Goal: Information Seeking & Learning: Learn about a topic

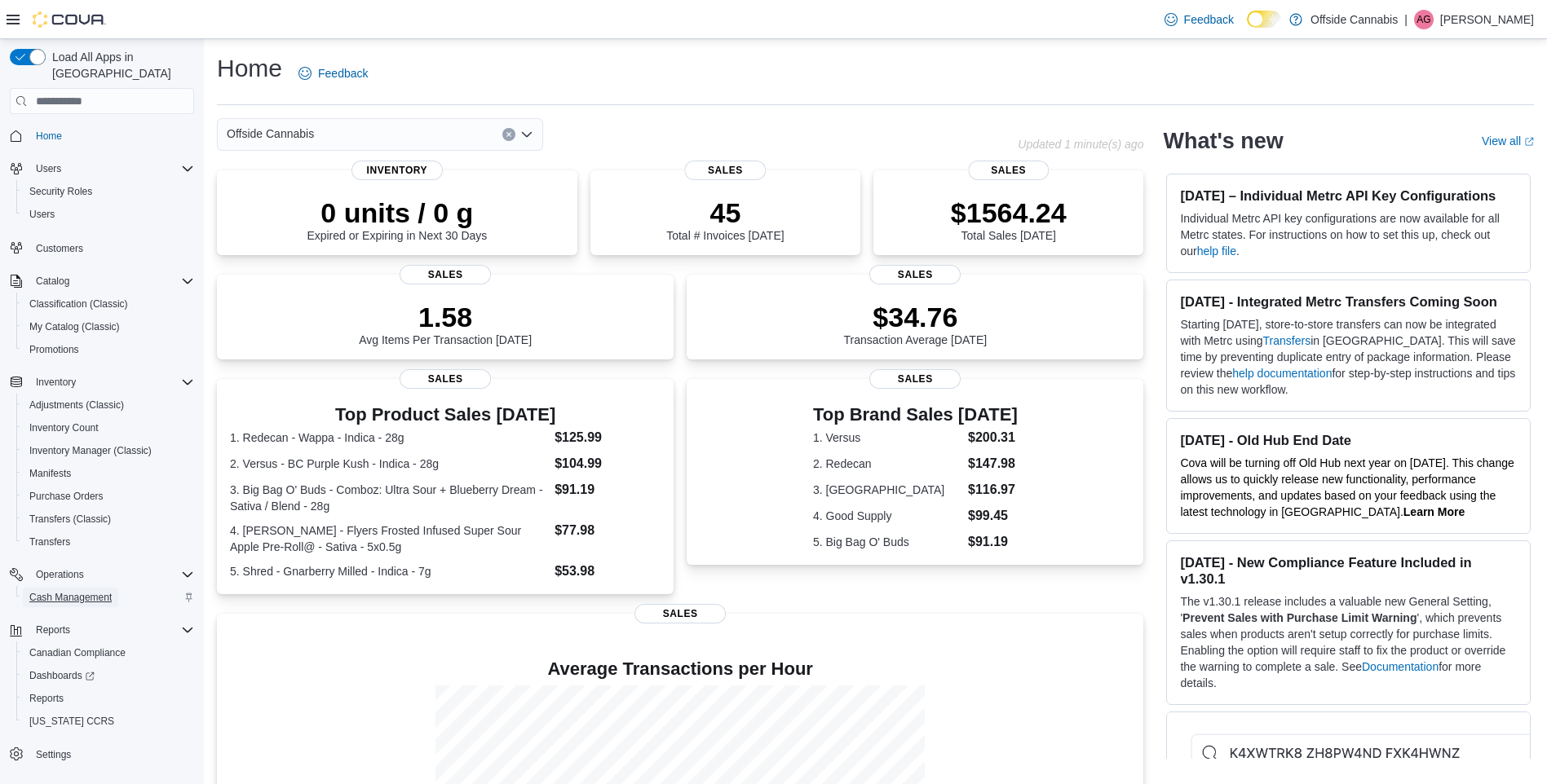
click at [117, 588] on link "Cash Management" at bounding box center [71, 597] width 95 height 20
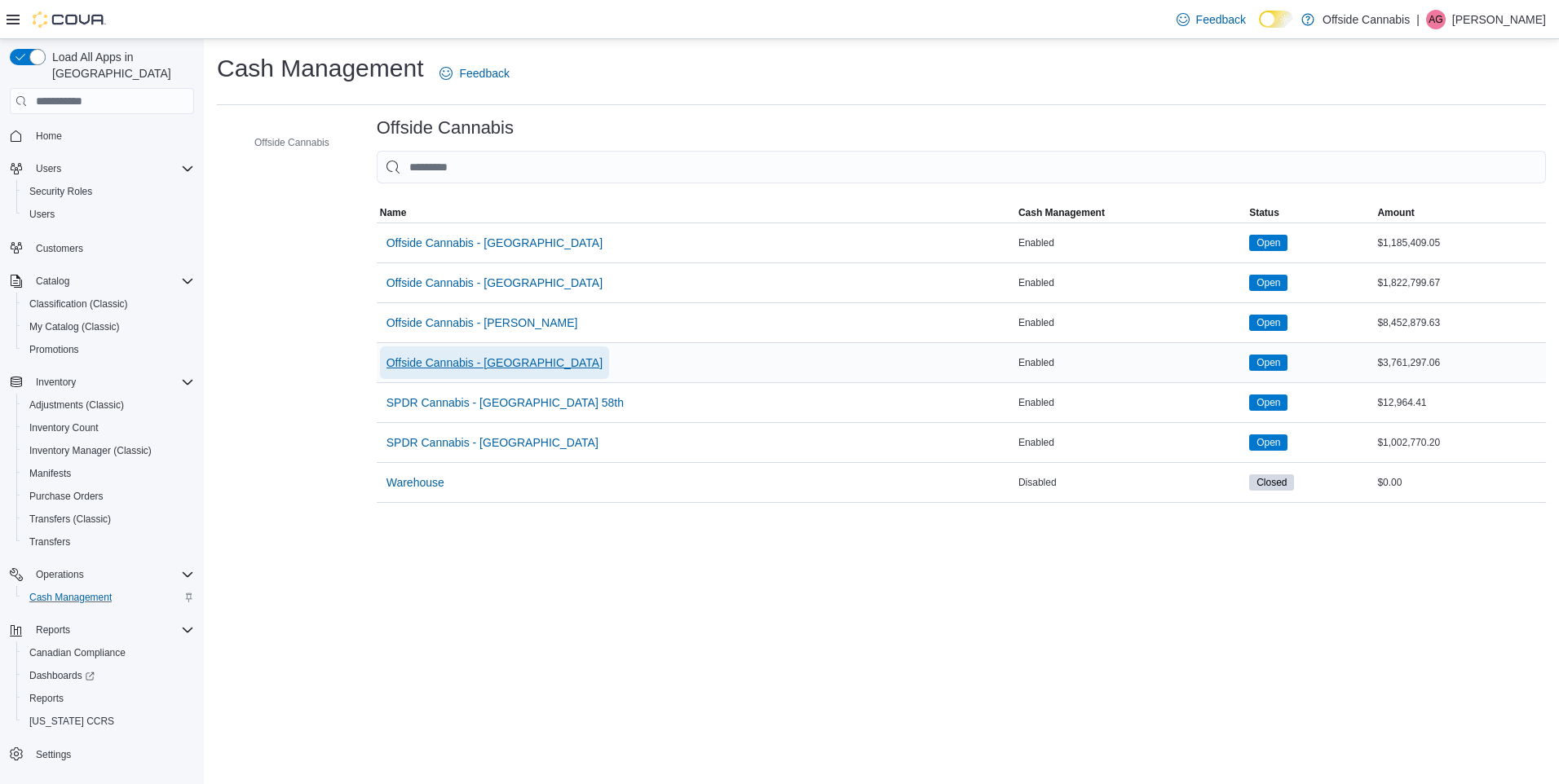
click at [523, 369] on span "Offside Cannabis - [GEOGRAPHIC_DATA]" at bounding box center [494, 362] width 216 height 16
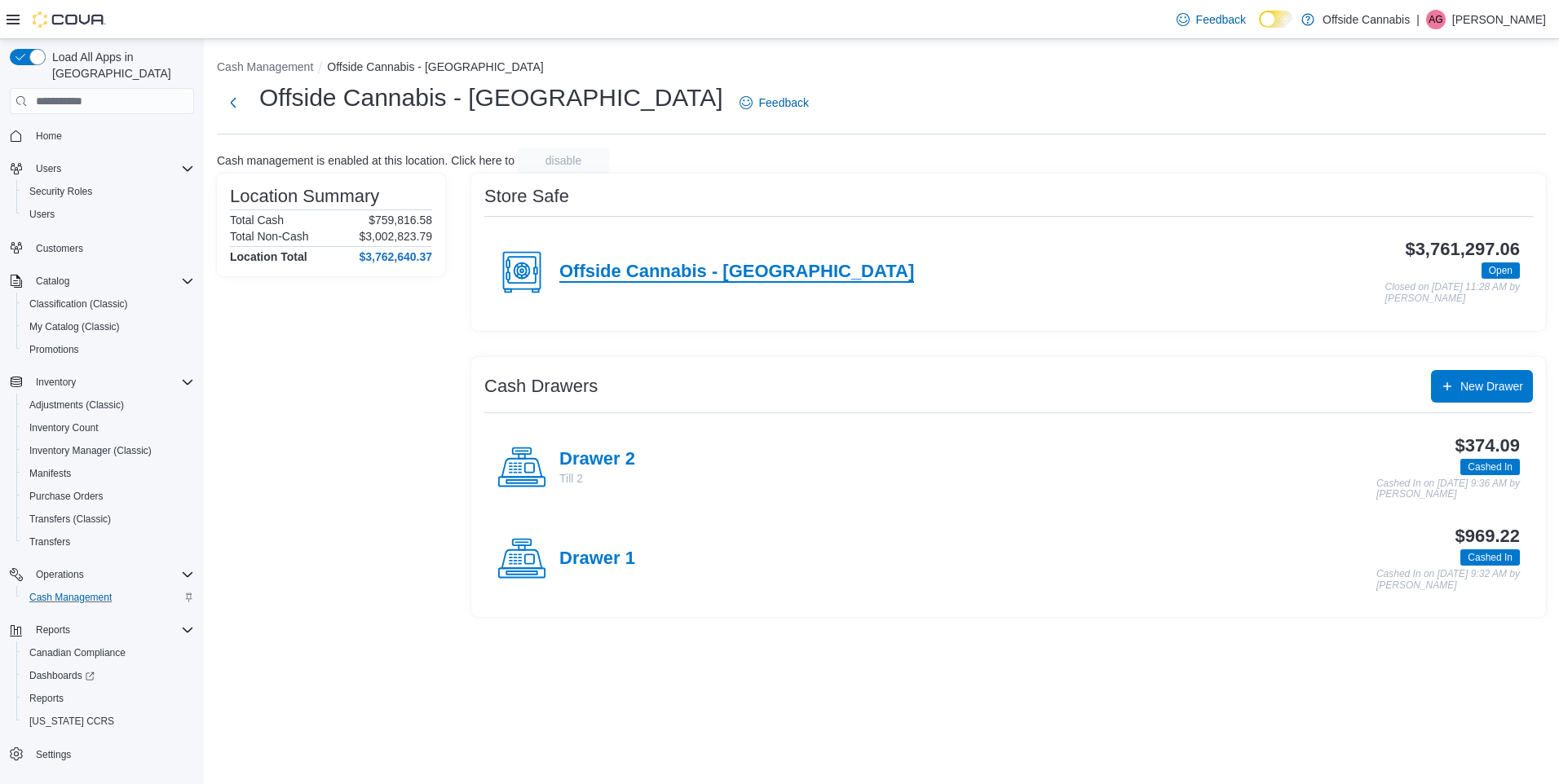
click at [729, 270] on h4 "Offside Cannabis - [GEOGRAPHIC_DATA]" at bounding box center [736, 272] width 354 height 21
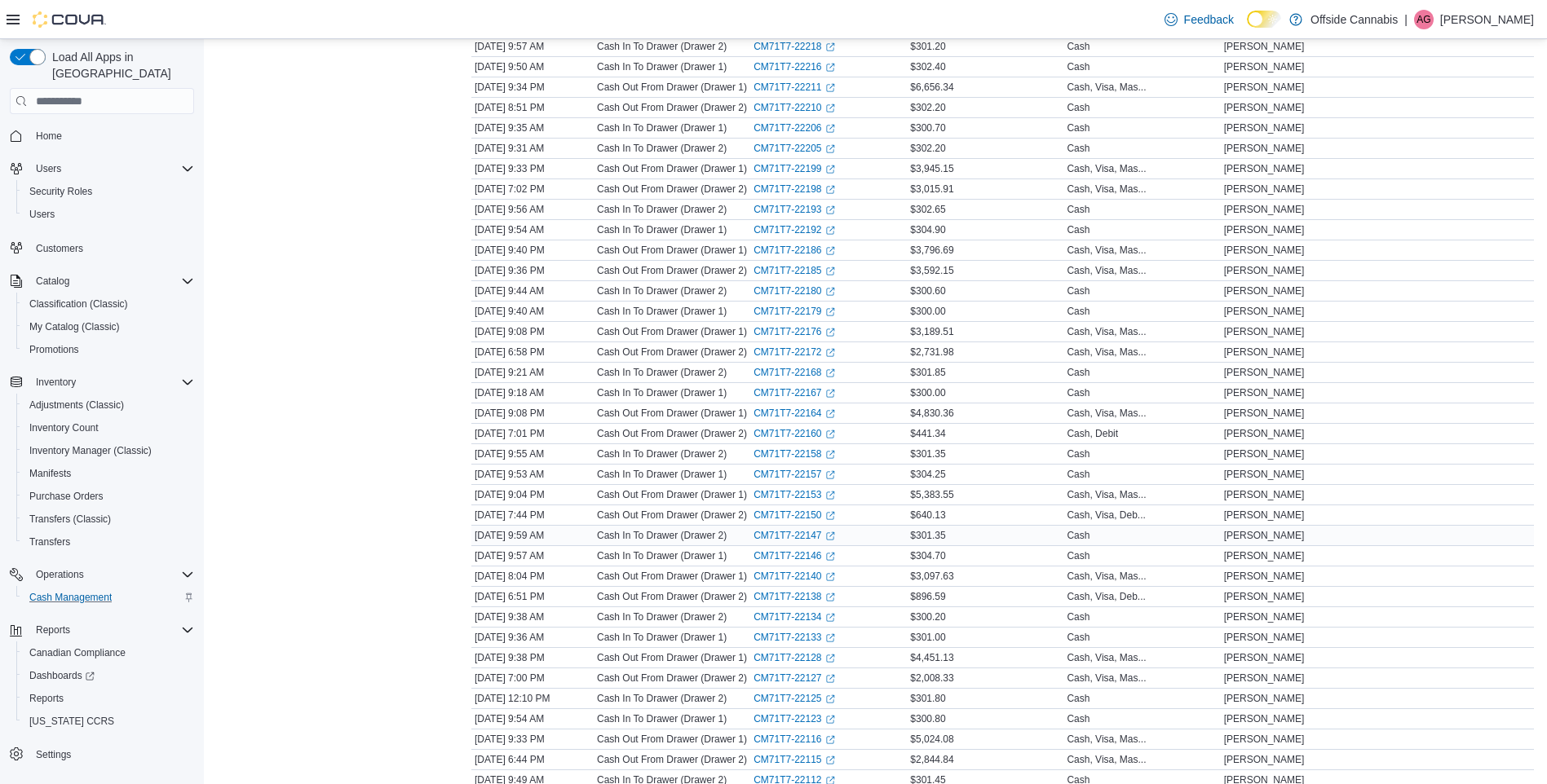
scroll to position [1665, 0]
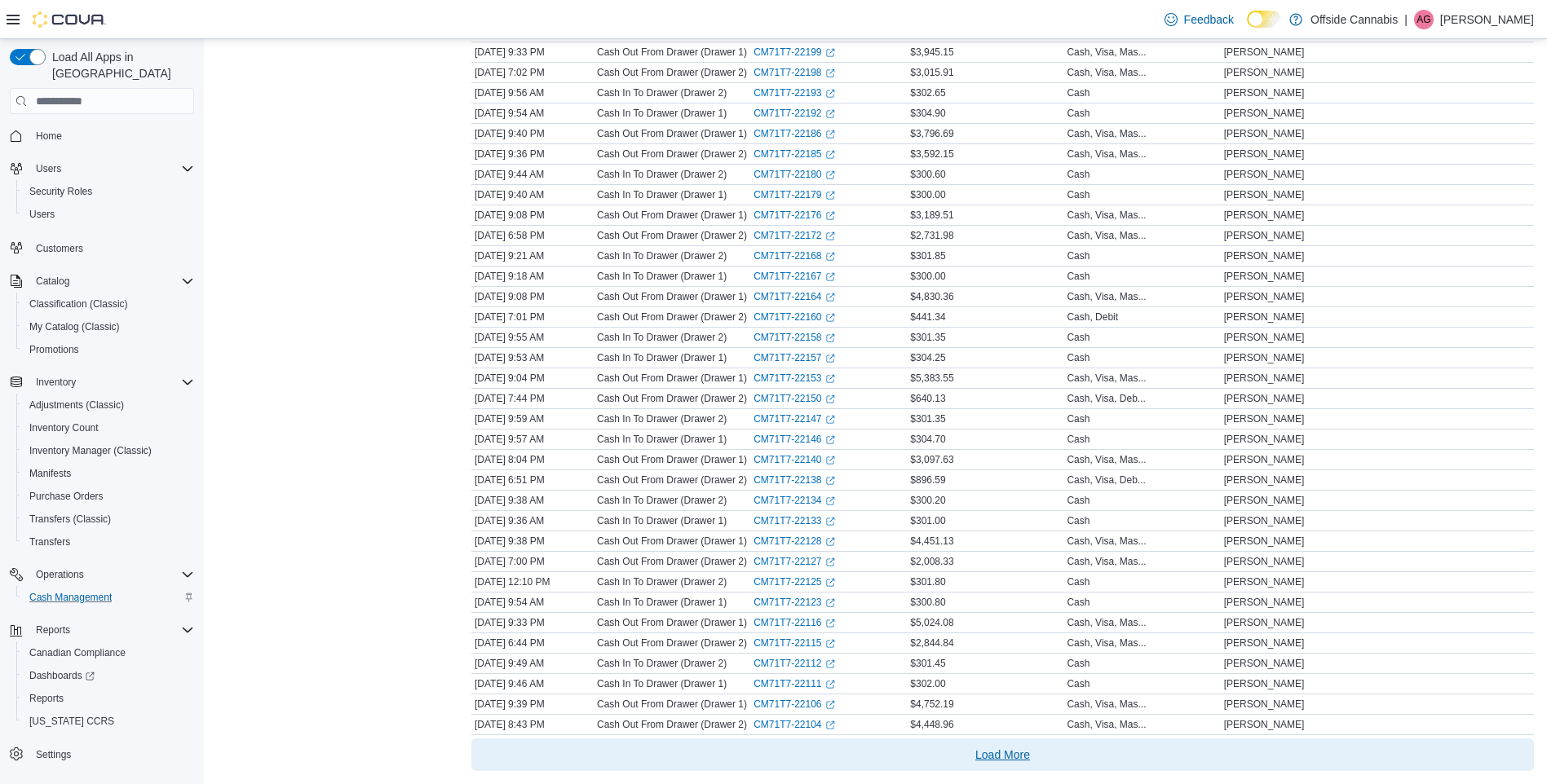
click at [1014, 760] on span "Load More" at bounding box center [1002, 755] width 54 height 16
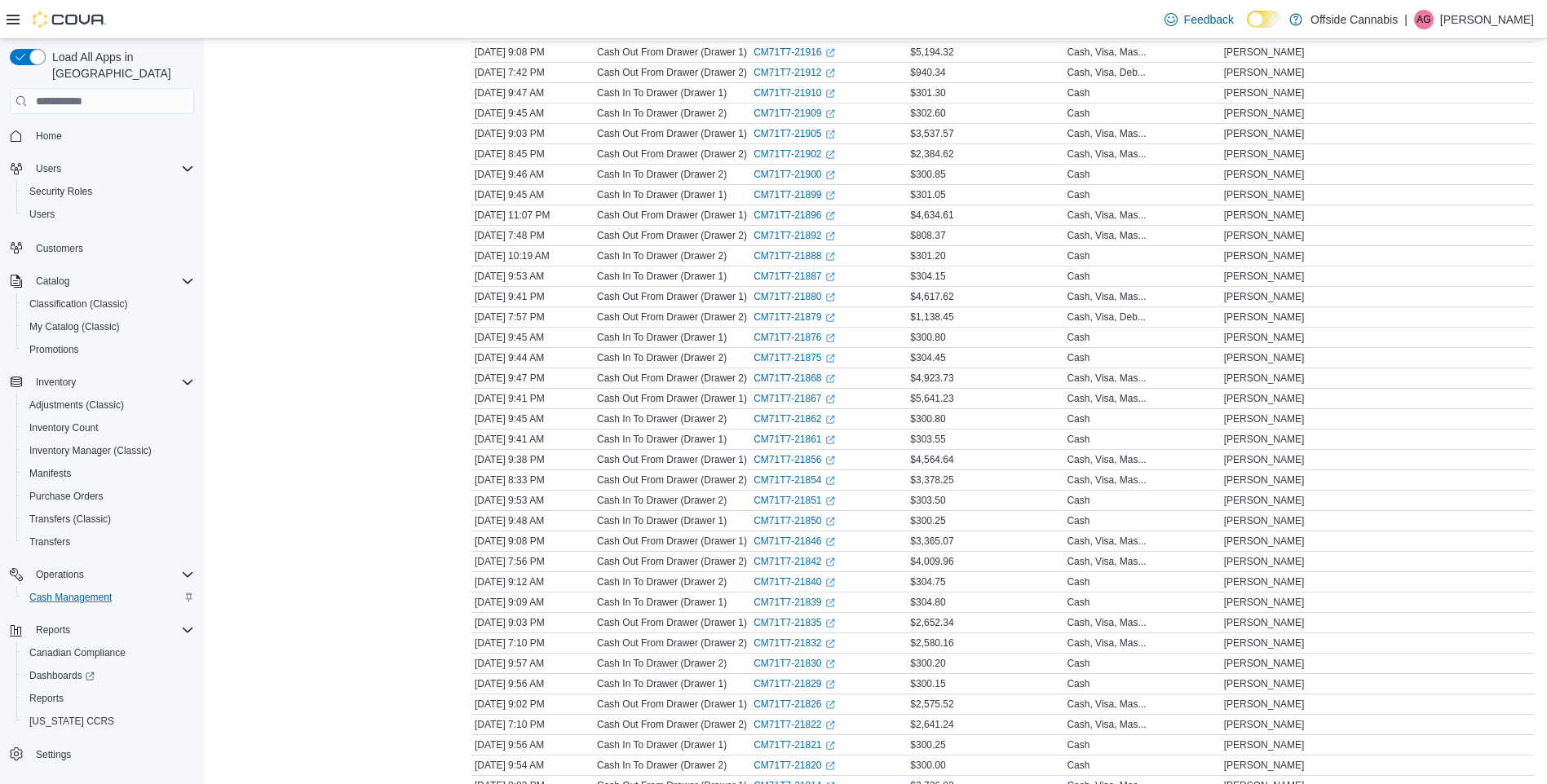
scroll to position [3703, 0]
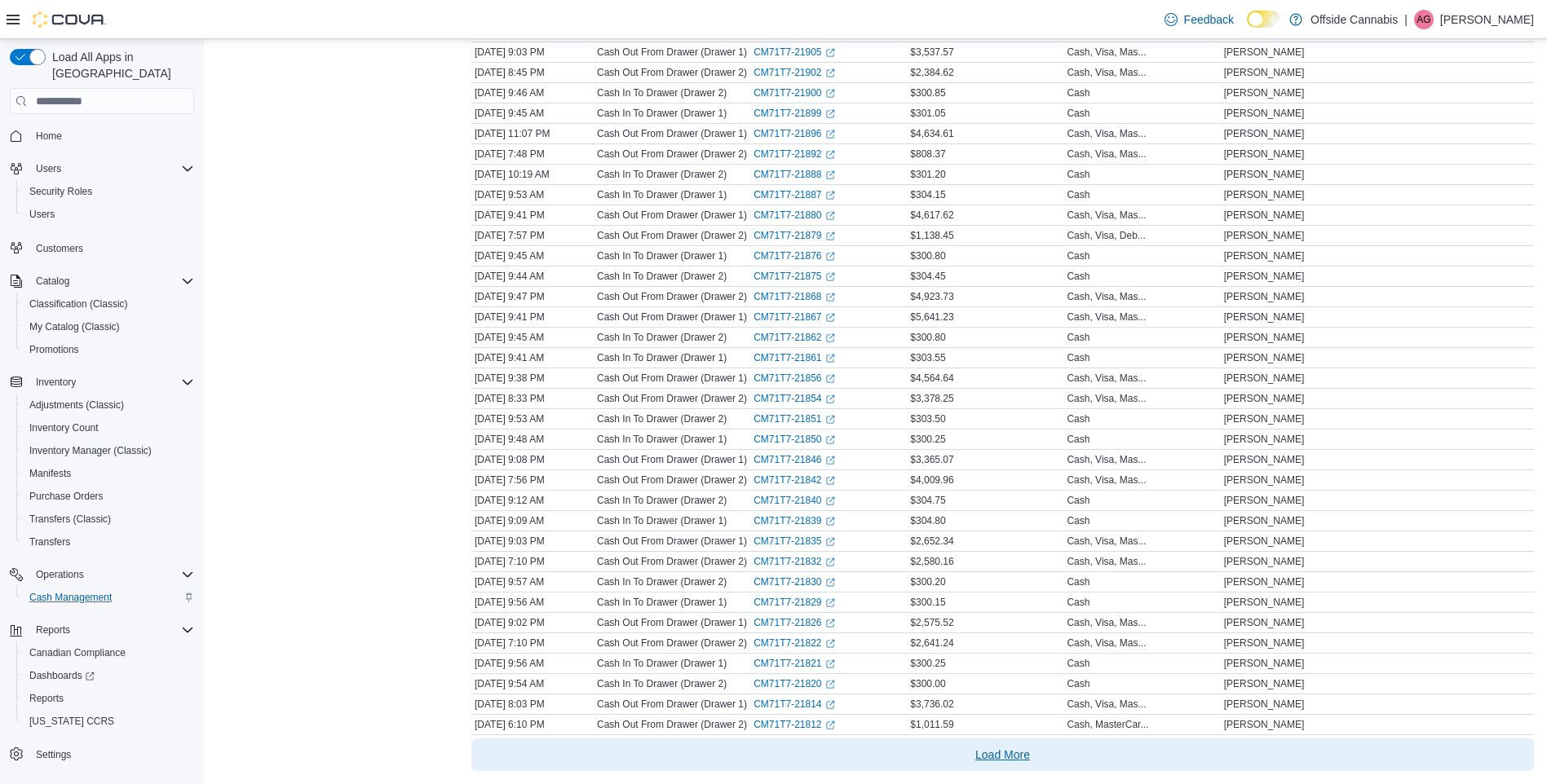
click at [1016, 753] on span "Load More" at bounding box center [1002, 755] width 54 height 16
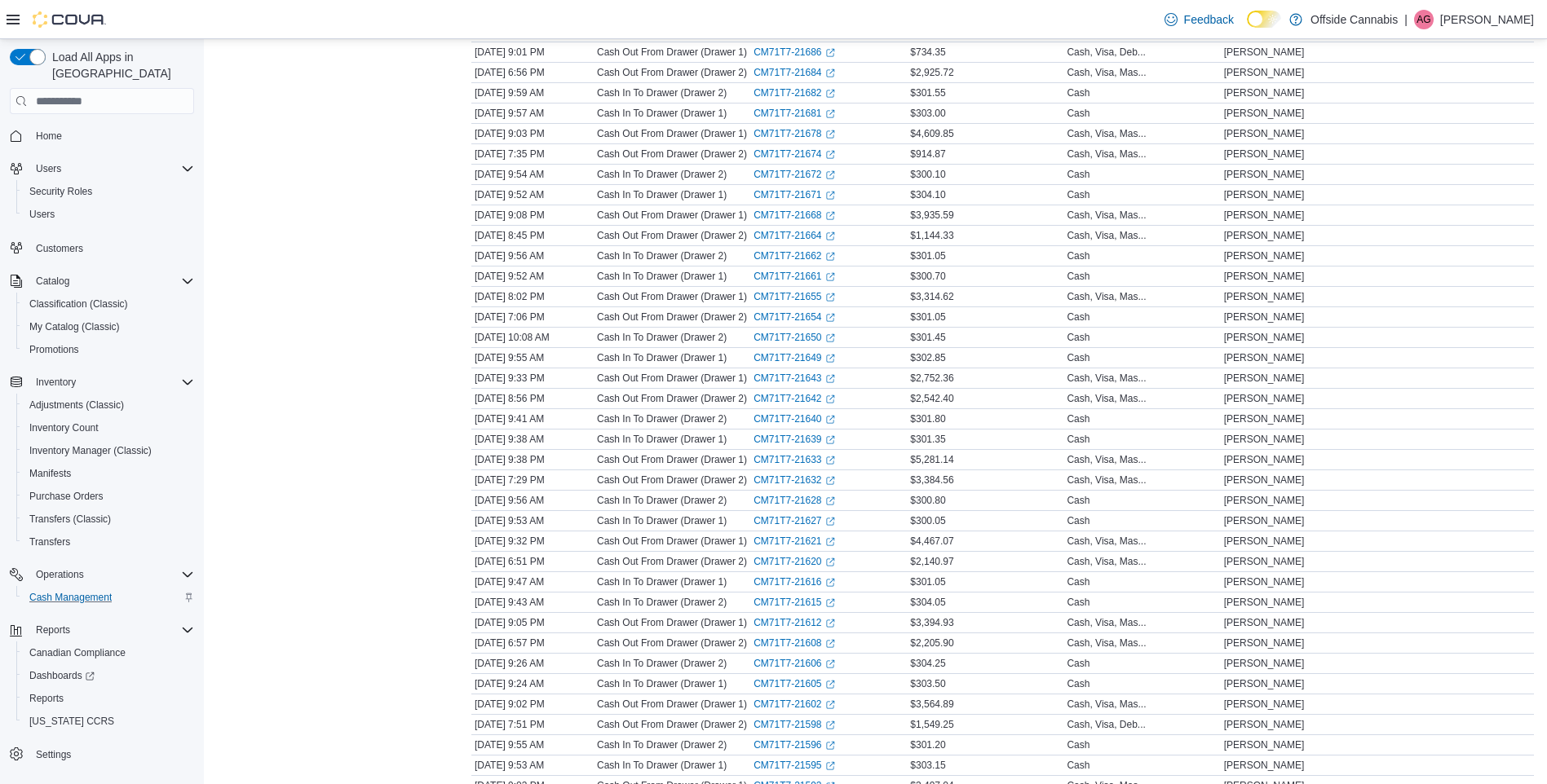
scroll to position [5741, 0]
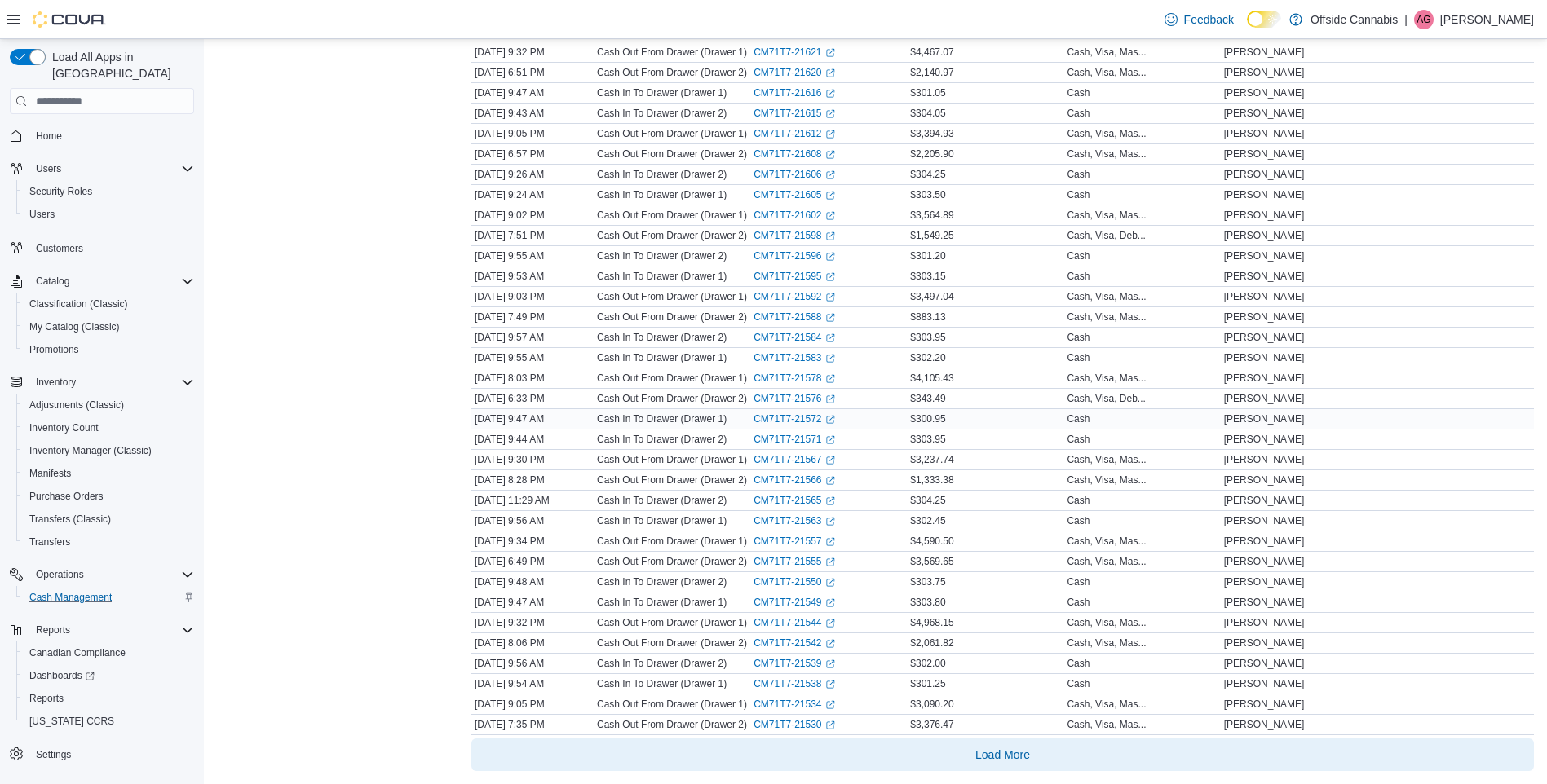
click at [1016, 753] on span "Load More" at bounding box center [1002, 755] width 54 height 16
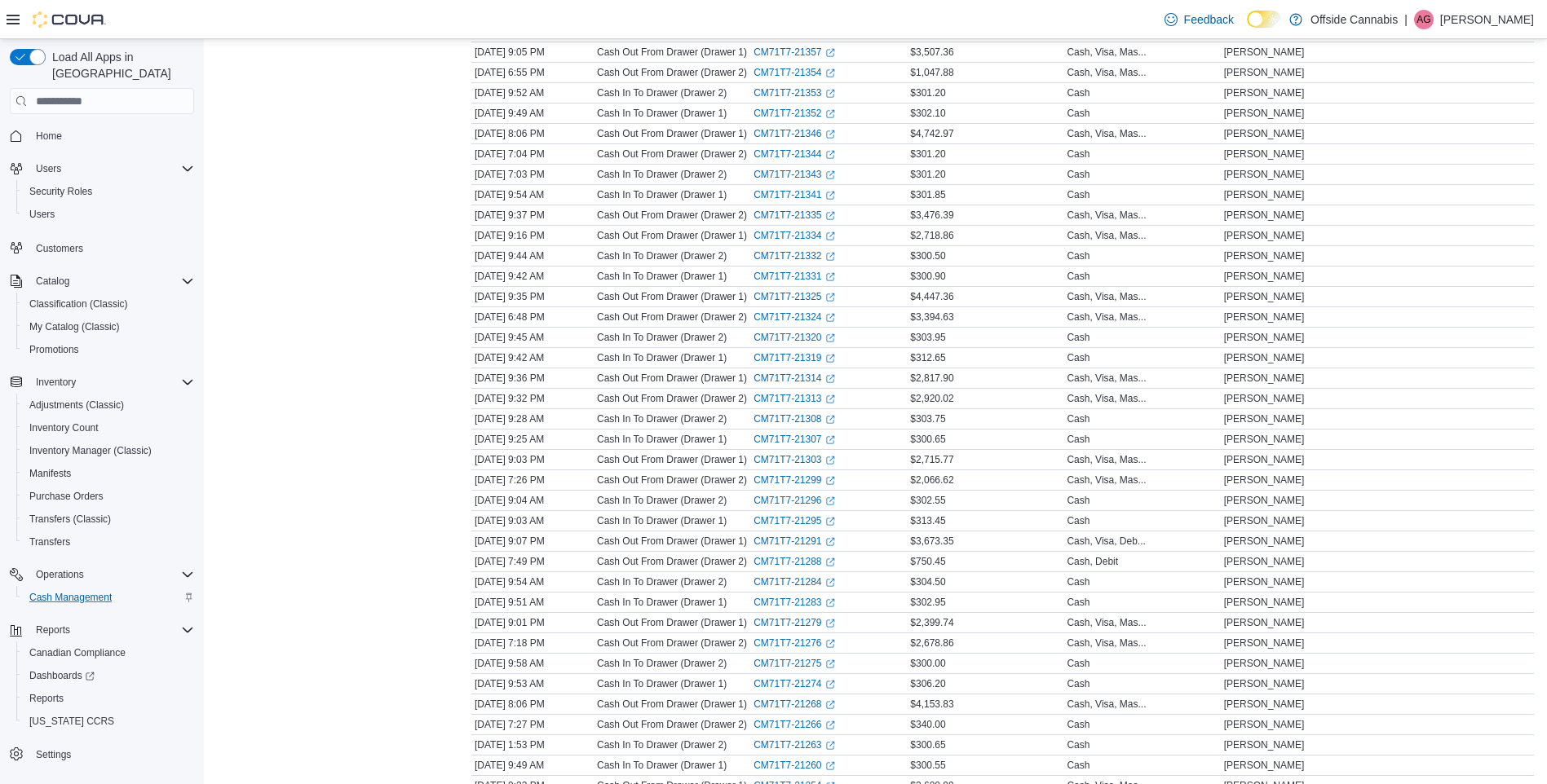
scroll to position [7779, 0]
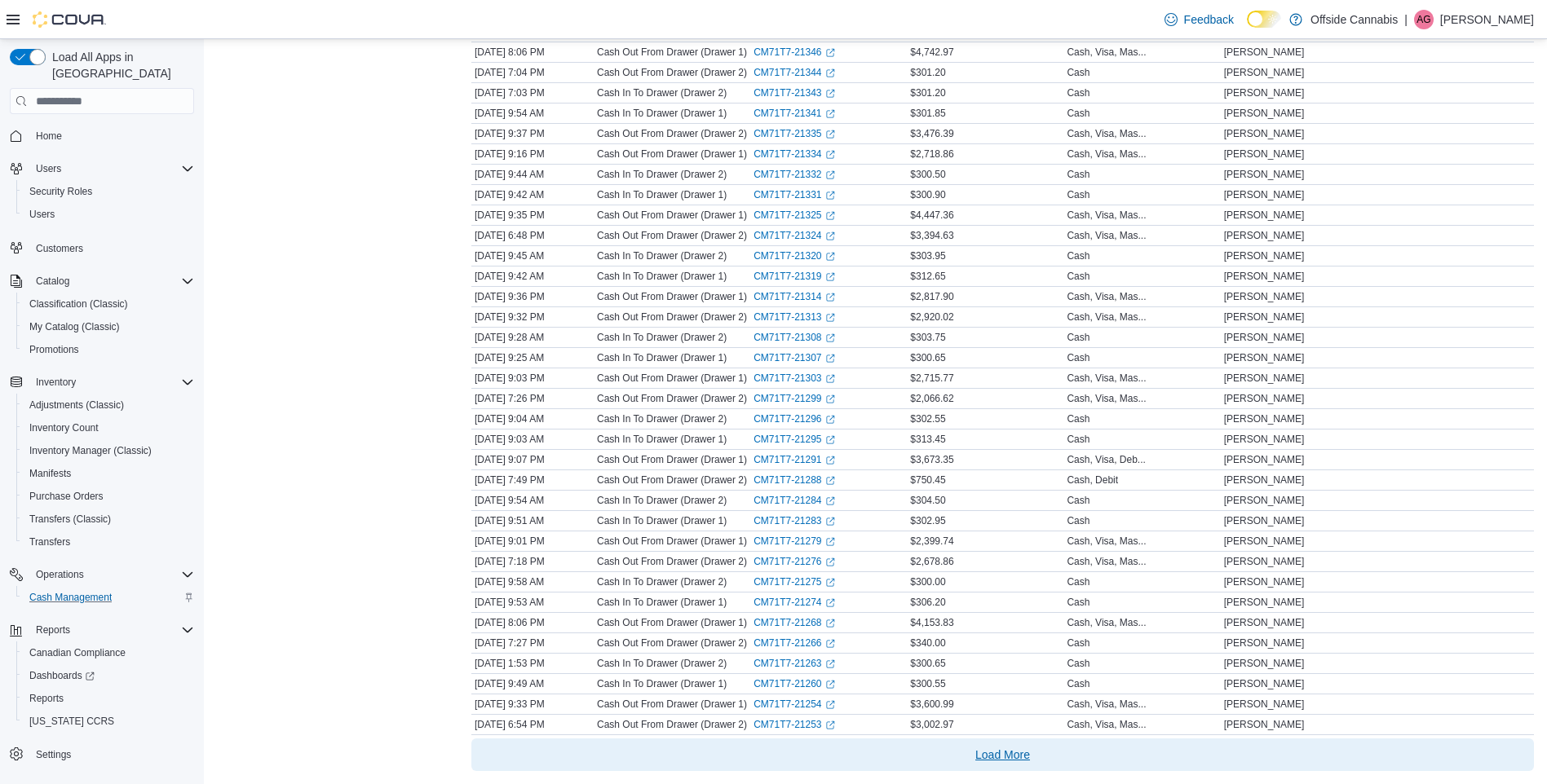
click at [1027, 761] on span "Load More" at bounding box center [1002, 755] width 54 height 16
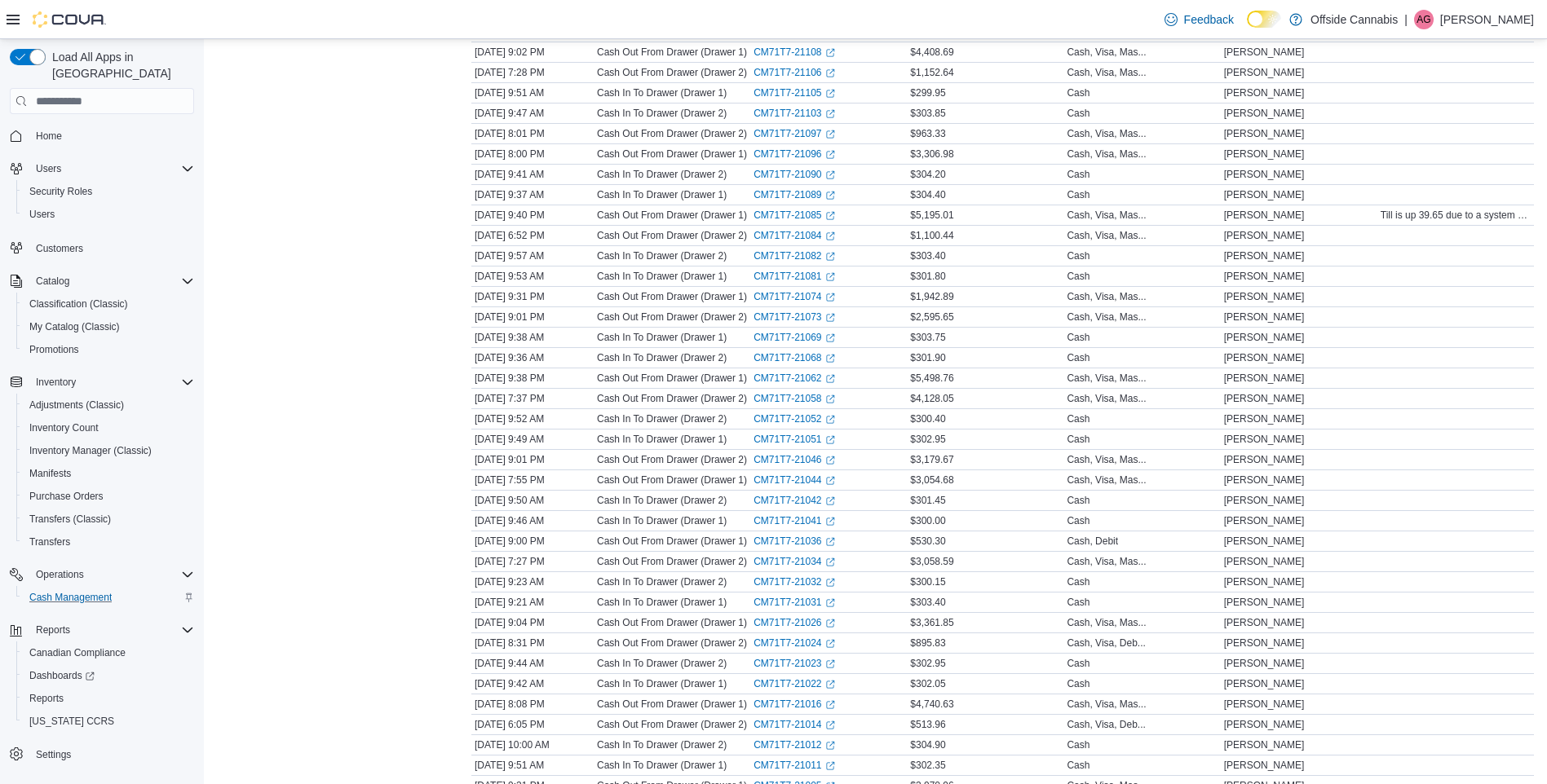
scroll to position [9817, 0]
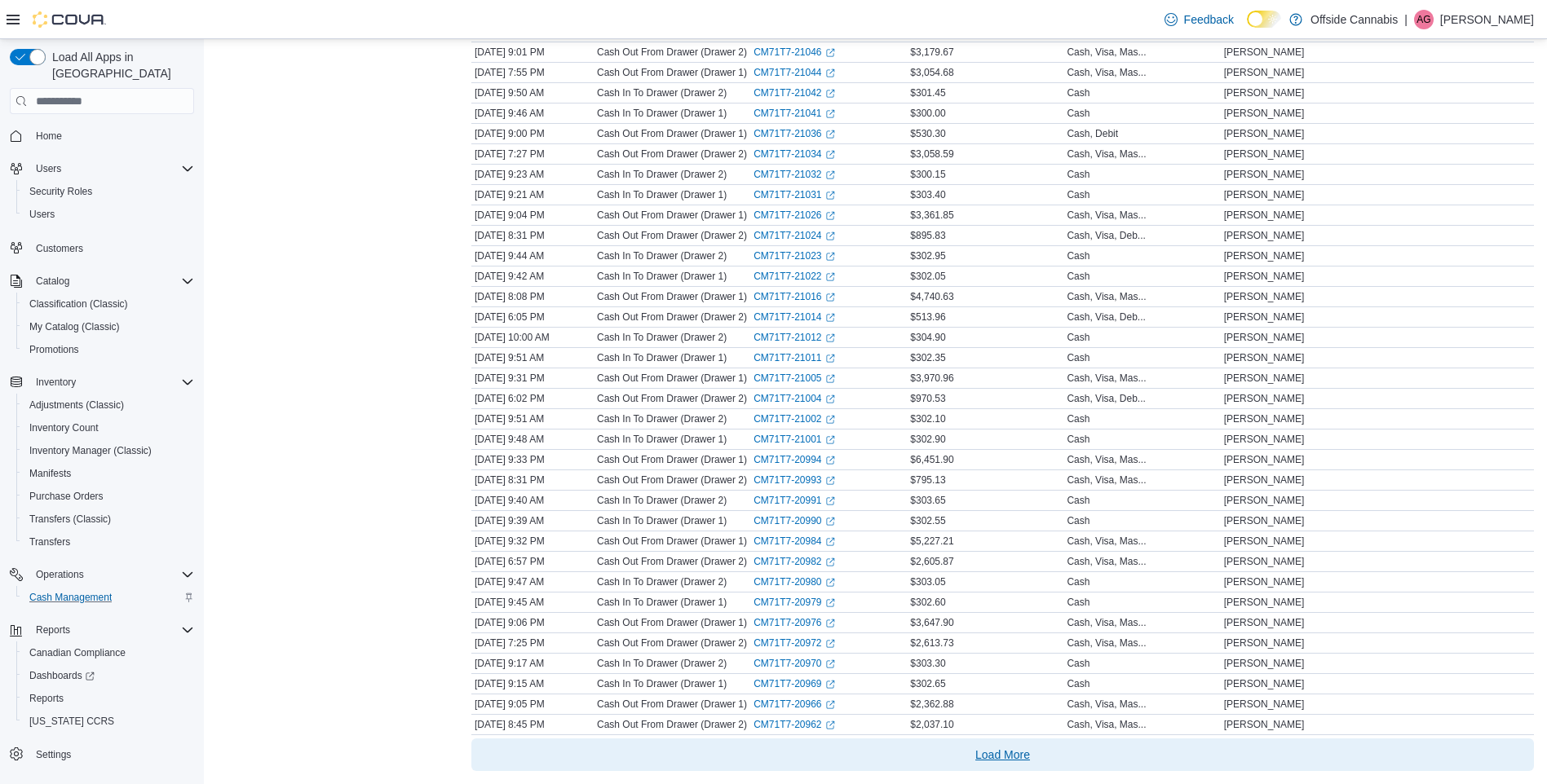
click at [1004, 753] on span "Load More" at bounding box center [1002, 755] width 54 height 16
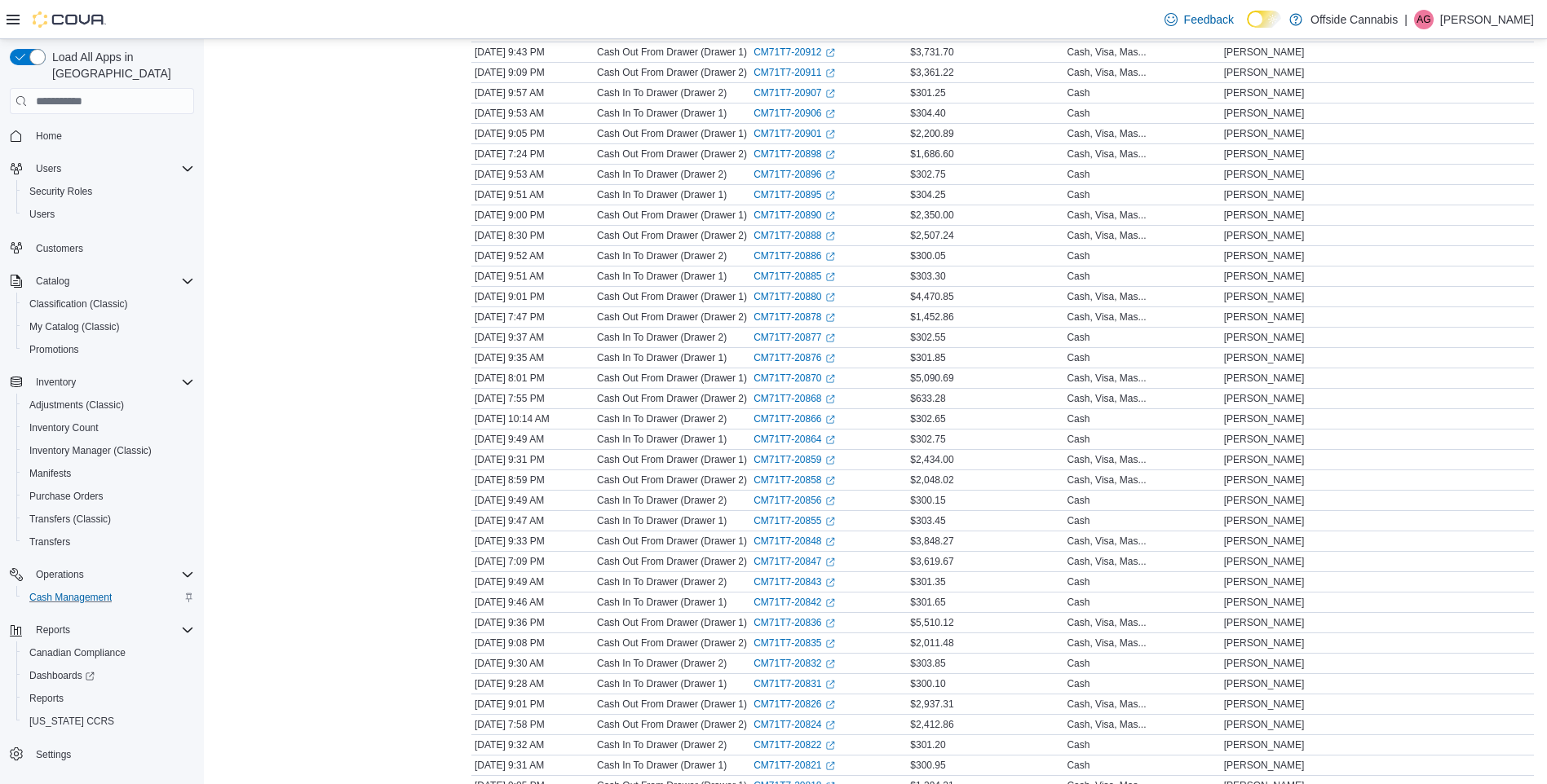
scroll to position [10795, 0]
click at [817, 375] on link "CM71T7-20880 (opens in a new tab or window)" at bounding box center [794, 378] width 81 height 13
click at [792, 394] on link "CM71T7-20878 (opens in a new tab or window)" at bounding box center [794, 399] width 81 height 13
click at [181, 624] on icon "Complex example" at bounding box center [187, 630] width 13 height 13
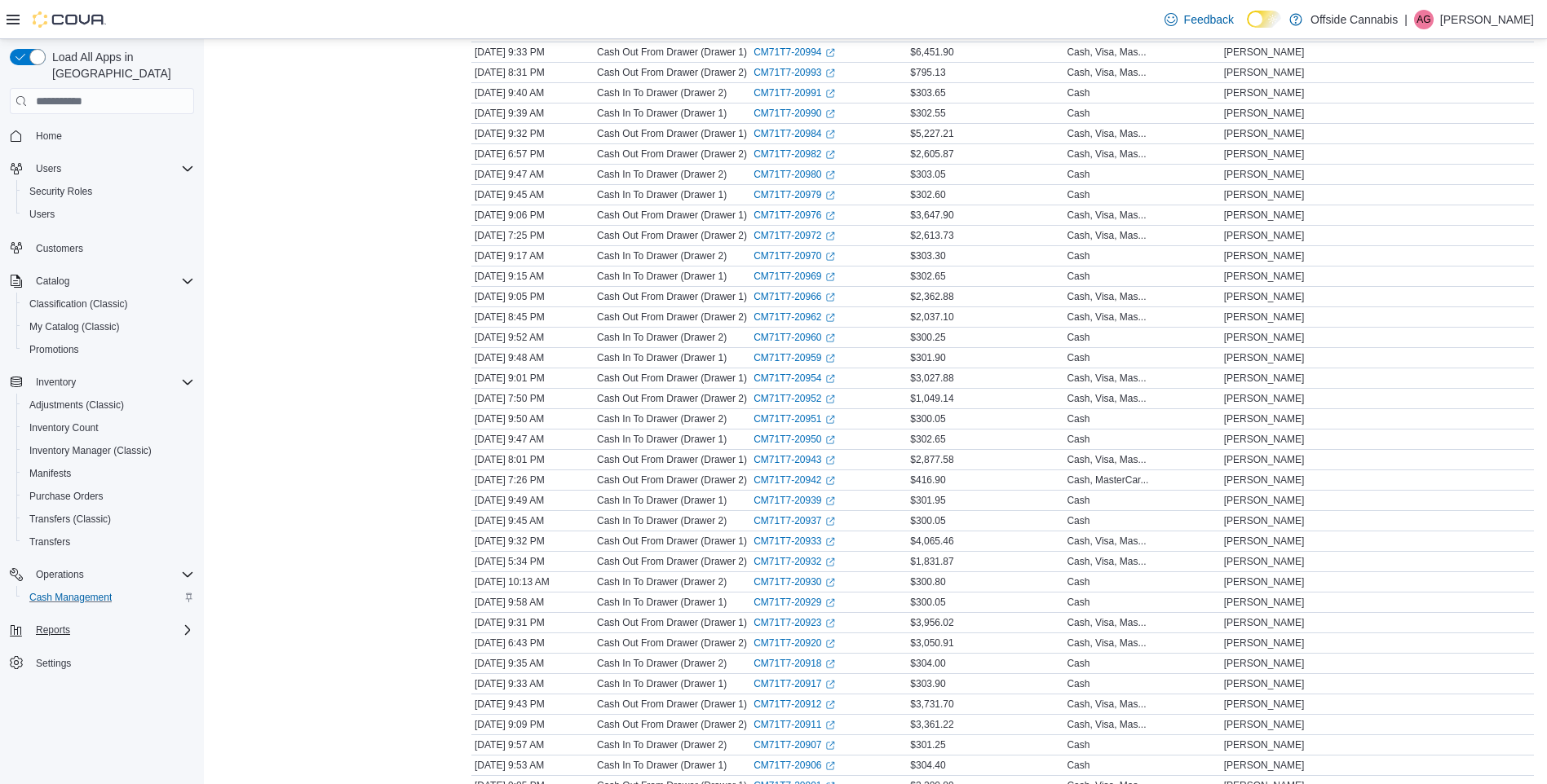
click at [182, 624] on icon "Complex example" at bounding box center [187, 630] width 13 height 13
click at [45, 624] on span "Reports" at bounding box center [53, 630] width 35 height 13
click at [50, 624] on span "Reports" at bounding box center [53, 630] width 35 height 13
click at [56, 692] on span "Reports" at bounding box center [47, 699] width 35 height 13
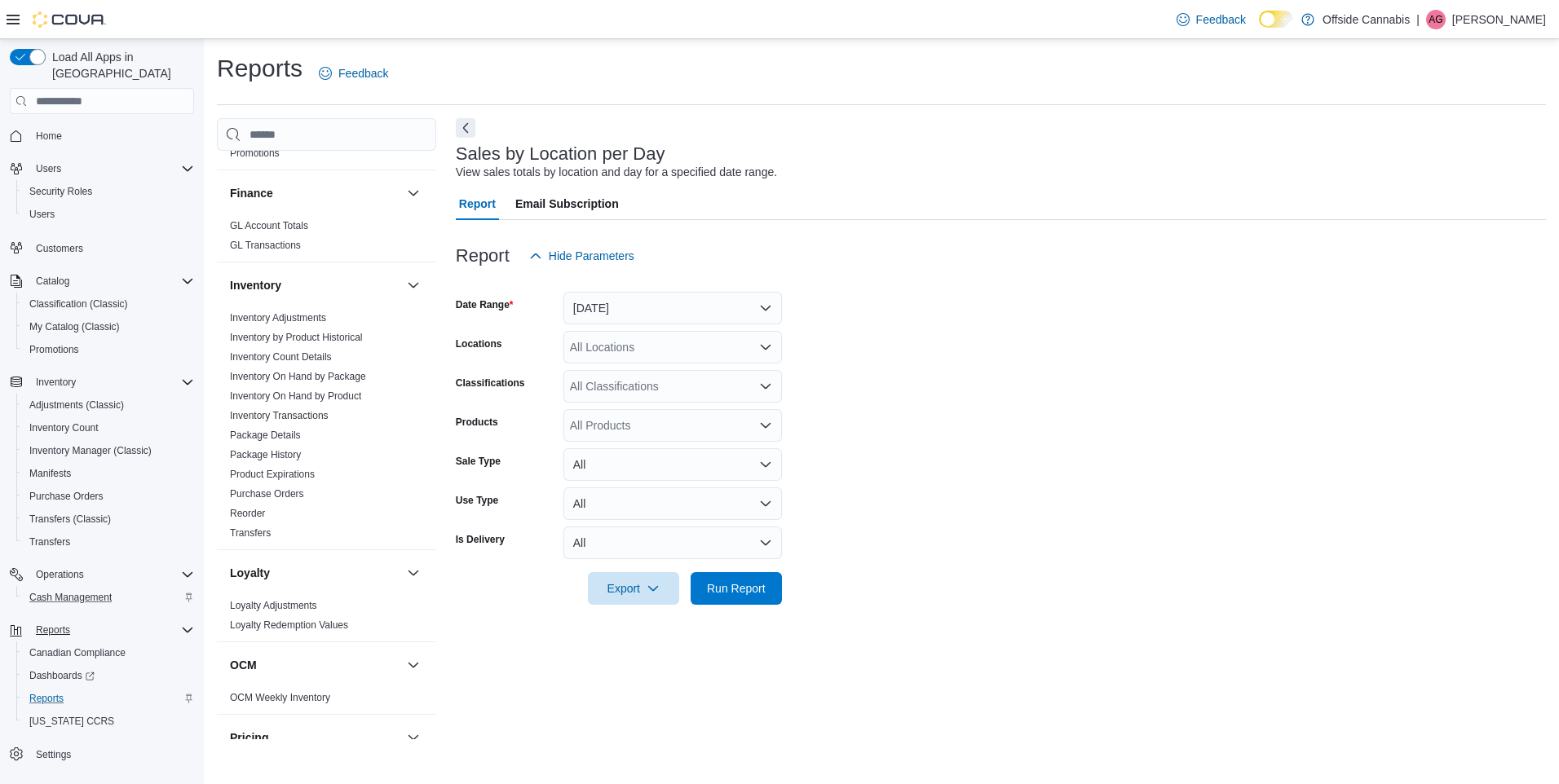
scroll to position [897, 0]
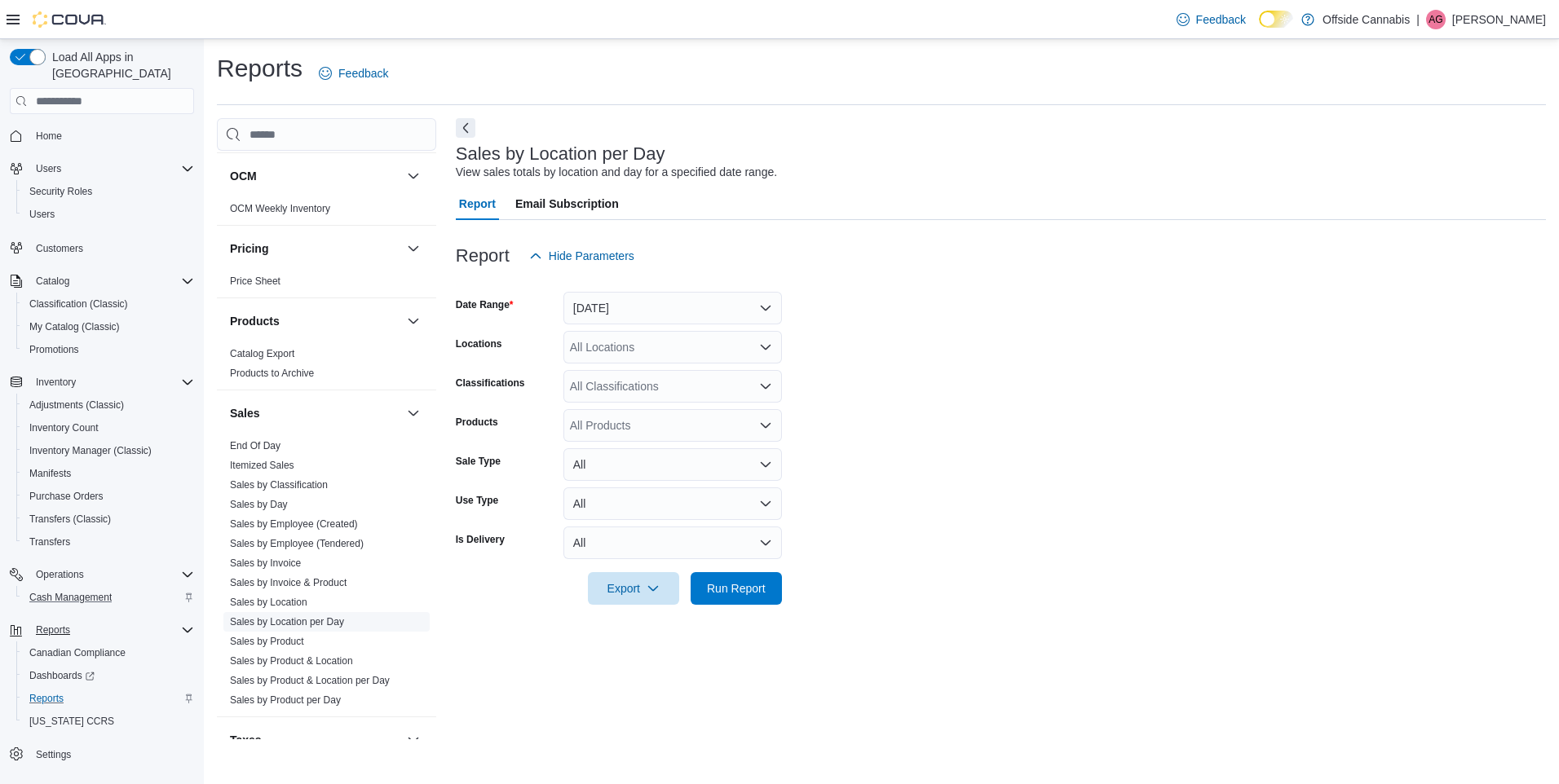
click at [348, 620] on span "Sales by Location per Day" at bounding box center [326, 622] width 206 height 20
click at [625, 306] on button "Yesterday" at bounding box center [672, 308] width 219 height 33
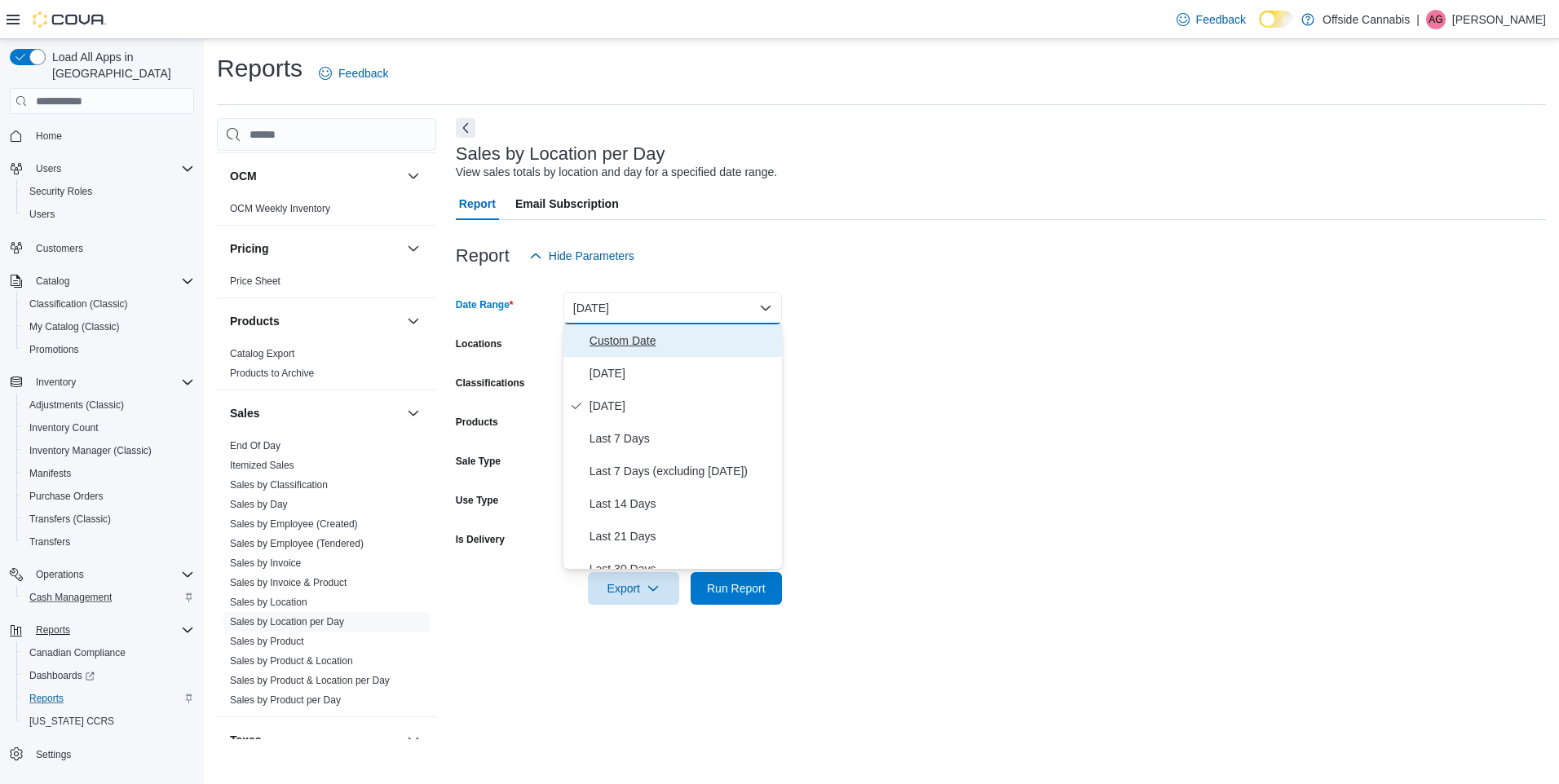
click at [653, 339] on span "Custom Date" at bounding box center [682, 341] width 186 height 20
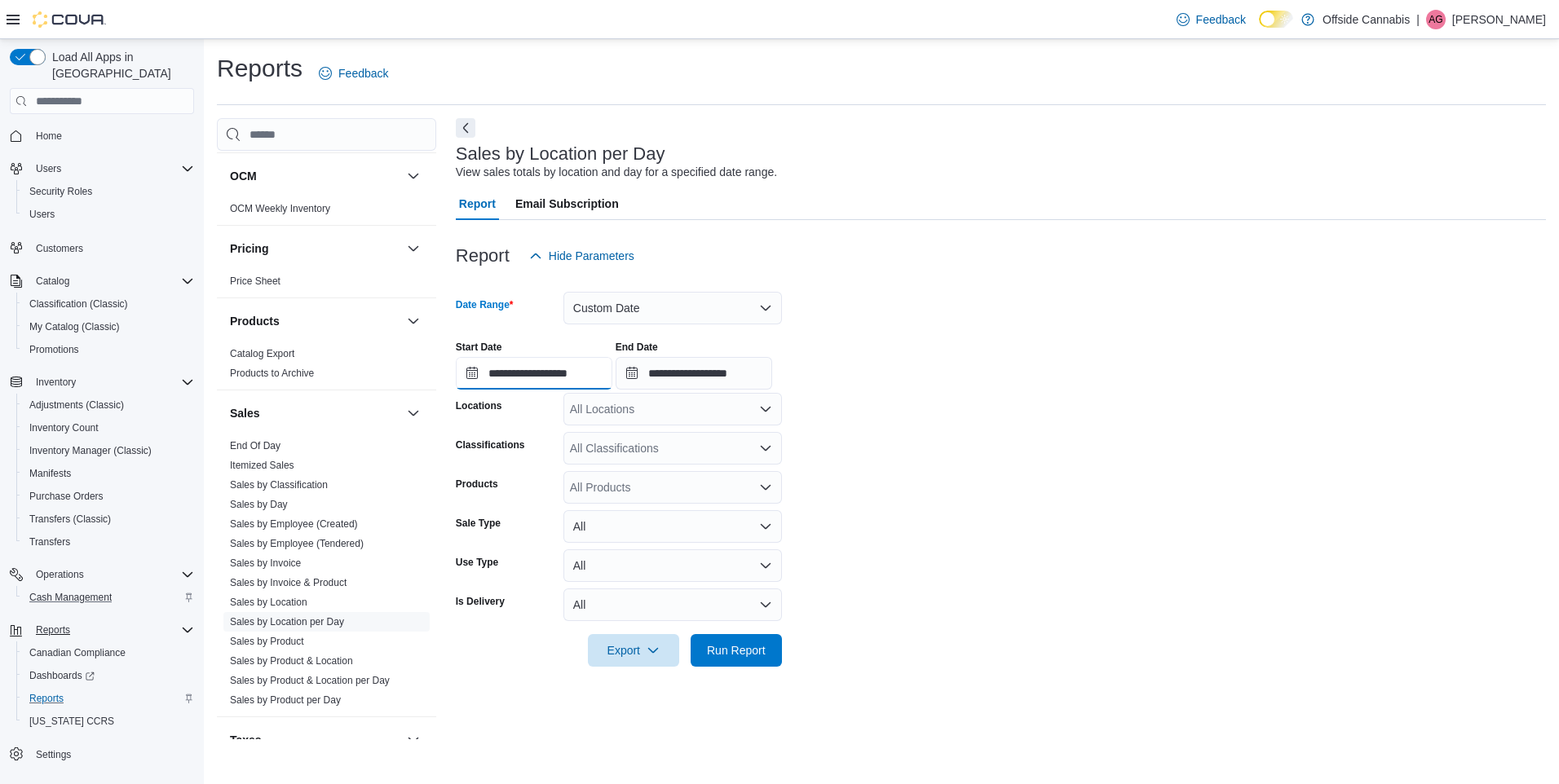
click at [590, 381] on input "**********" at bounding box center [533, 373] width 156 height 33
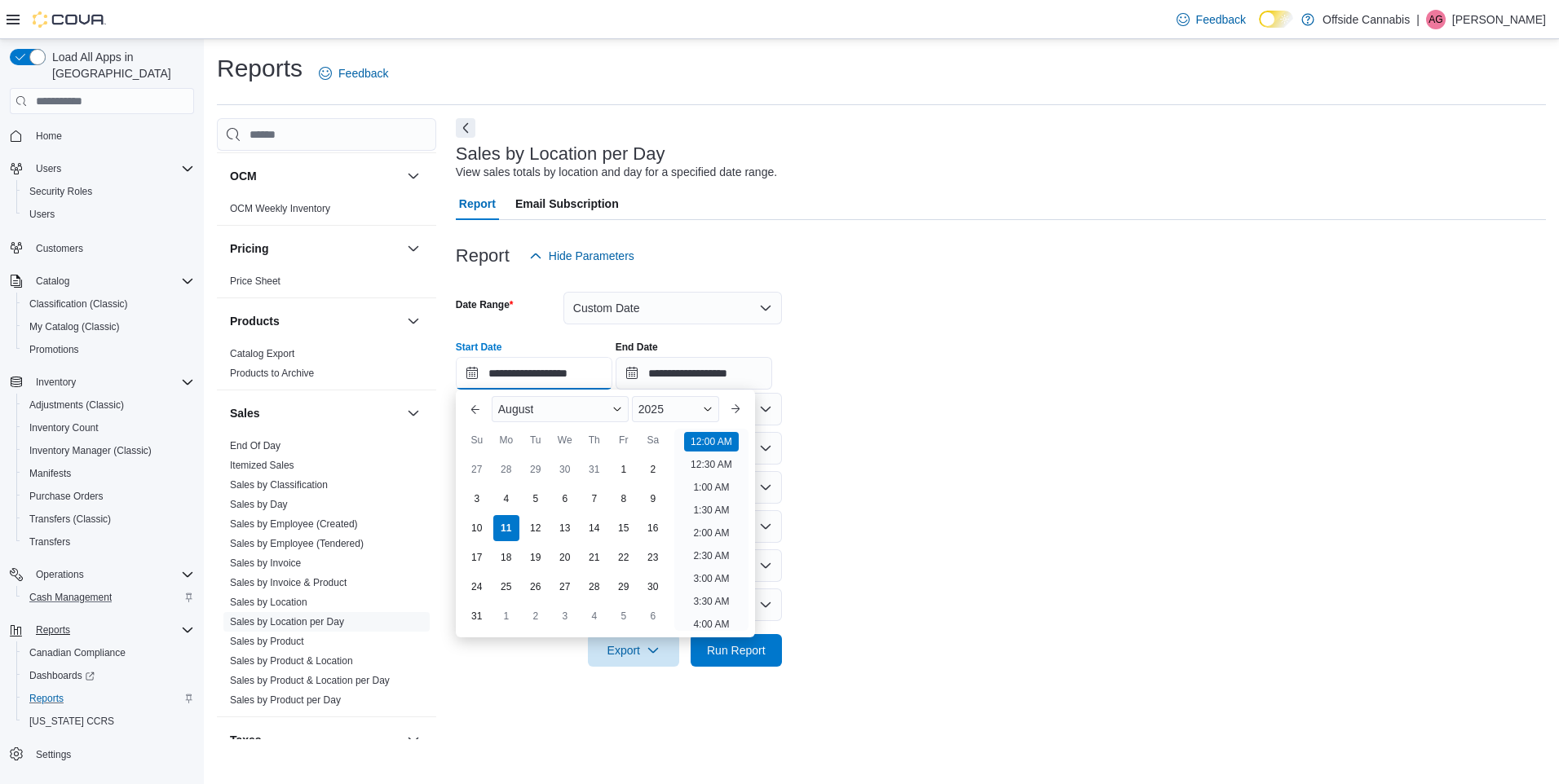
scroll to position [50, 0]
click at [476, 407] on button "Previous Month" at bounding box center [475, 409] width 26 height 26
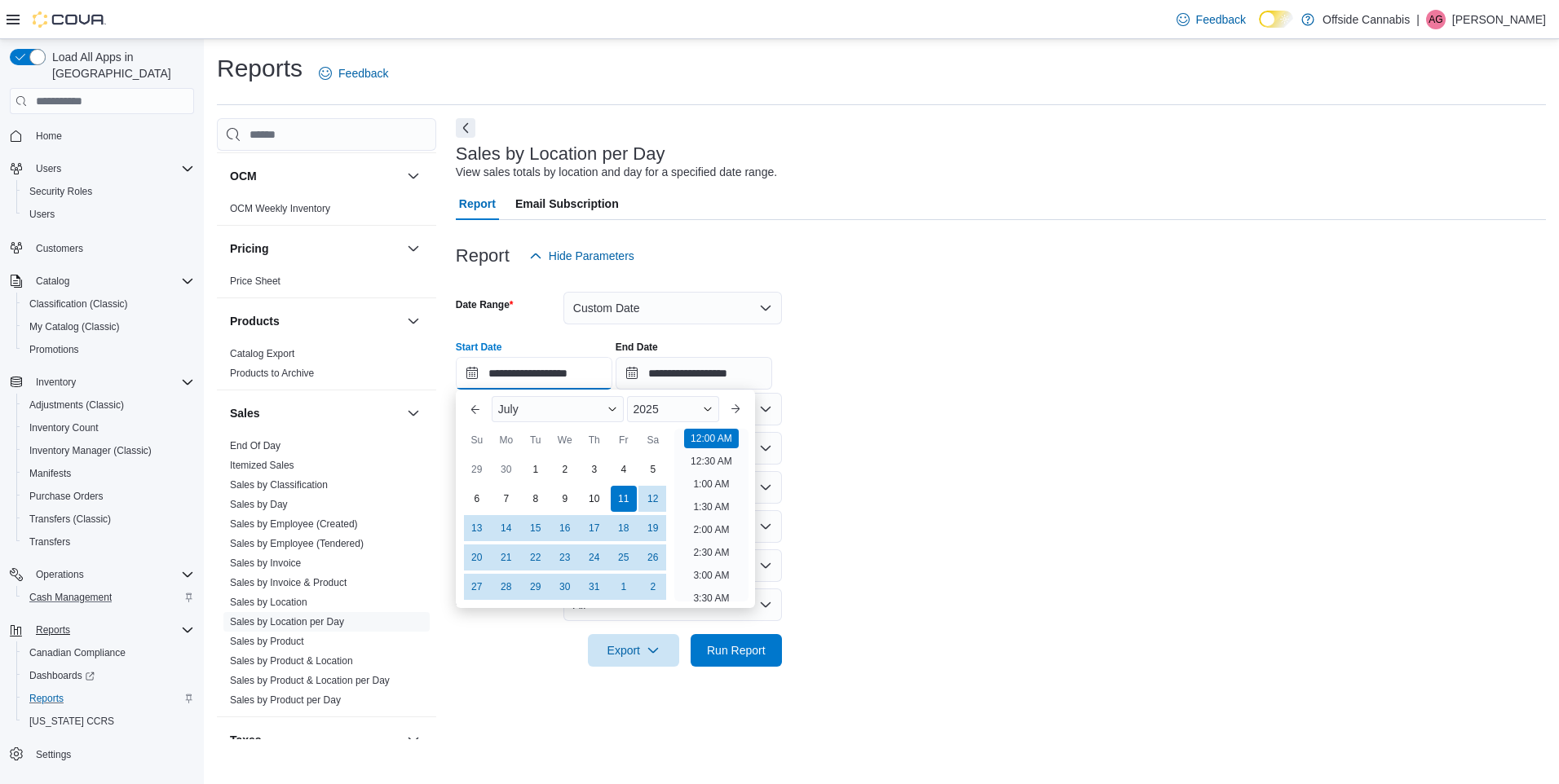
drag, startPoint x: 594, startPoint y: 371, endPoint x: 431, endPoint y: 372, distance: 163.0
click at [431, 372] on div "Cash Management Cash Management Cash Out Details Compliance OCS Transaction Sub…" at bounding box center [881, 429] width 1329 height 621
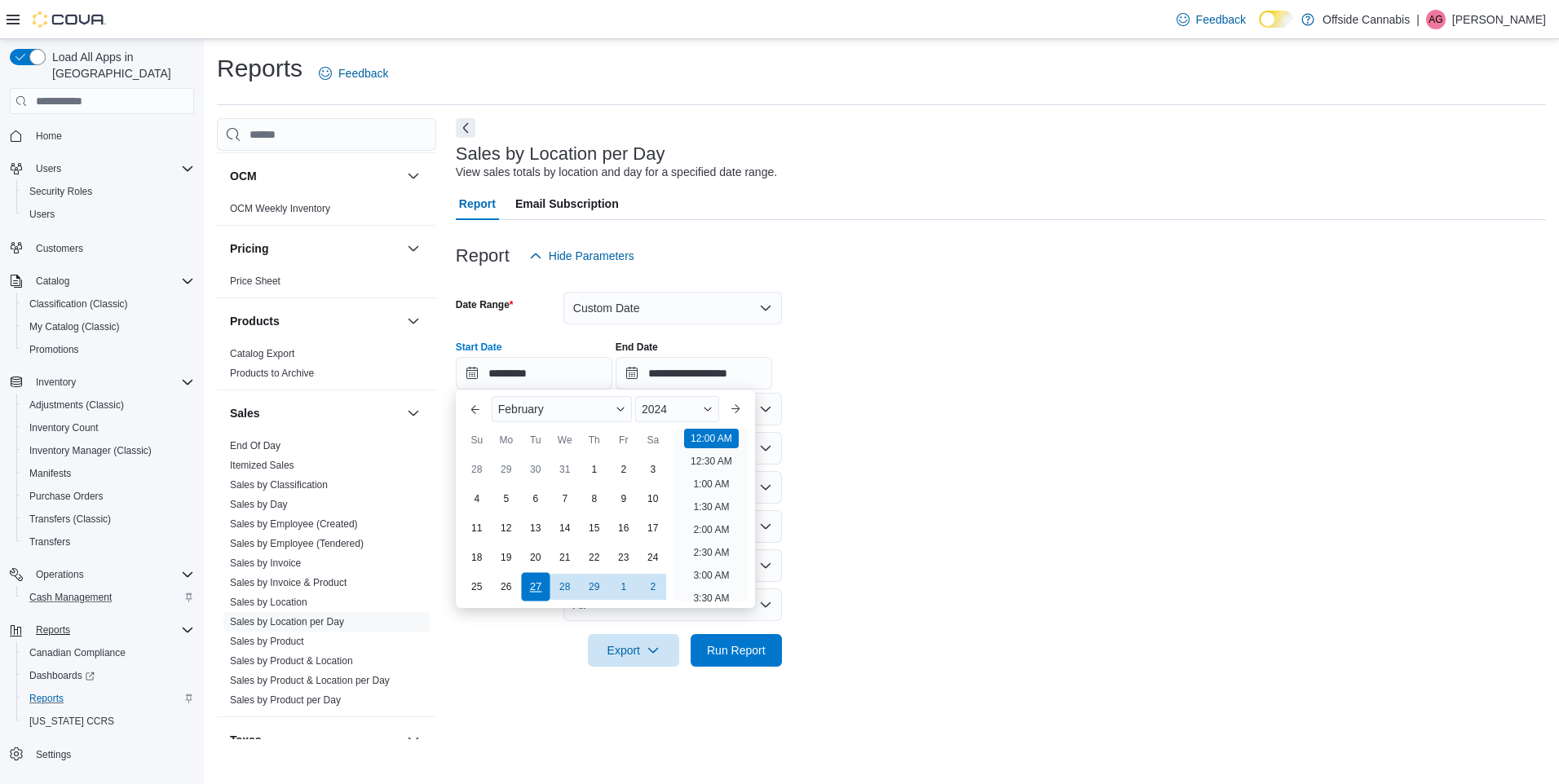
click at [535, 600] on div "27" at bounding box center [535, 586] width 29 height 29
type input "**********"
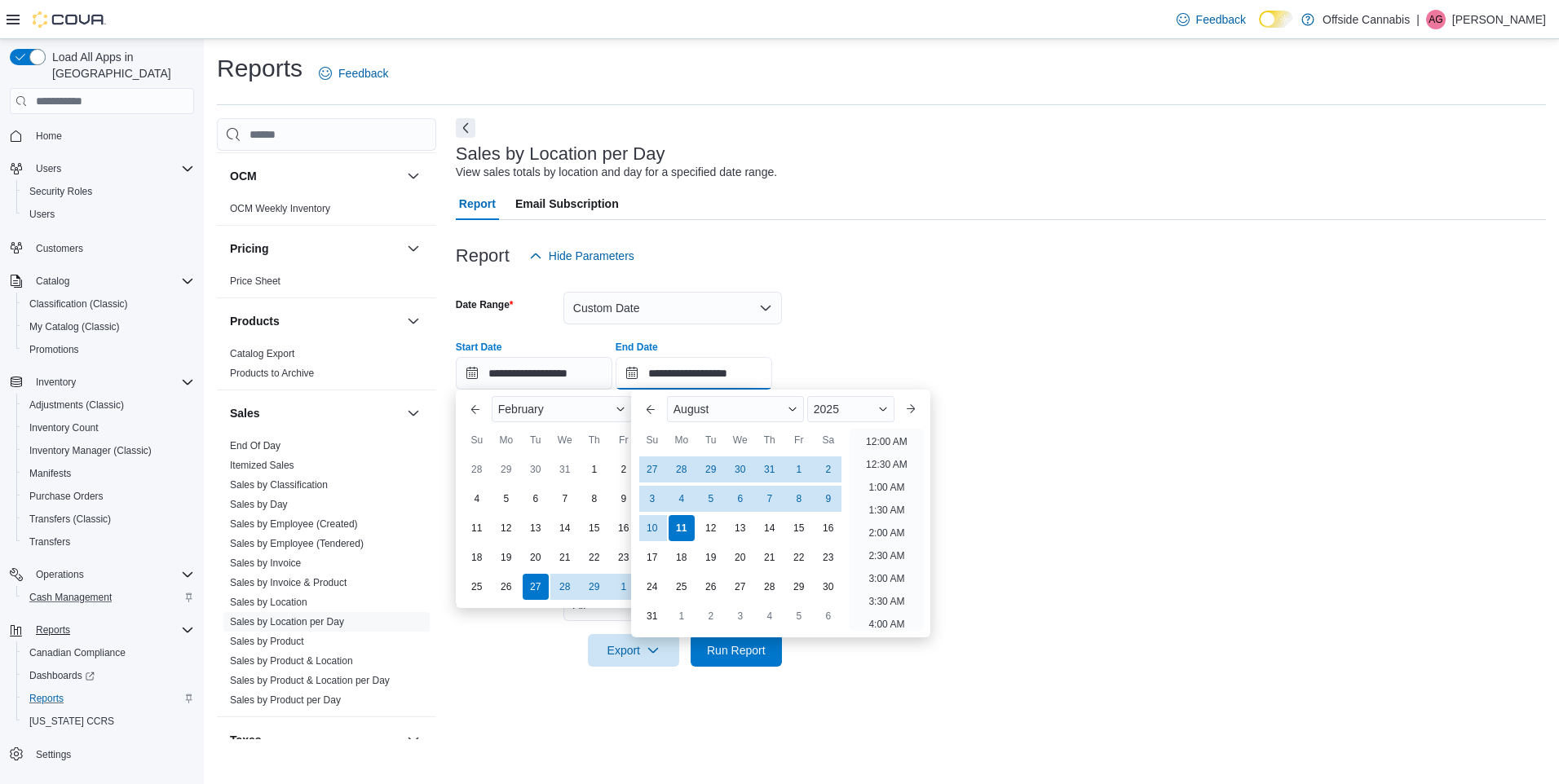
click at [717, 371] on input "**********" at bounding box center [694, 373] width 156 height 33
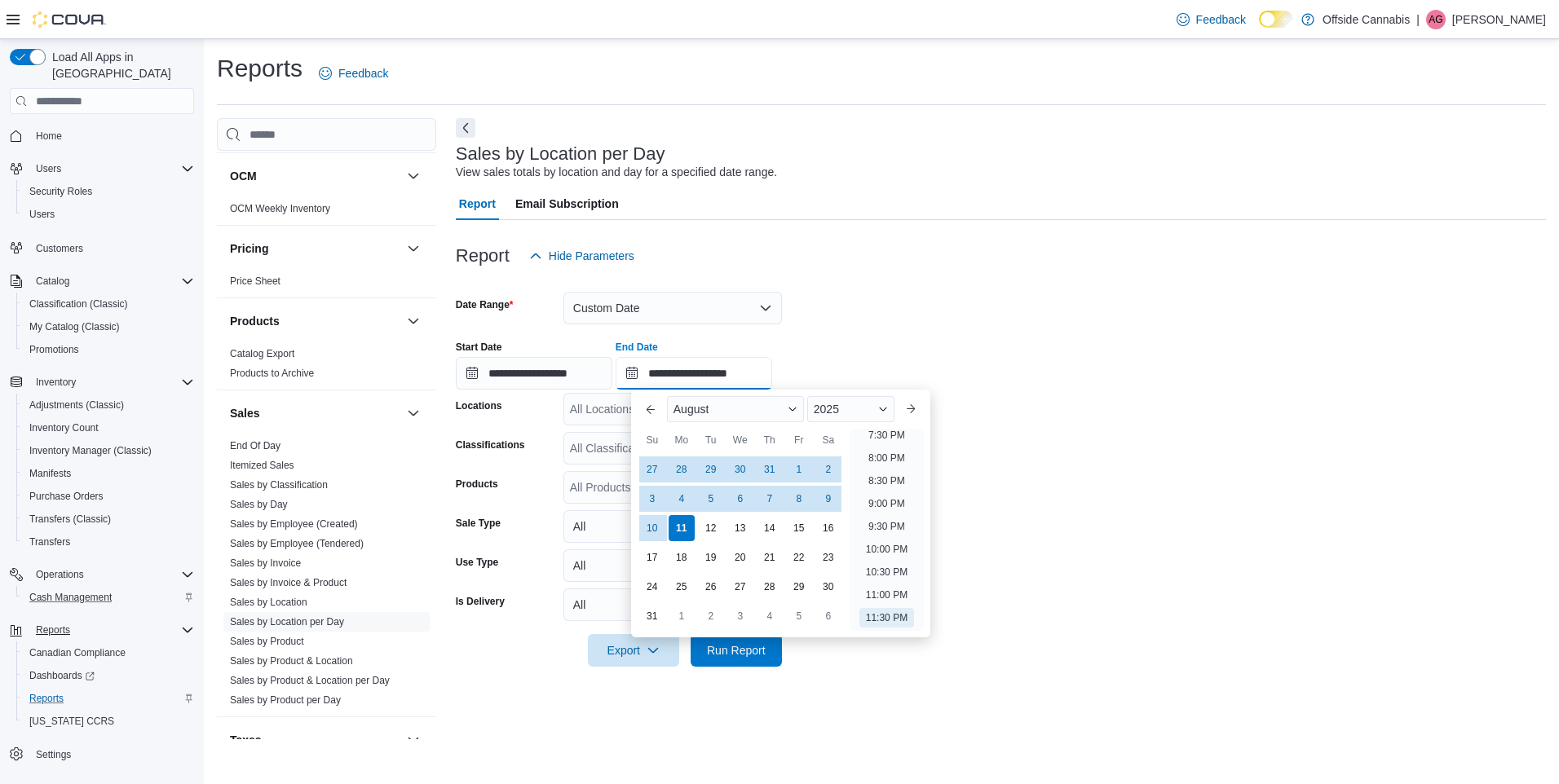
drag, startPoint x: 781, startPoint y: 372, endPoint x: 588, endPoint y: 366, distance: 193.1
click at [588, 366] on div "**********" at bounding box center [1000, 358] width 1090 height 62
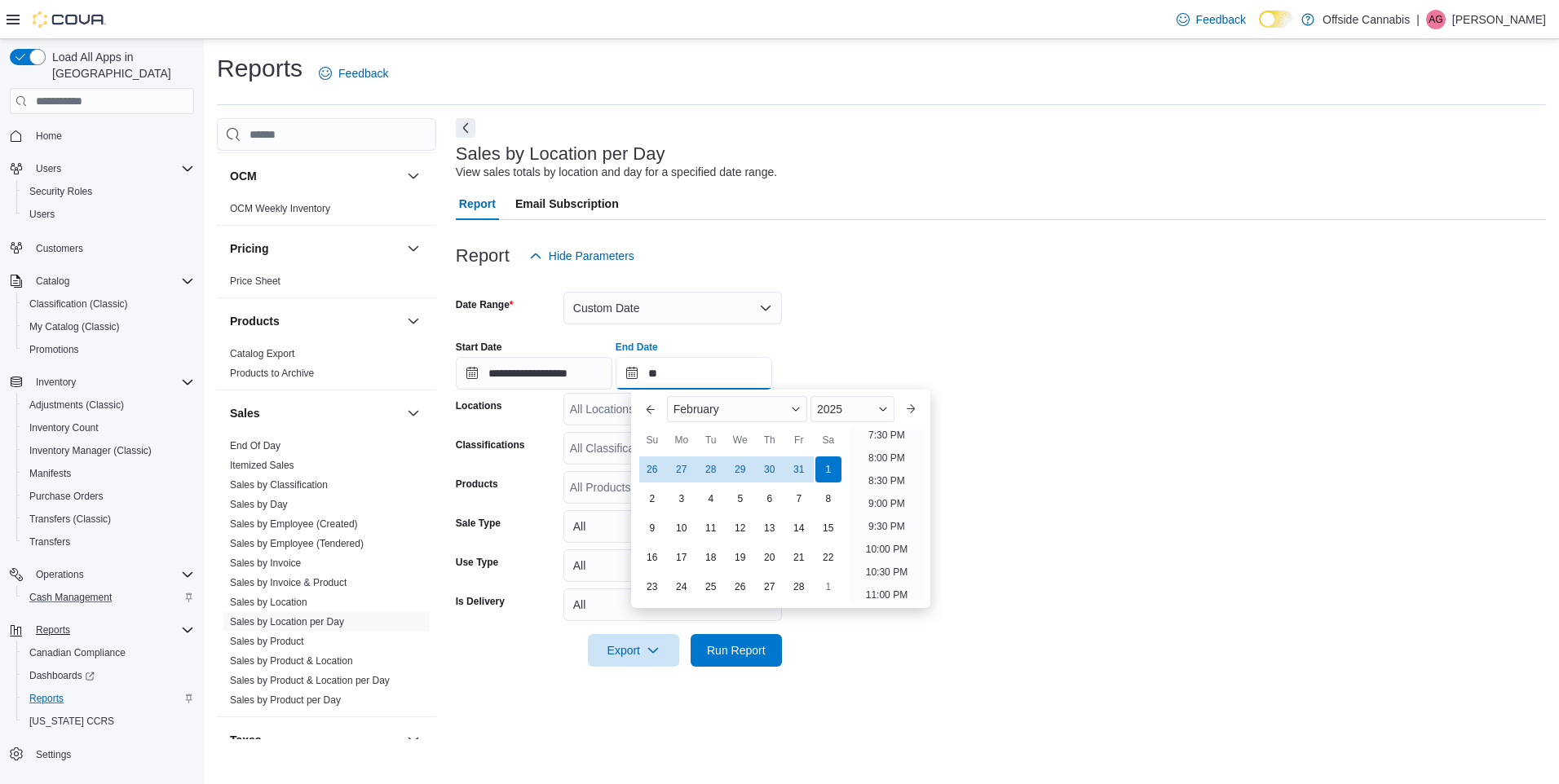
scroll to position [3, 0]
type input "********"
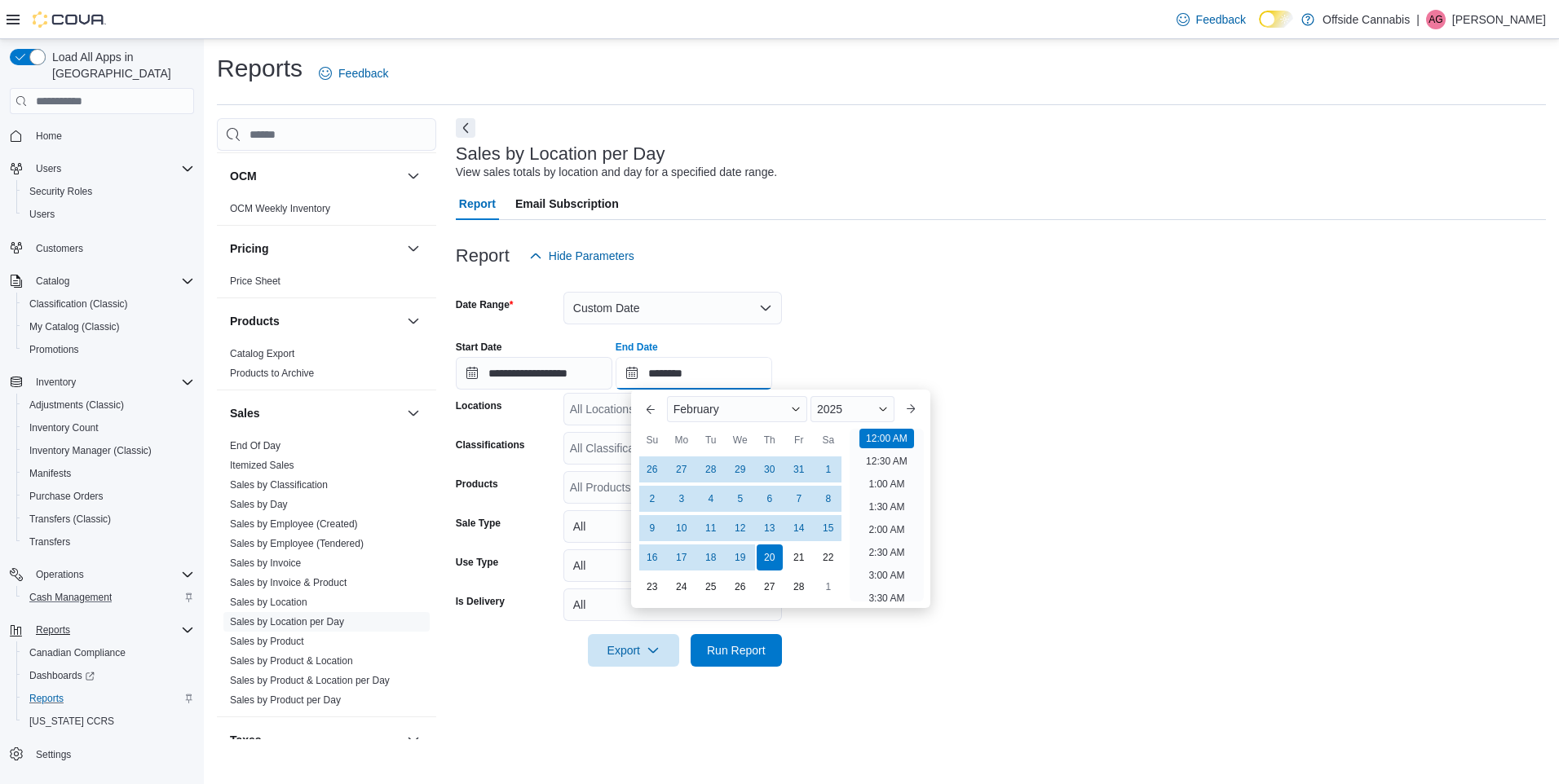
type input "**********"
click at [886, 353] on div "**********" at bounding box center [1000, 358] width 1090 height 62
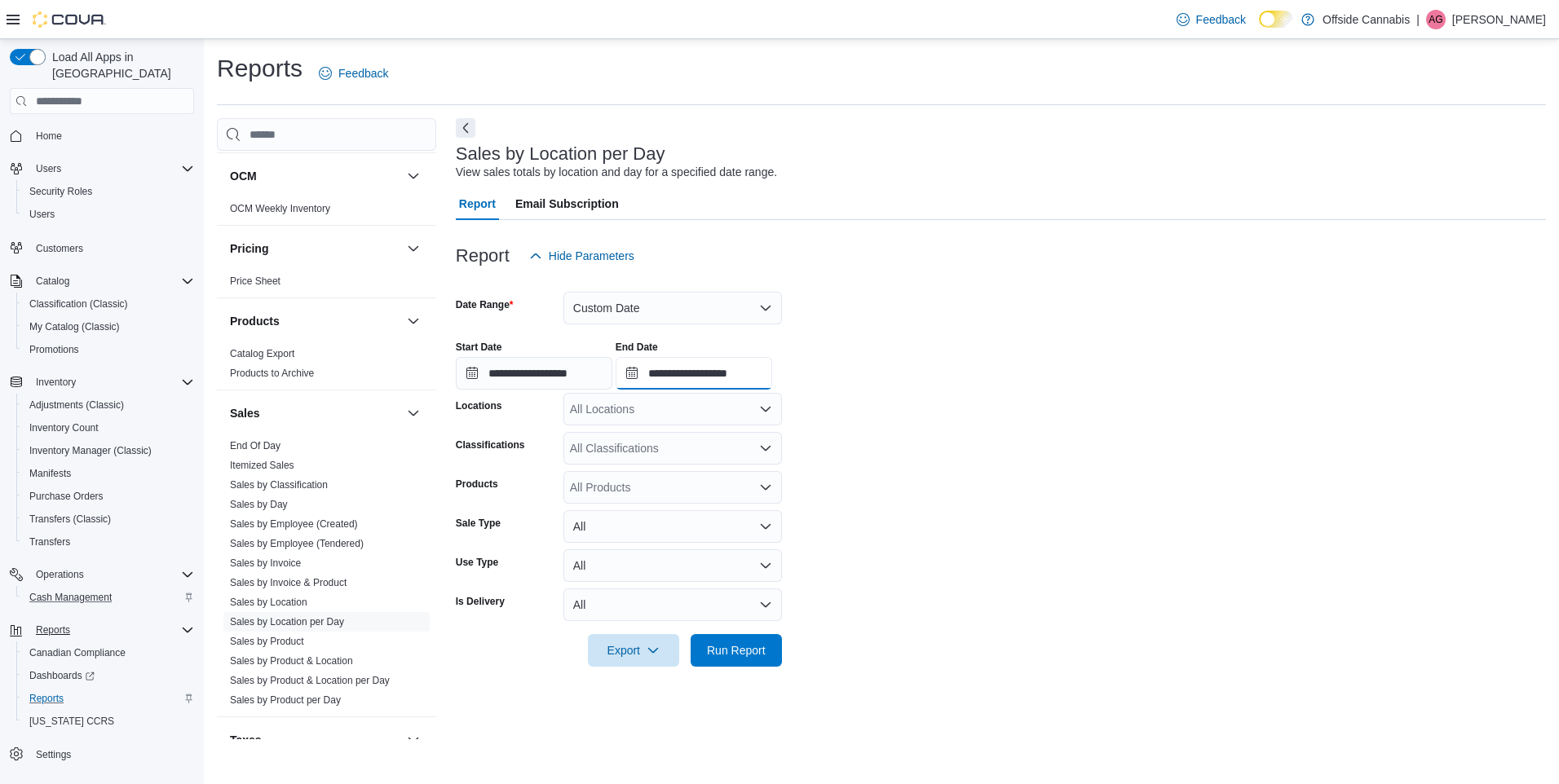
click at [695, 372] on input "**********" at bounding box center [694, 373] width 156 height 33
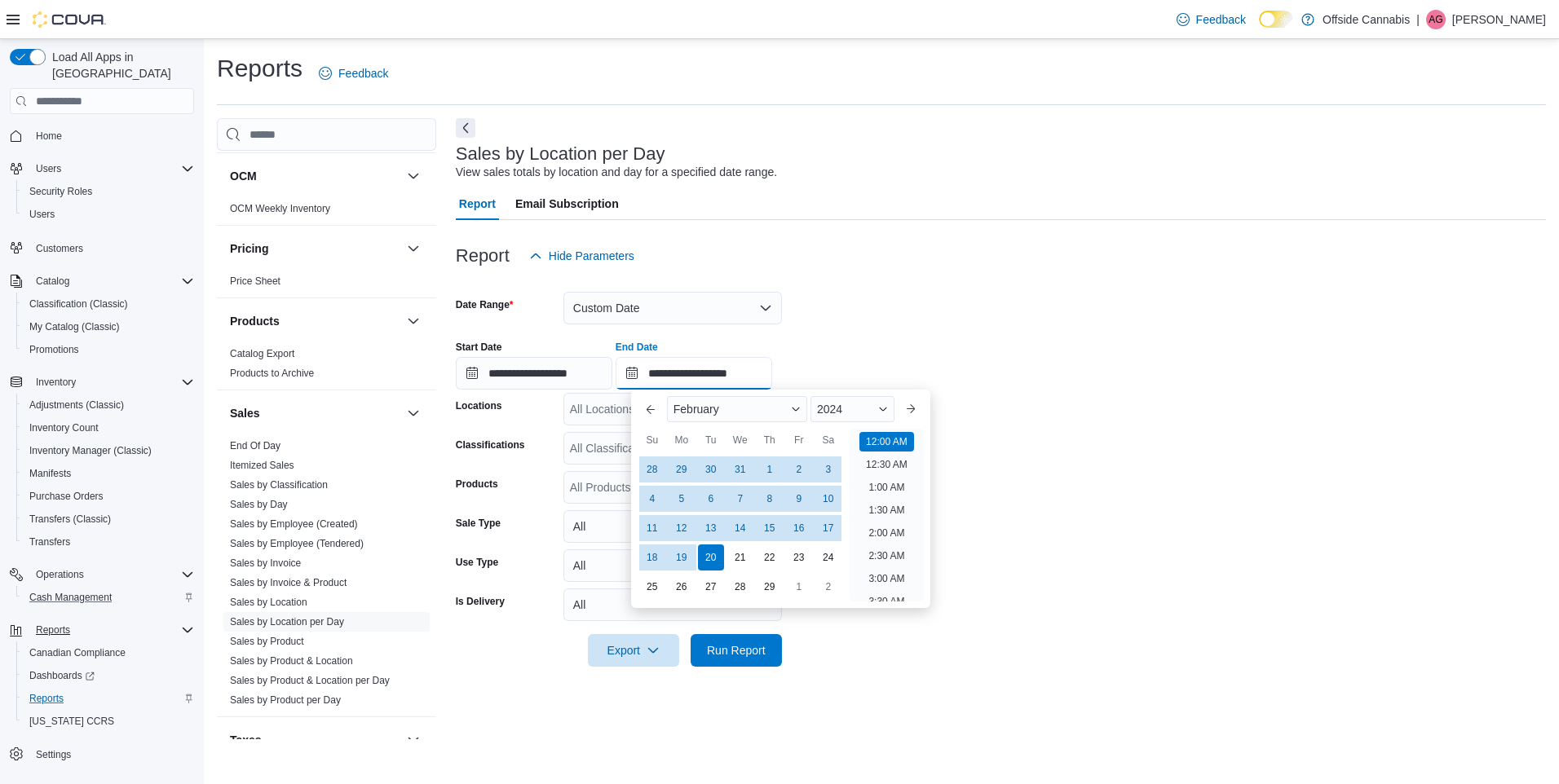
scroll to position [50, 0]
click at [722, 586] on div "27" at bounding box center [710, 586] width 29 height 29
type input "**********"
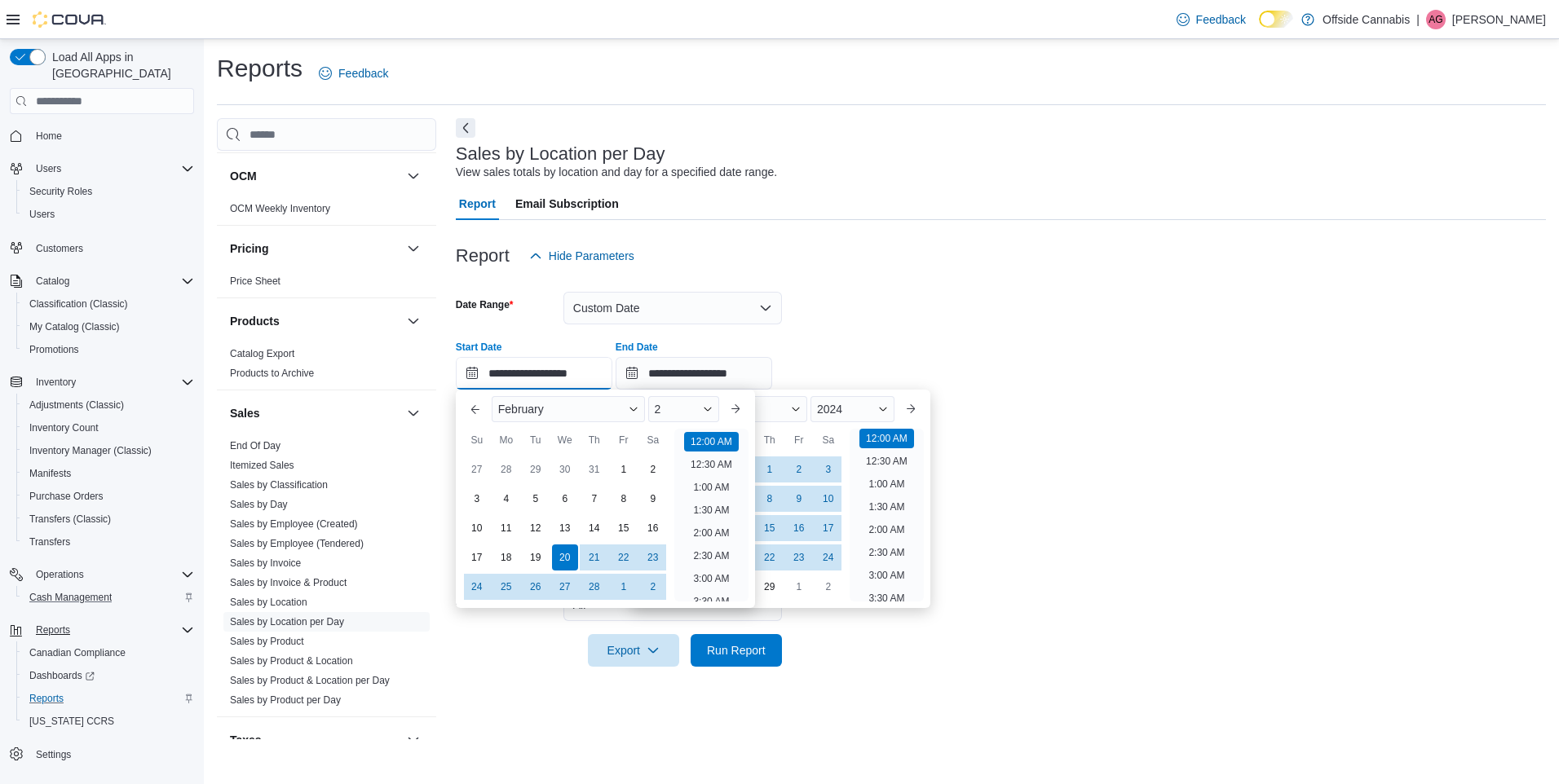
click at [552, 371] on input "**********" at bounding box center [533, 373] width 156 height 33
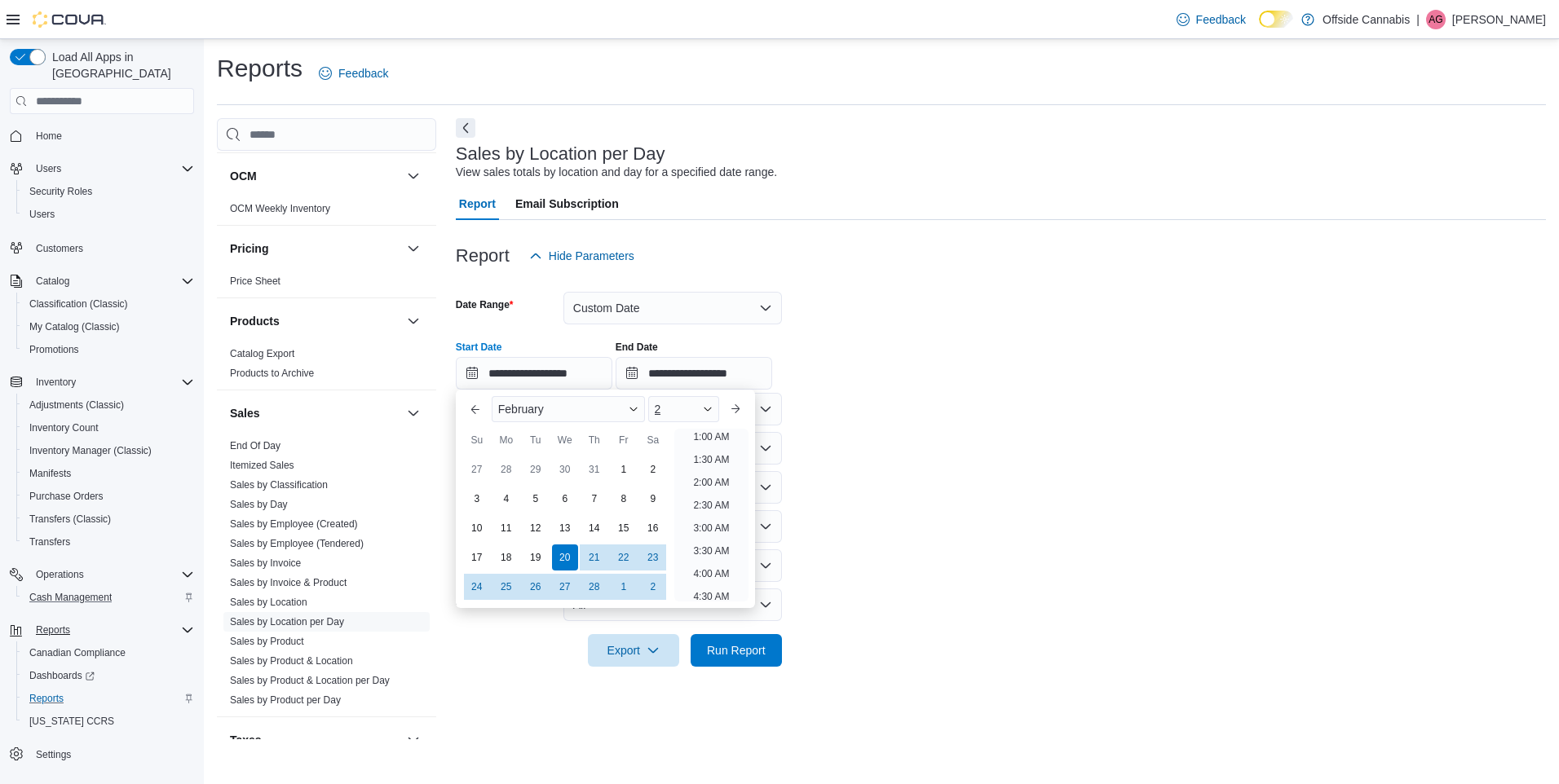
click at [720, 411] on div "2" at bounding box center [684, 409] width 71 height 26
click at [595, 408] on div "February" at bounding box center [568, 409] width 153 height 26
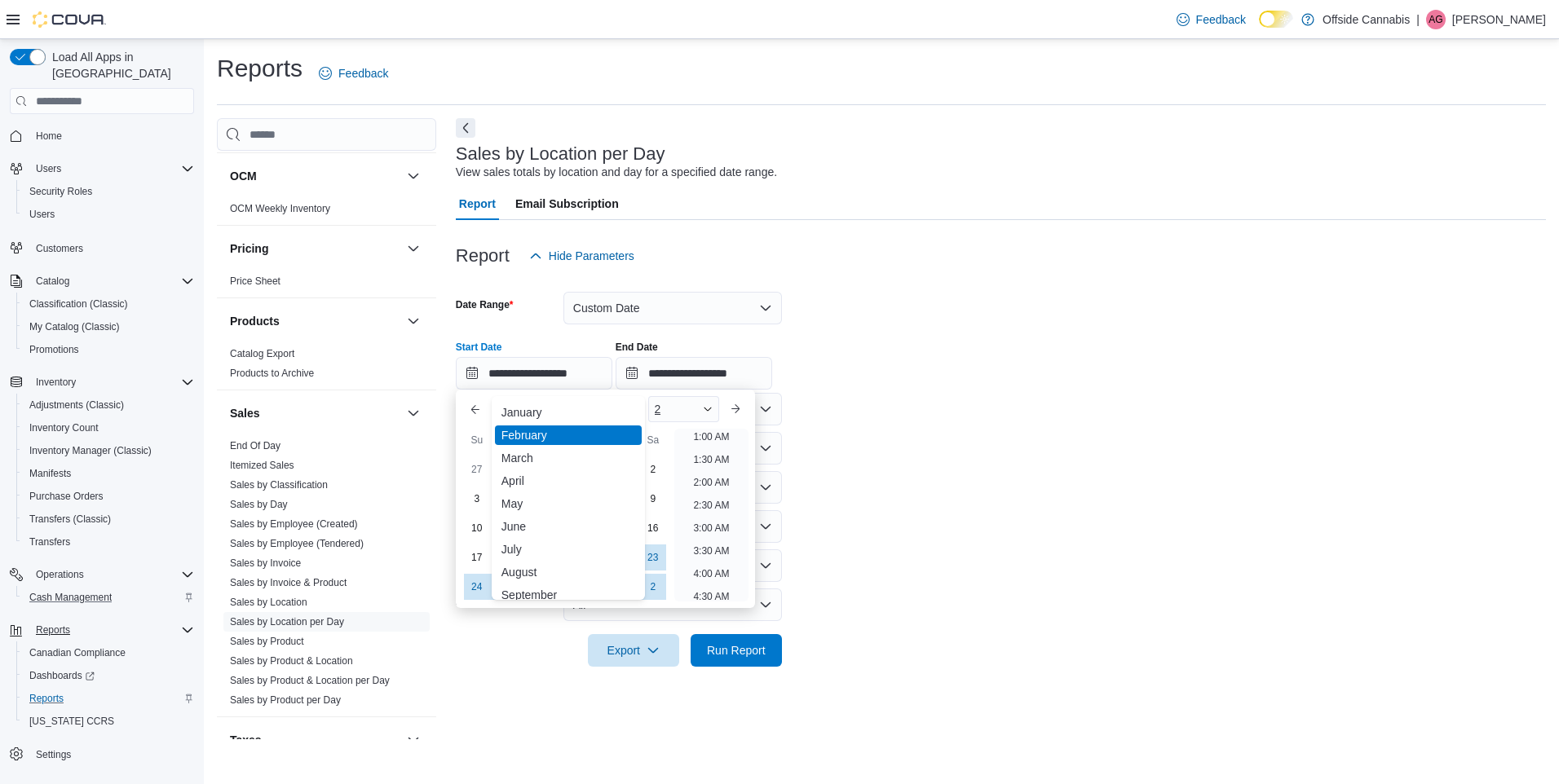
click at [713, 409] on span "Button. Open the year selector. 2 is currently selected." at bounding box center [708, 409] width 10 height 10
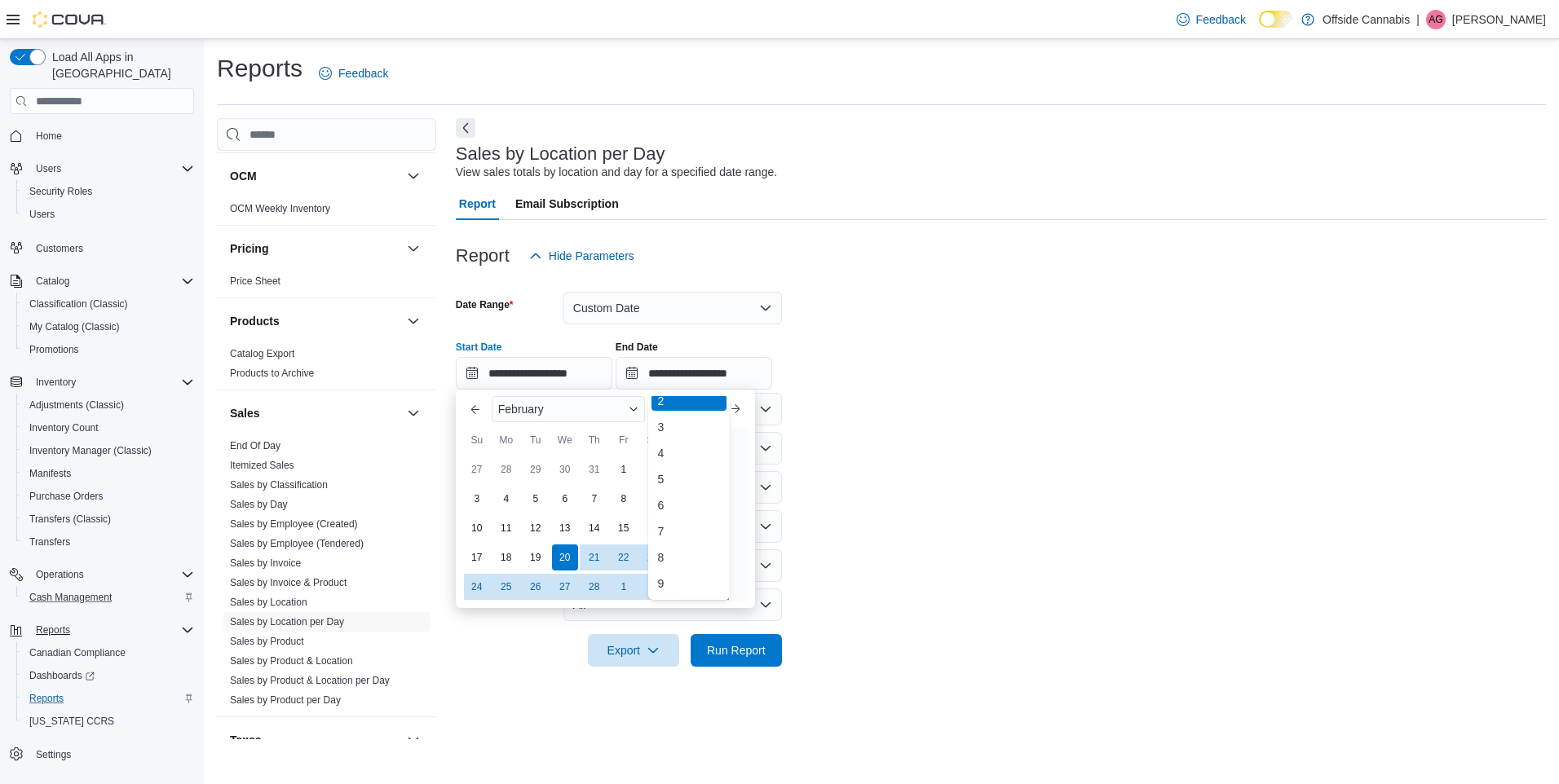
scroll to position [0, 0]
click at [585, 393] on div "February You are focused on a year selector menu. Use the up and down arrows to…" at bounding box center [605, 409] width 241 height 39
click at [474, 414] on button "Previous Month" at bounding box center [475, 409] width 26 height 26
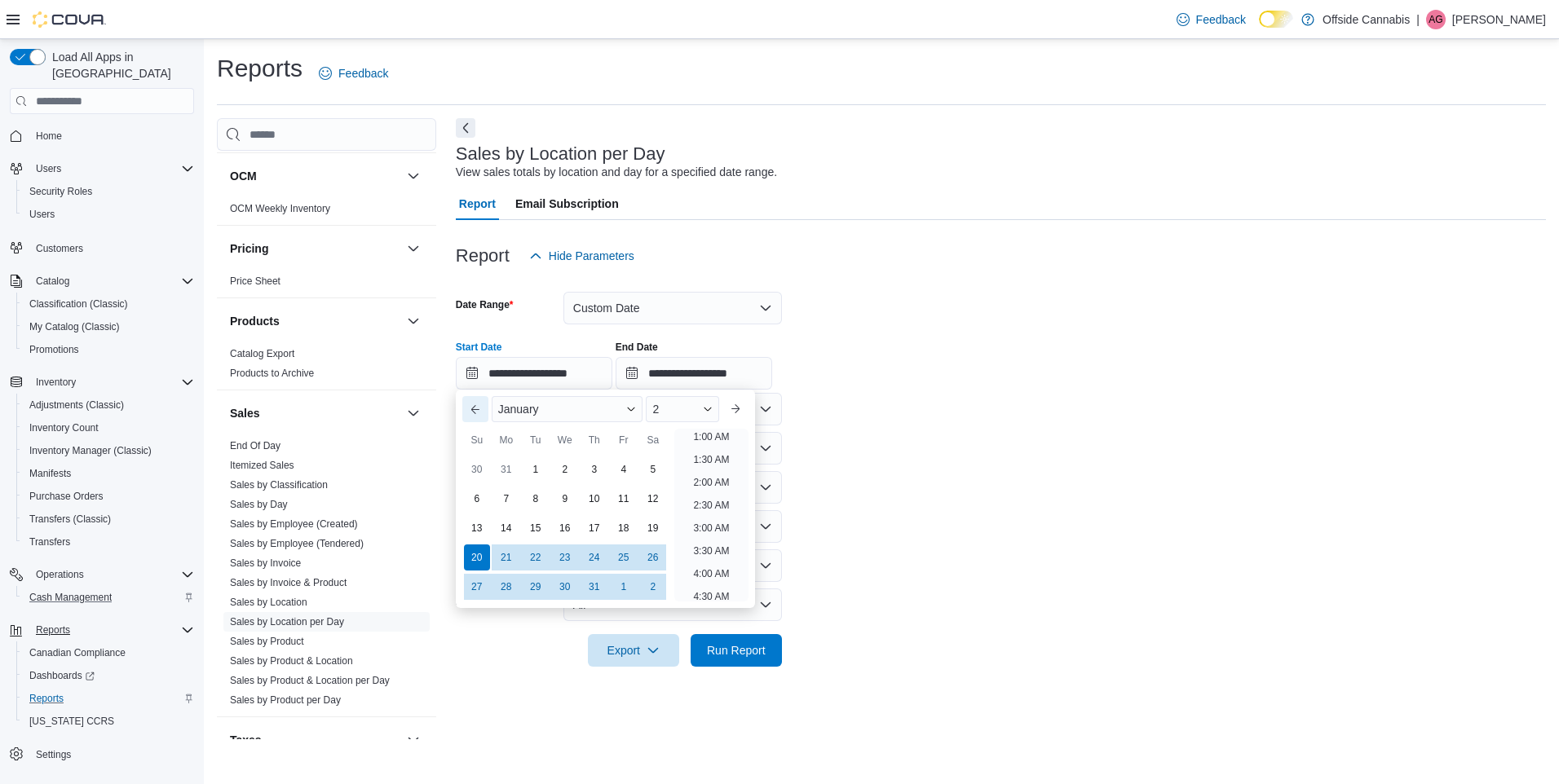
scroll to position [3, 0]
click at [586, 379] on input "**********" at bounding box center [533, 373] width 156 height 33
drag, startPoint x: 548, startPoint y: 372, endPoint x: 433, endPoint y: 376, distance: 115.1
click at [433, 376] on div "Cash Management Cash Management Cash Out Details Compliance OCS Transaction Sub…" at bounding box center [881, 429] width 1329 height 621
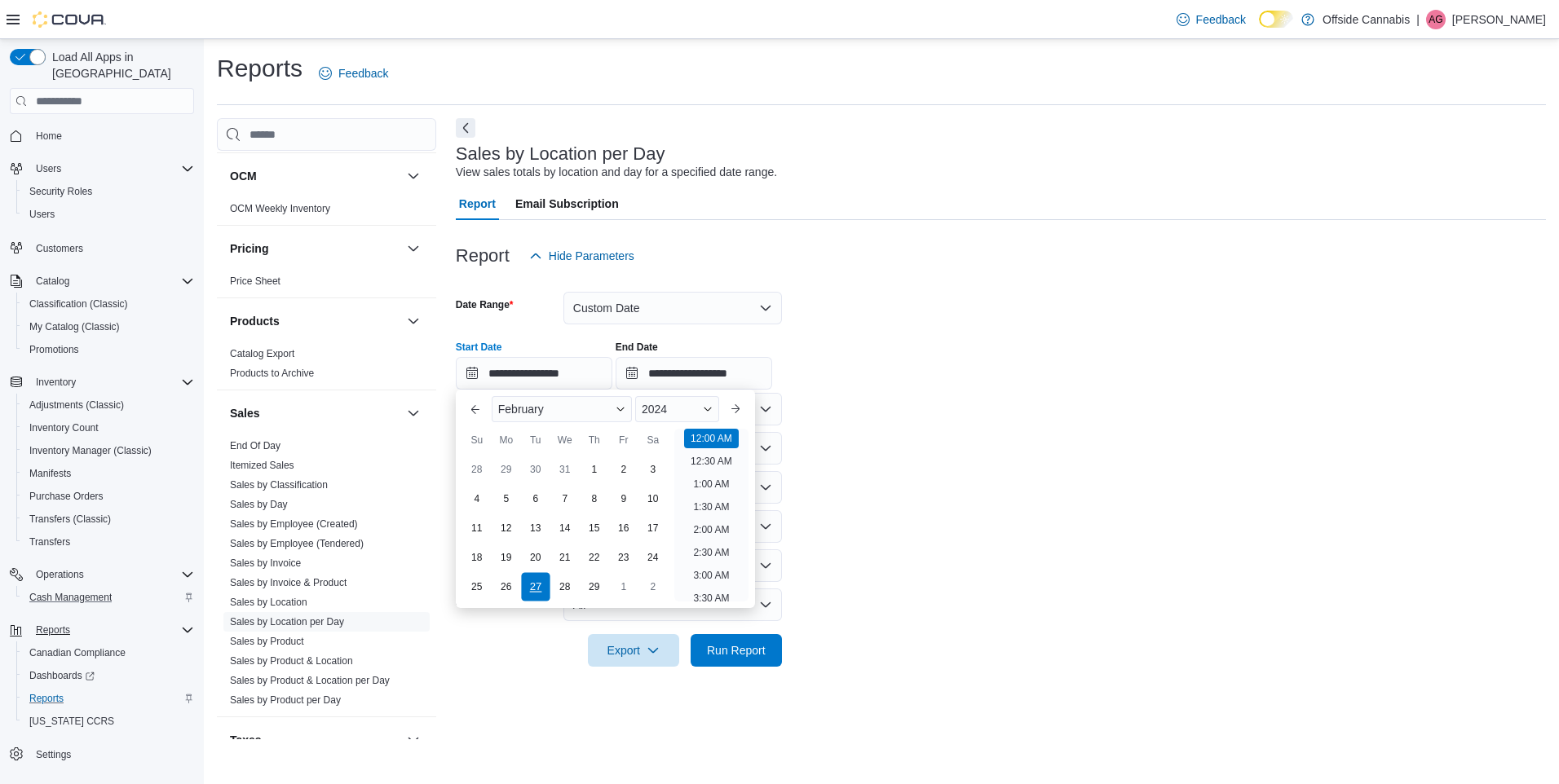
click at [542, 579] on div "27" at bounding box center [535, 586] width 29 height 29
type input "**********"
click at [758, 377] on input "**********" at bounding box center [694, 373] width 156 height 33
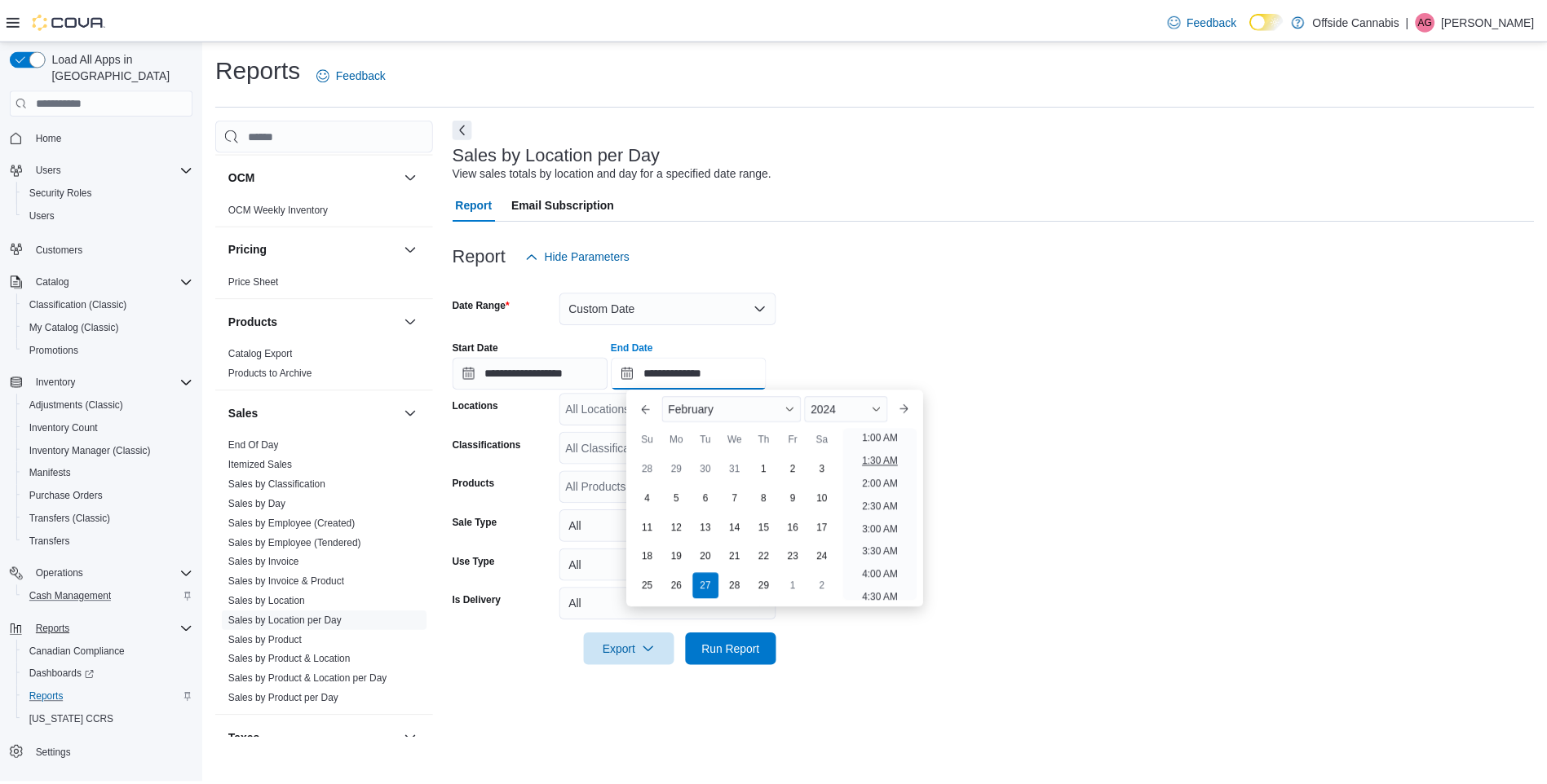
scroll to position [353, 0]
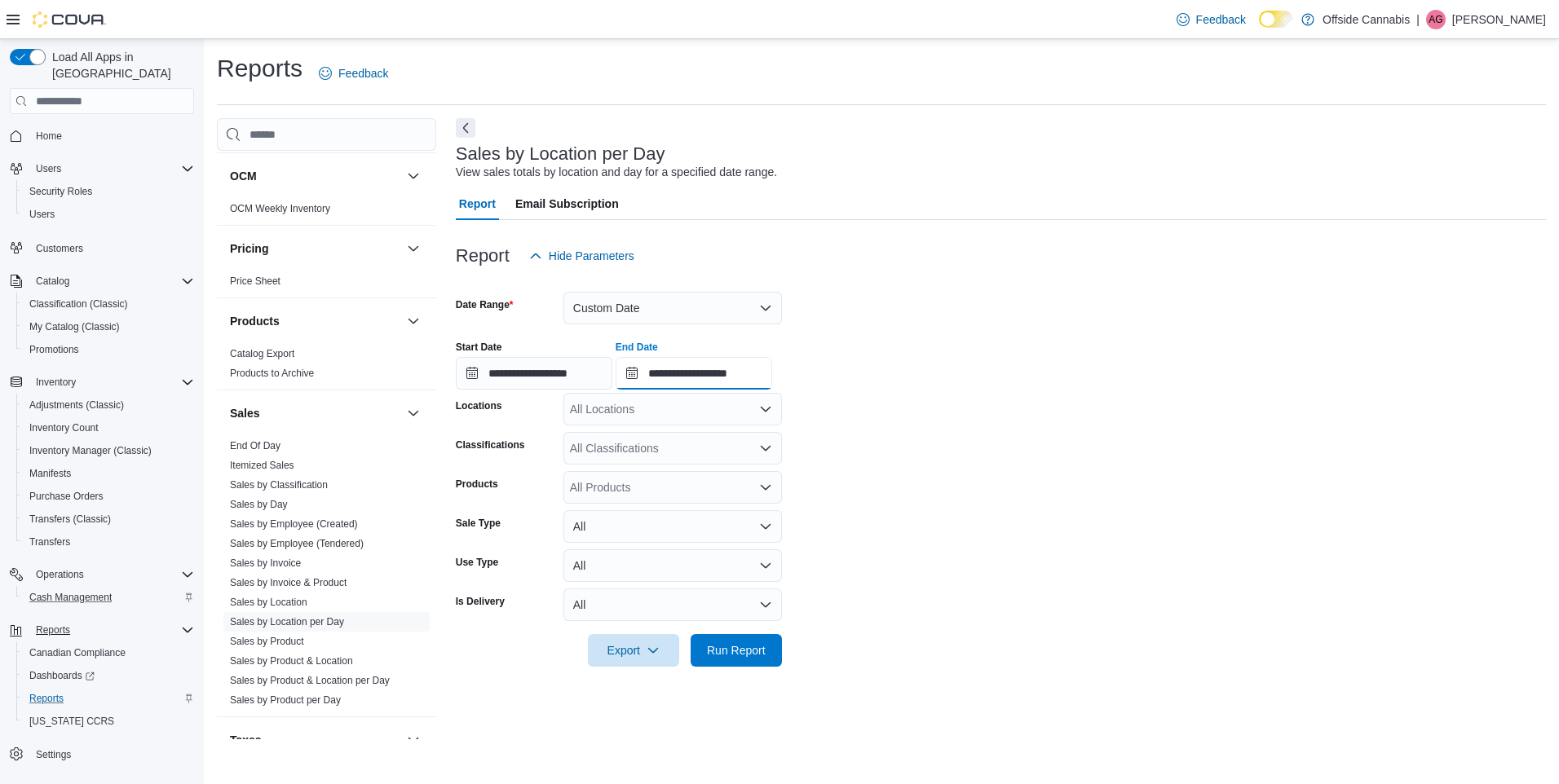
type input "**********"
click at [721, 407] on div "All Locations" at bounding box center [672, 409] width 219 height 33
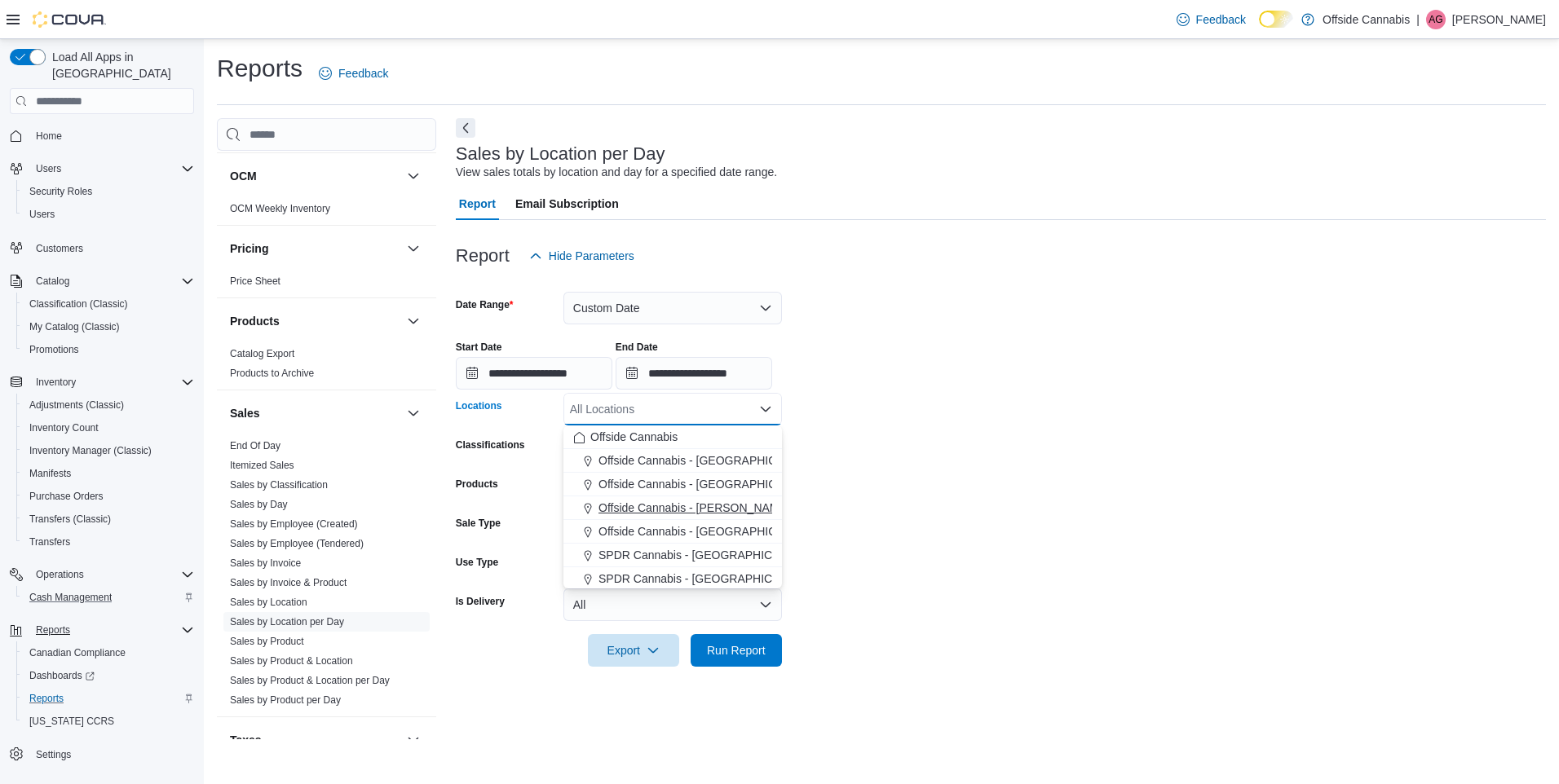
click at [736, 506] on div "Offside Cannabis - Lundy's" at bounding box center [672, 508] width 199 height 16
click at [991, 522] on form "**********" at bounding box center [1000, 469] width 1090 height 394
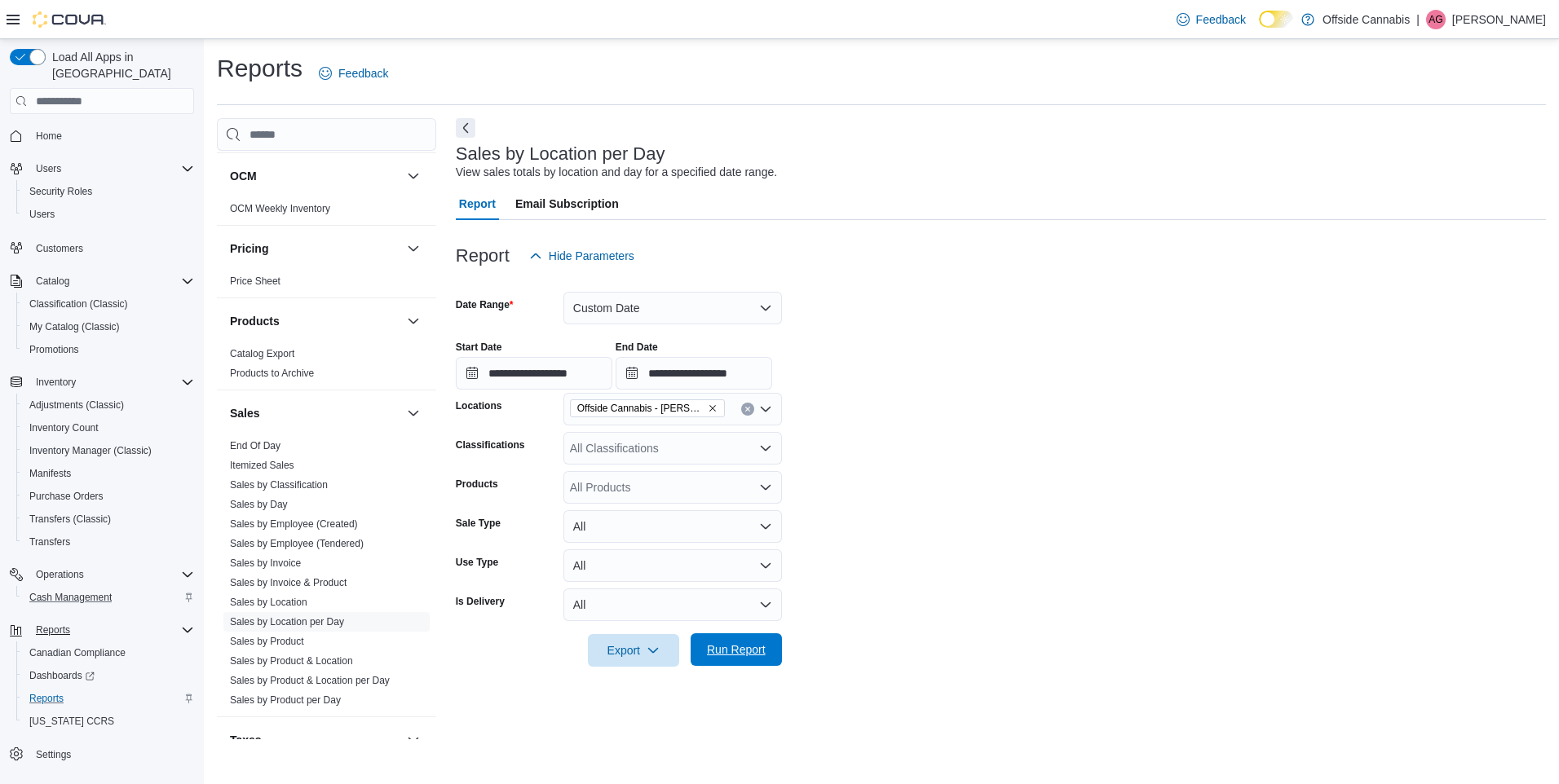
click at [768, 648] on span "Run Report" at bounding box center [736, 650] width 71 height 33
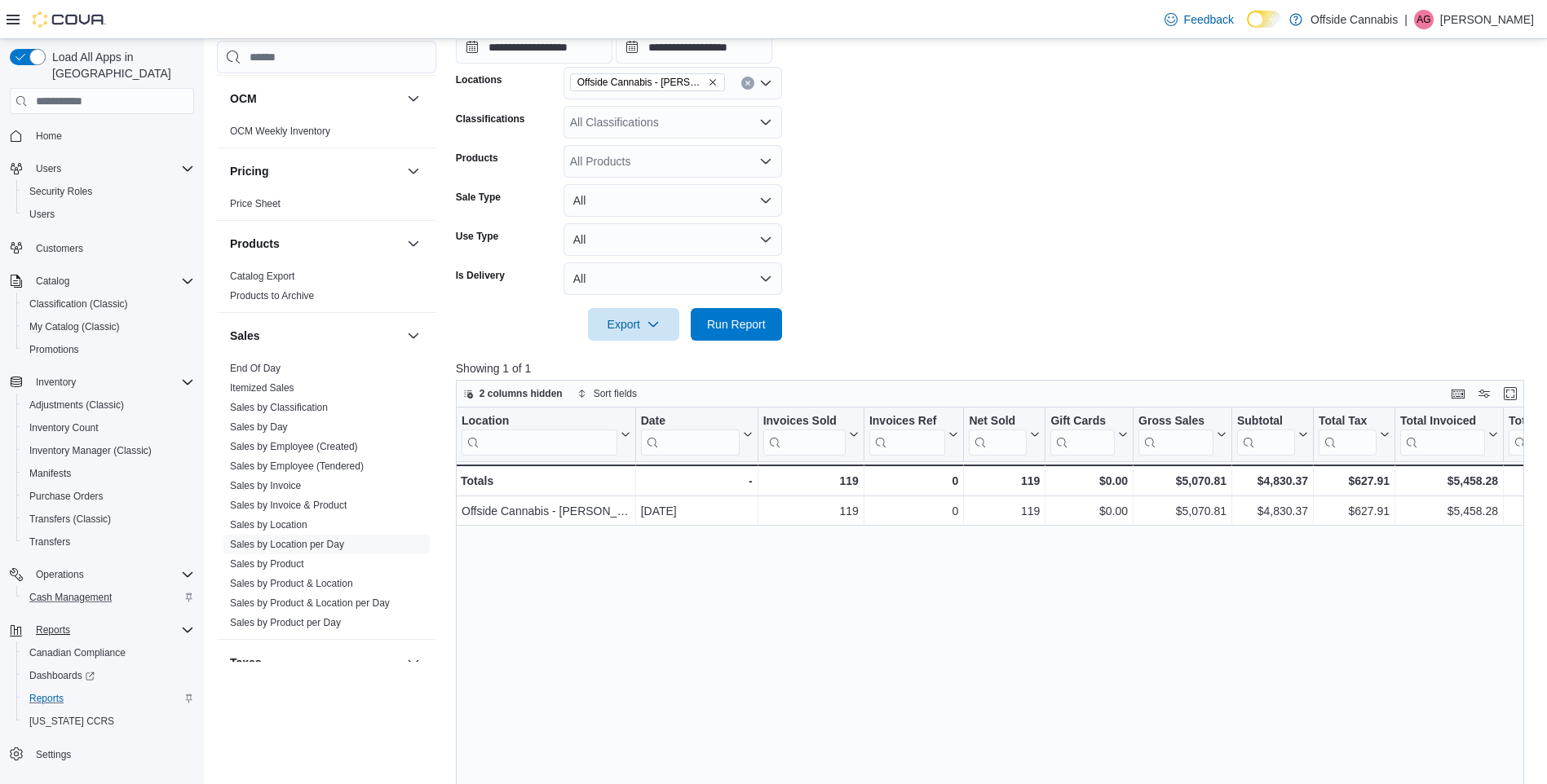
scroll to position [408, 0]
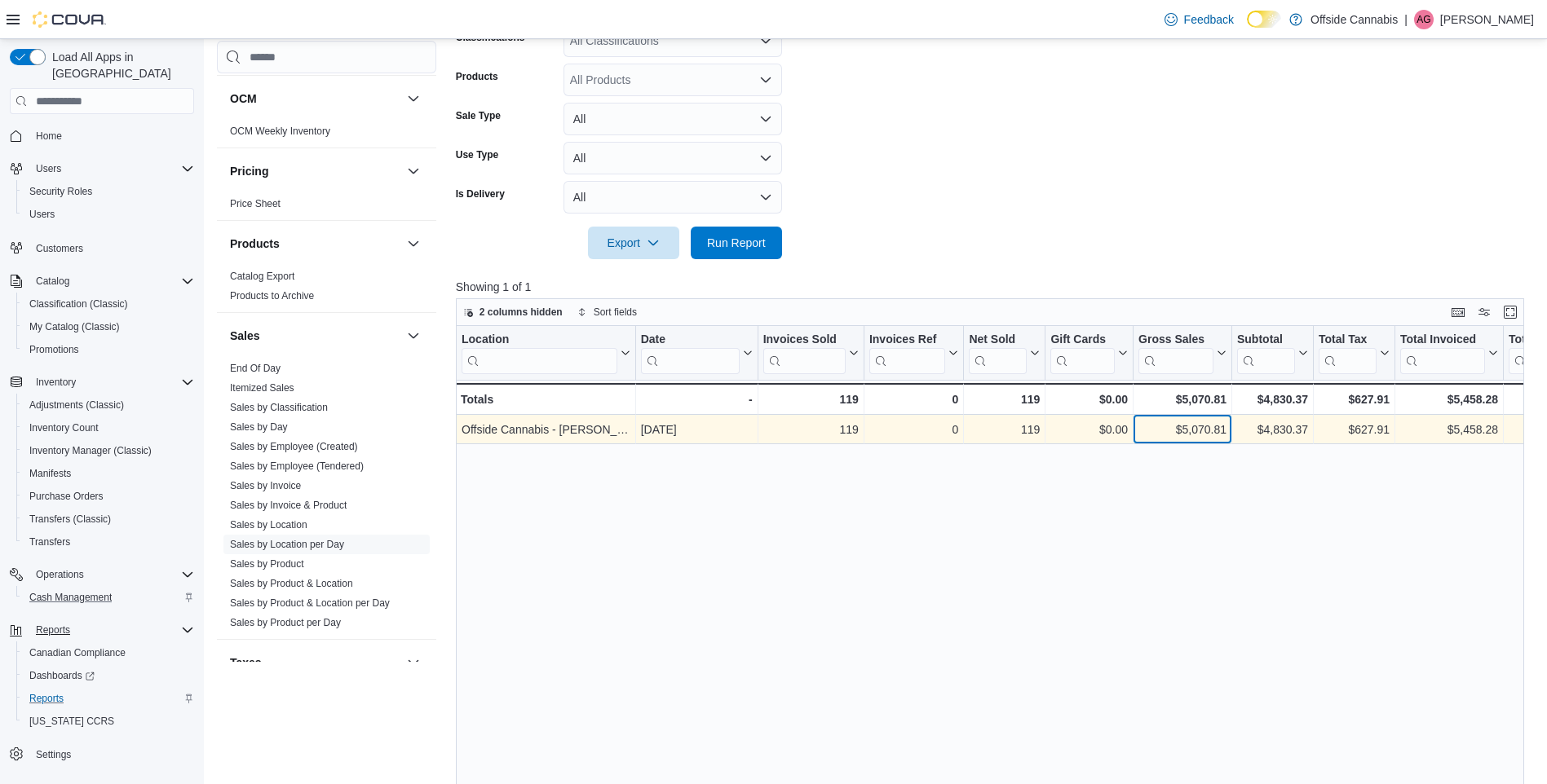
click at [1195, 421] on div "$5,070.81" at bounding box center [1182, 430] width 88 height 20
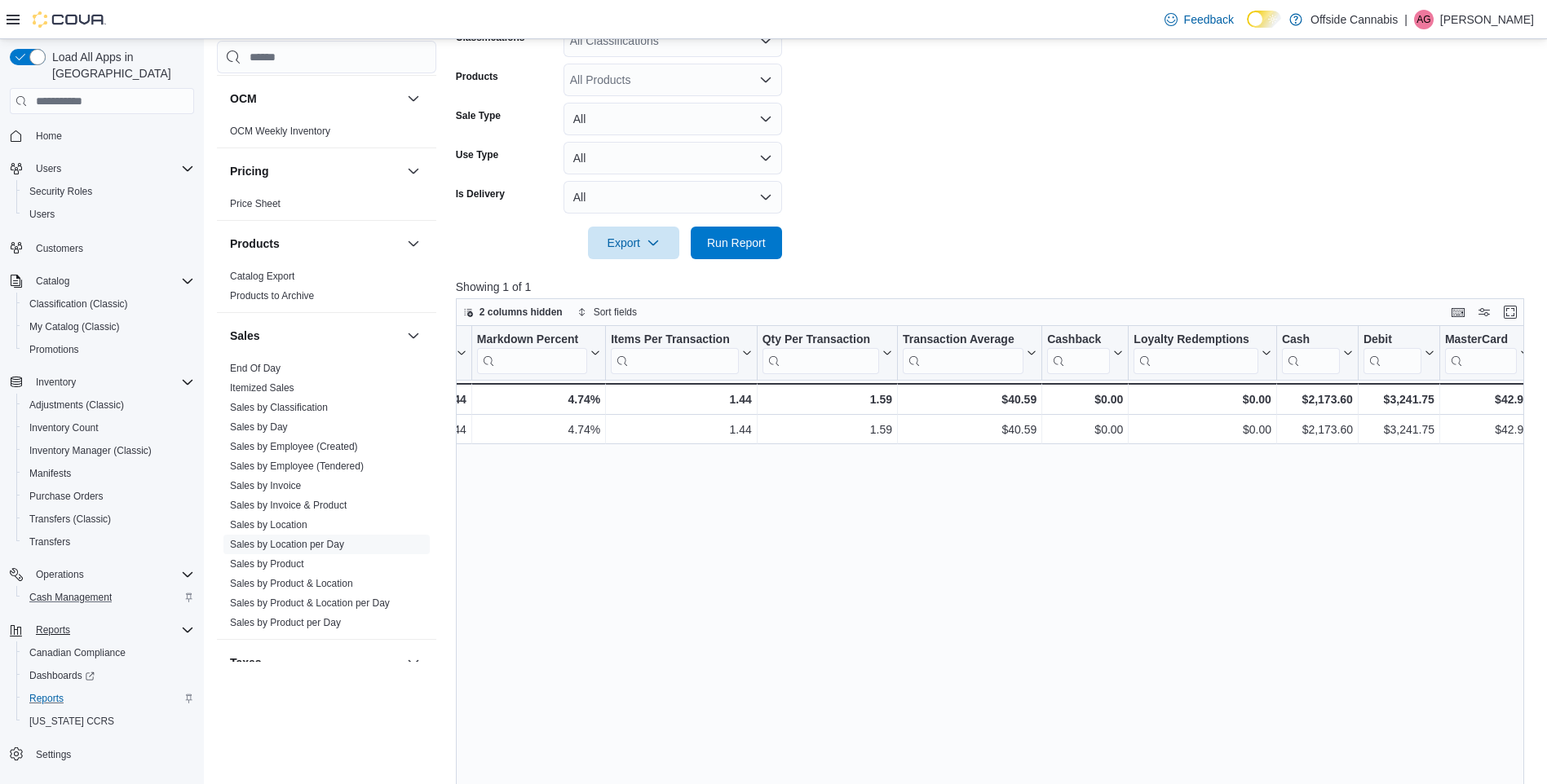
scroll to position [0, 1598]
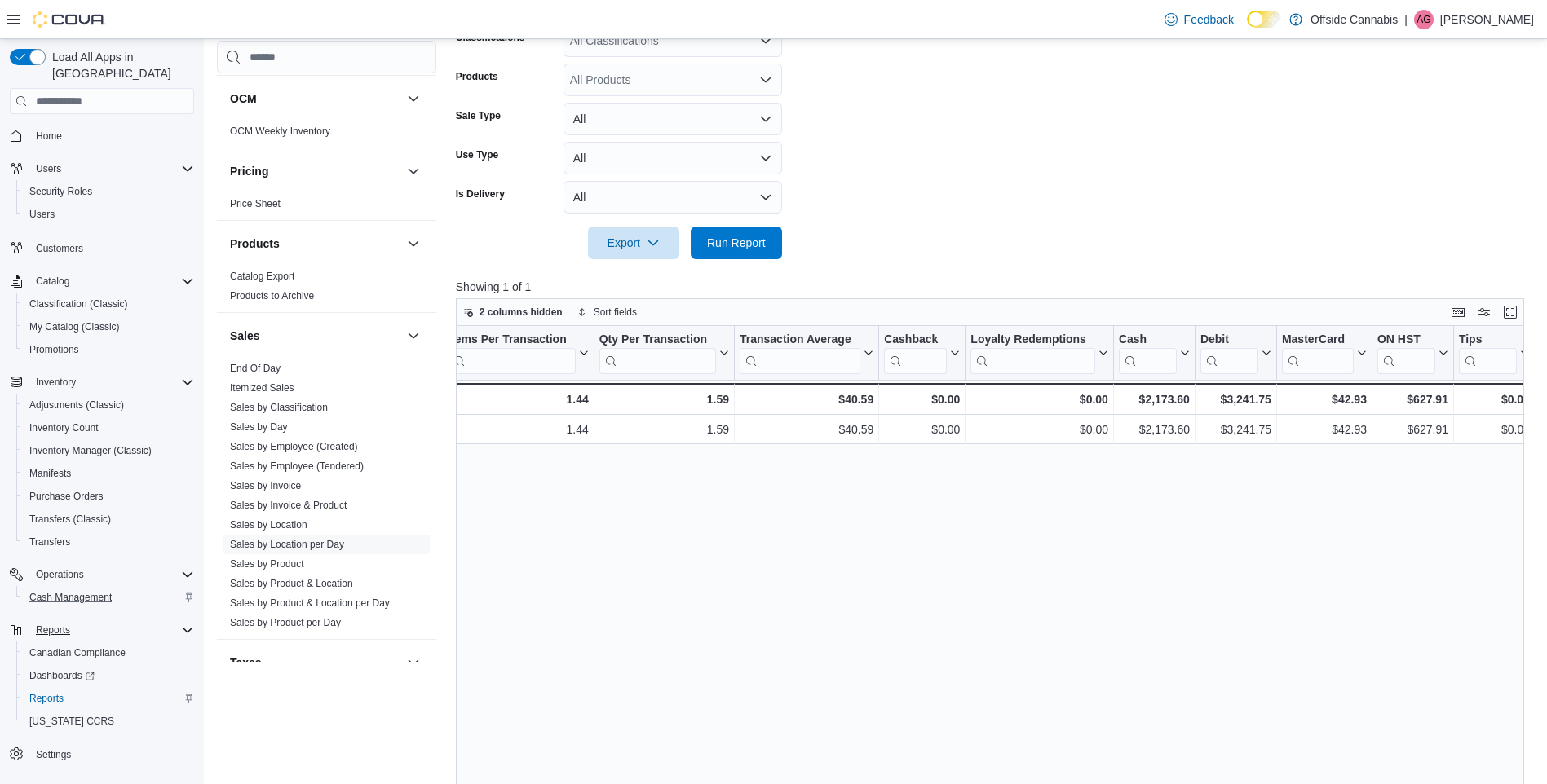
click at [1062, 630] on div "Location Click to view column header actions Date Click to view column header a…" at bounding box center [995, 626] width 1079 height 600
click at [1226, 638] on div "Location Click to view column header actions Date Click to view column header a…" at bounding box center [995, 626] width 1079 height 600
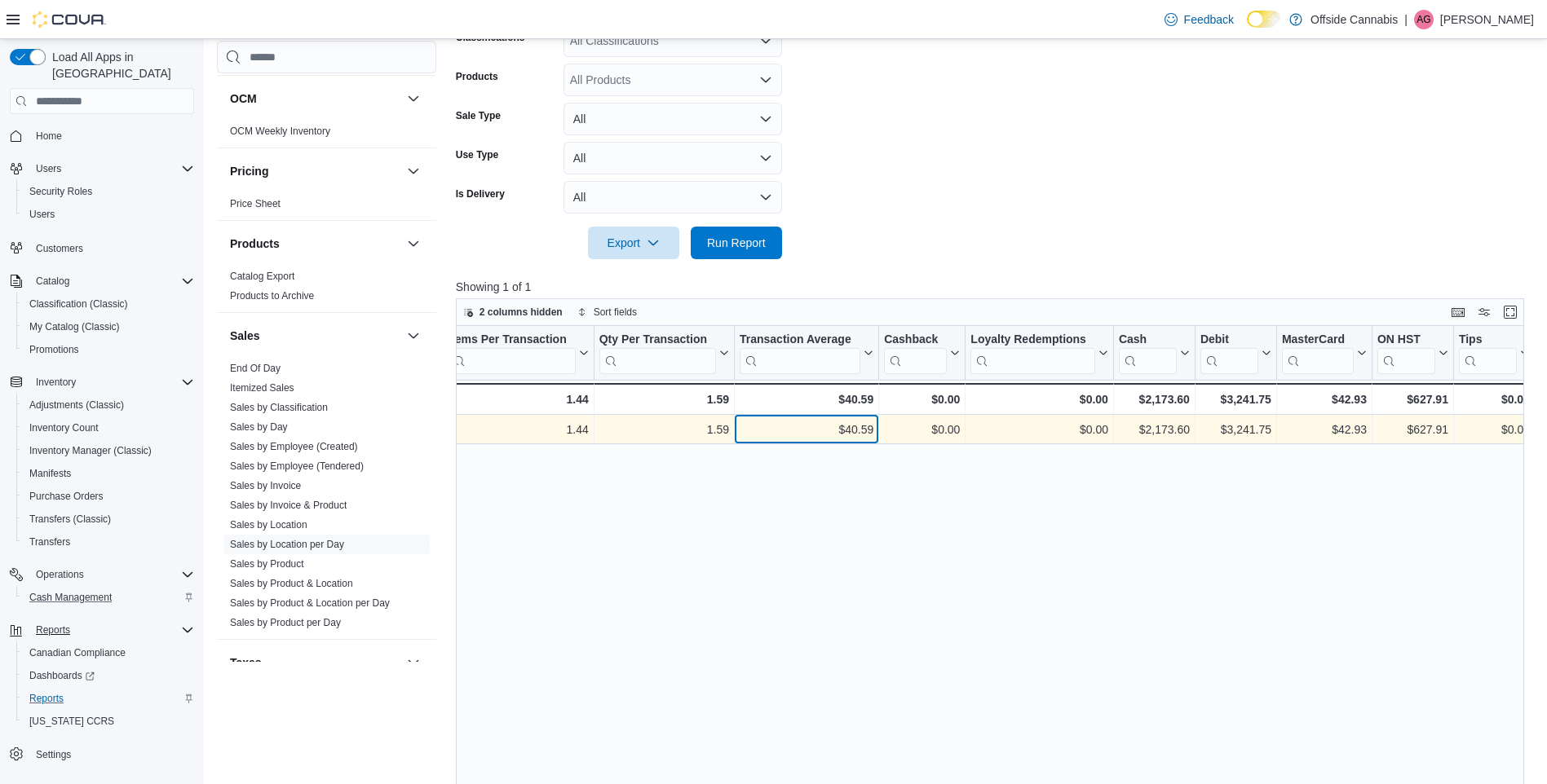
click at [755, 424] on div "$40.59" at bounding box center [806, 430] width 134 height 20
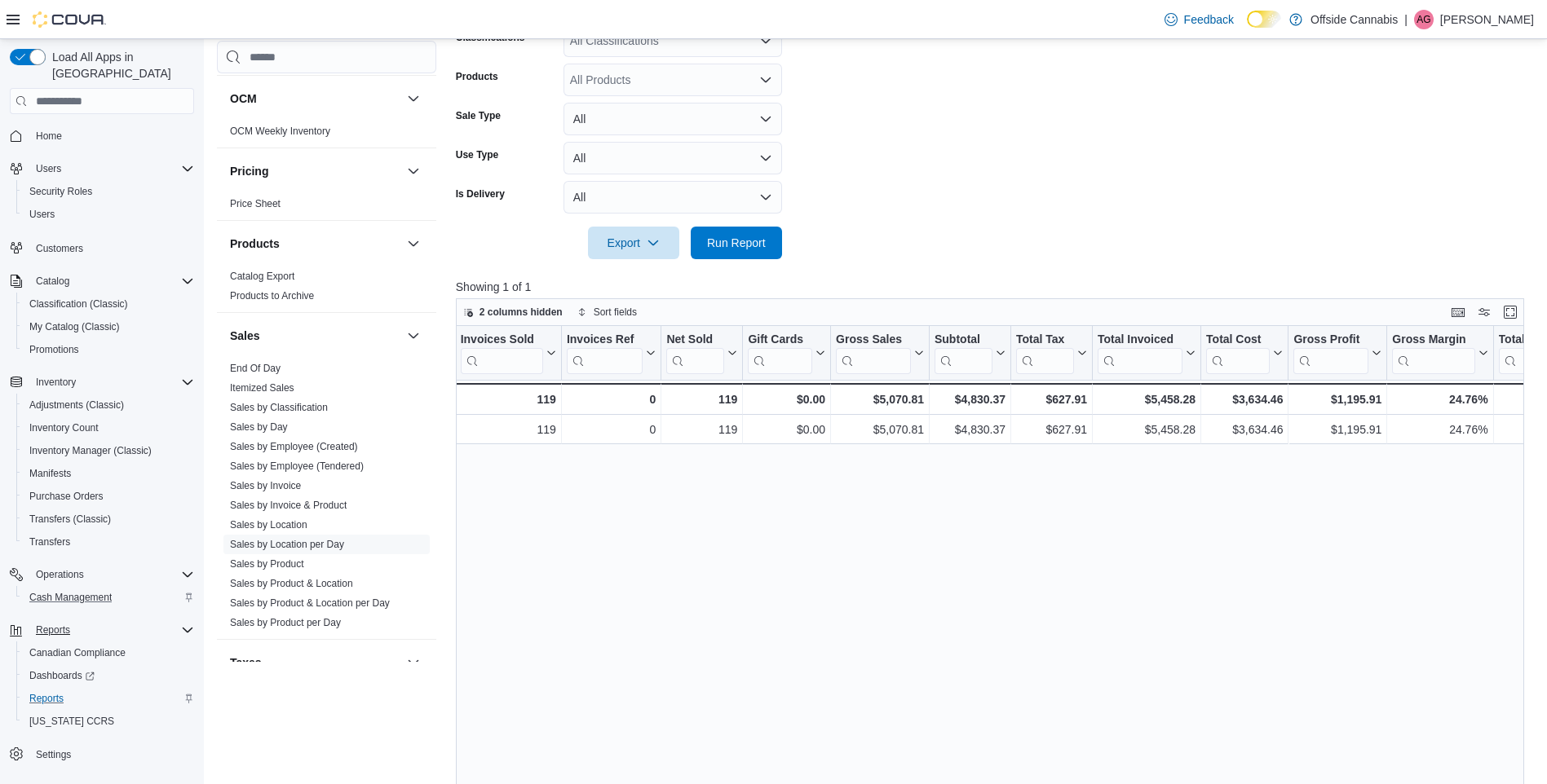
scroll to position [0, 0]
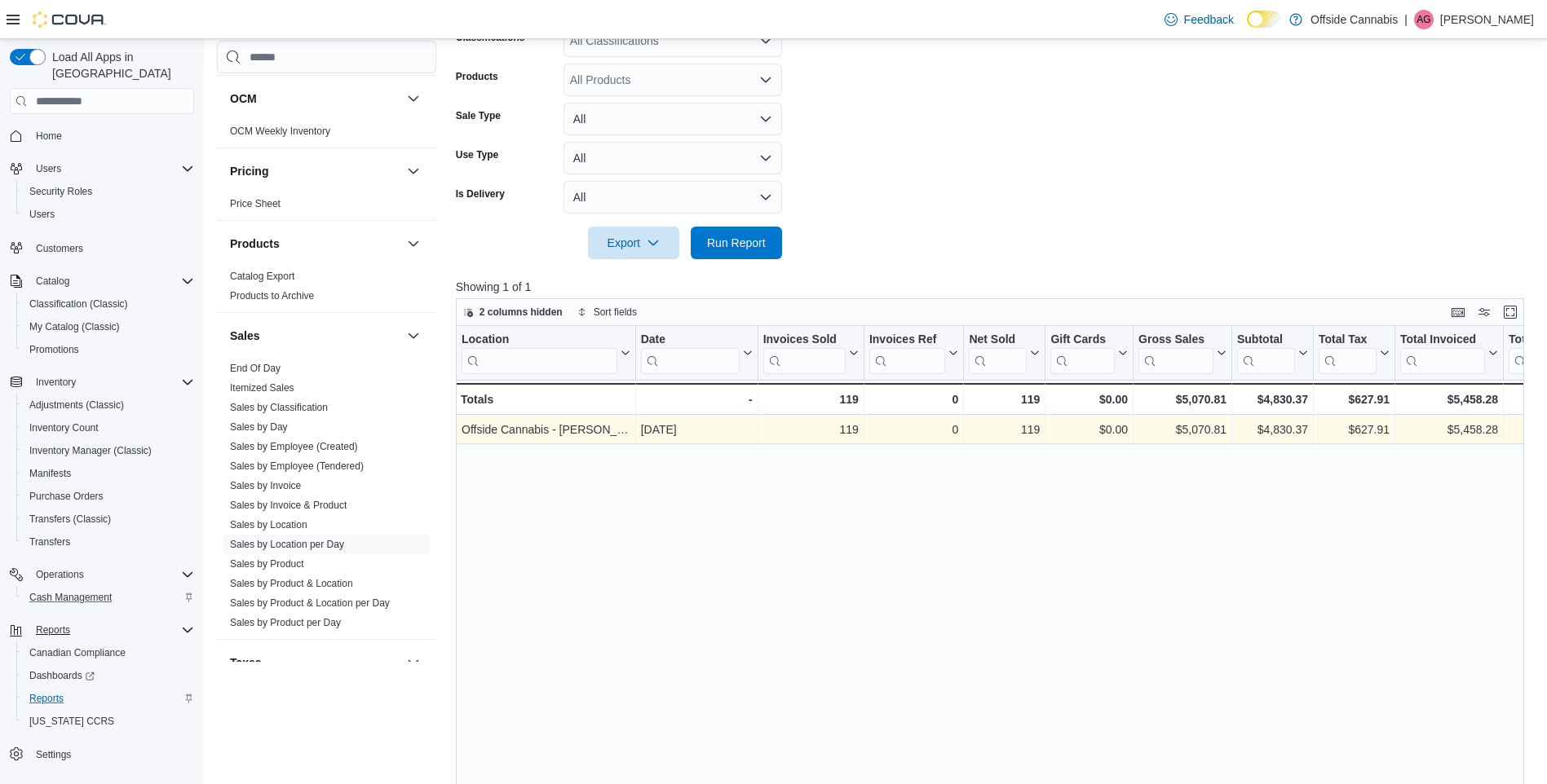
click at [551, 429] on div "Offside Cannabis - Lundy's" at bounding box center [545, 430] width 169 height 20
click at [843, 427] on div "119" at bounding box center [810, 430] width 95 height 20
click at [847, 427] on div "119" at bounding box center [810, 430] width 95 height 20
drag, startPoint x: 847, startPoint y: 427, endPoint x: 827, endPoint y: 442, distance: 25.0
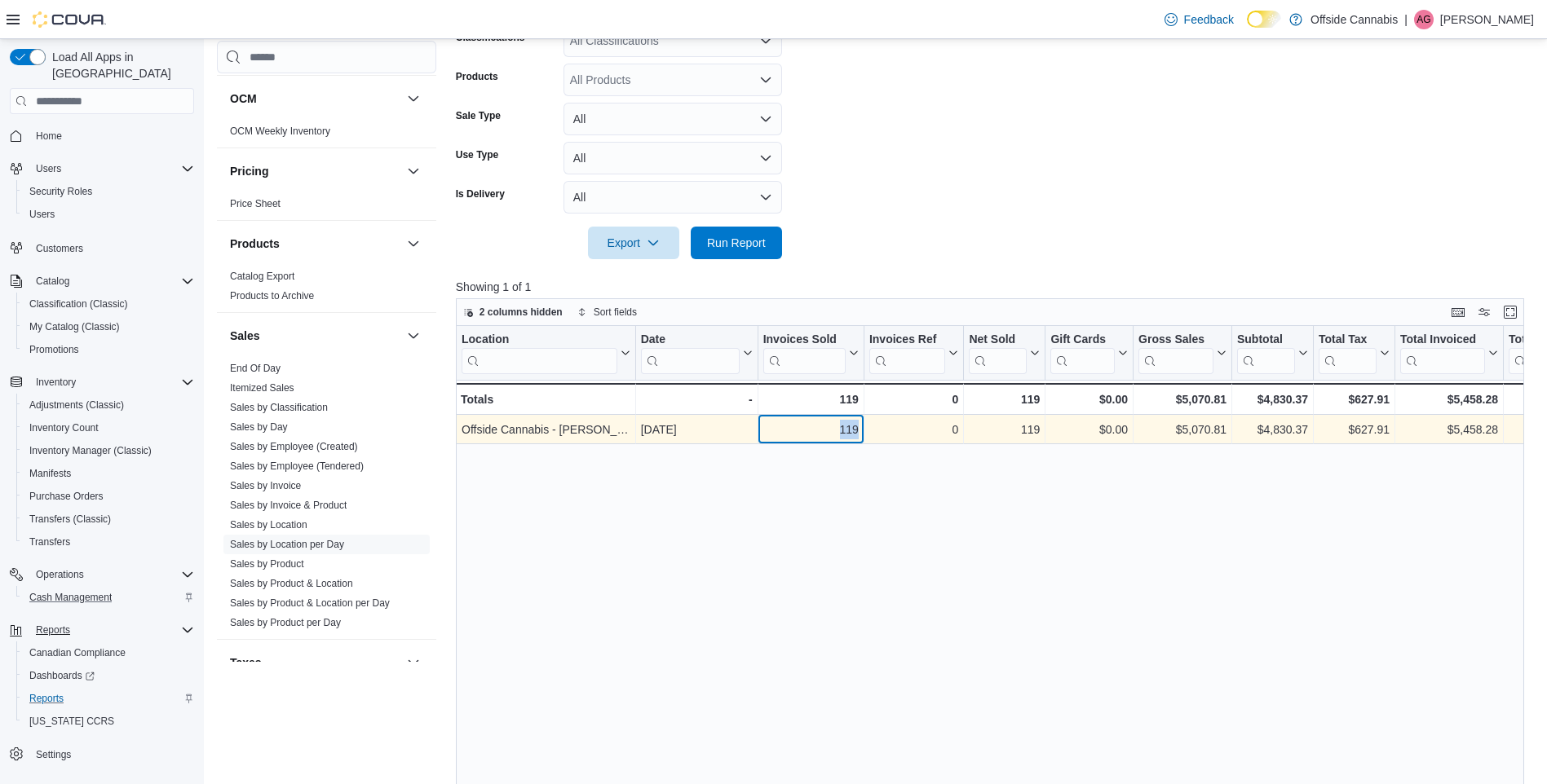
click at [840, 433] on div "119" at bounding box center [810, 430] width 95 height 20
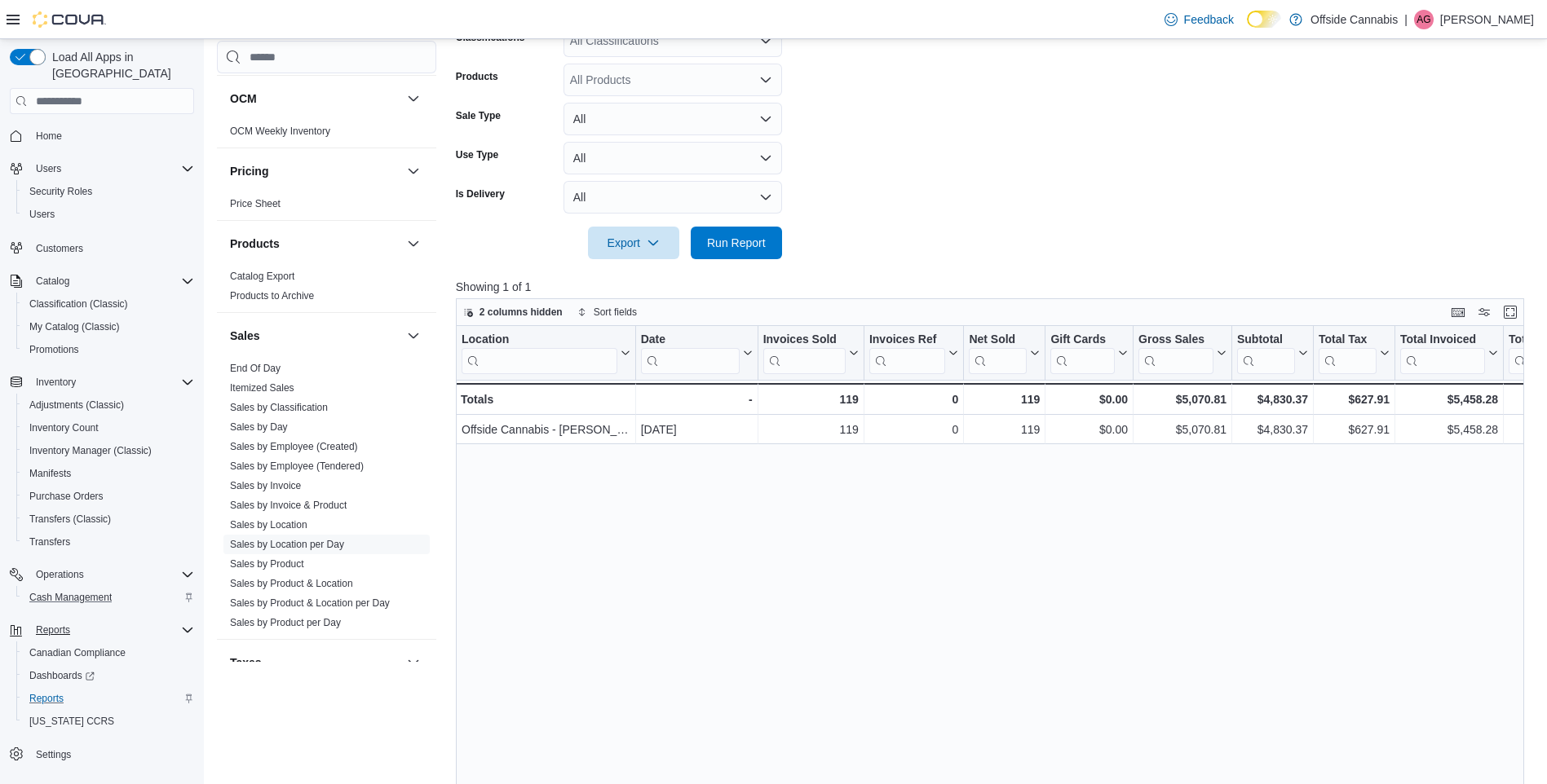
click at [831, 475] on div "Location Click to view column header actions Date Click to view column header a…" at bounding box center [995, 626] width 1079 height 600
click at [819, 343] on div "Invoices Sold" at bounding box center [803, 340] width 82 height 16
click at [917, 467] on div "Location Click to view column header actions Date Click to view column header a…" at bounding box center [995, 626] width 1079 height 600
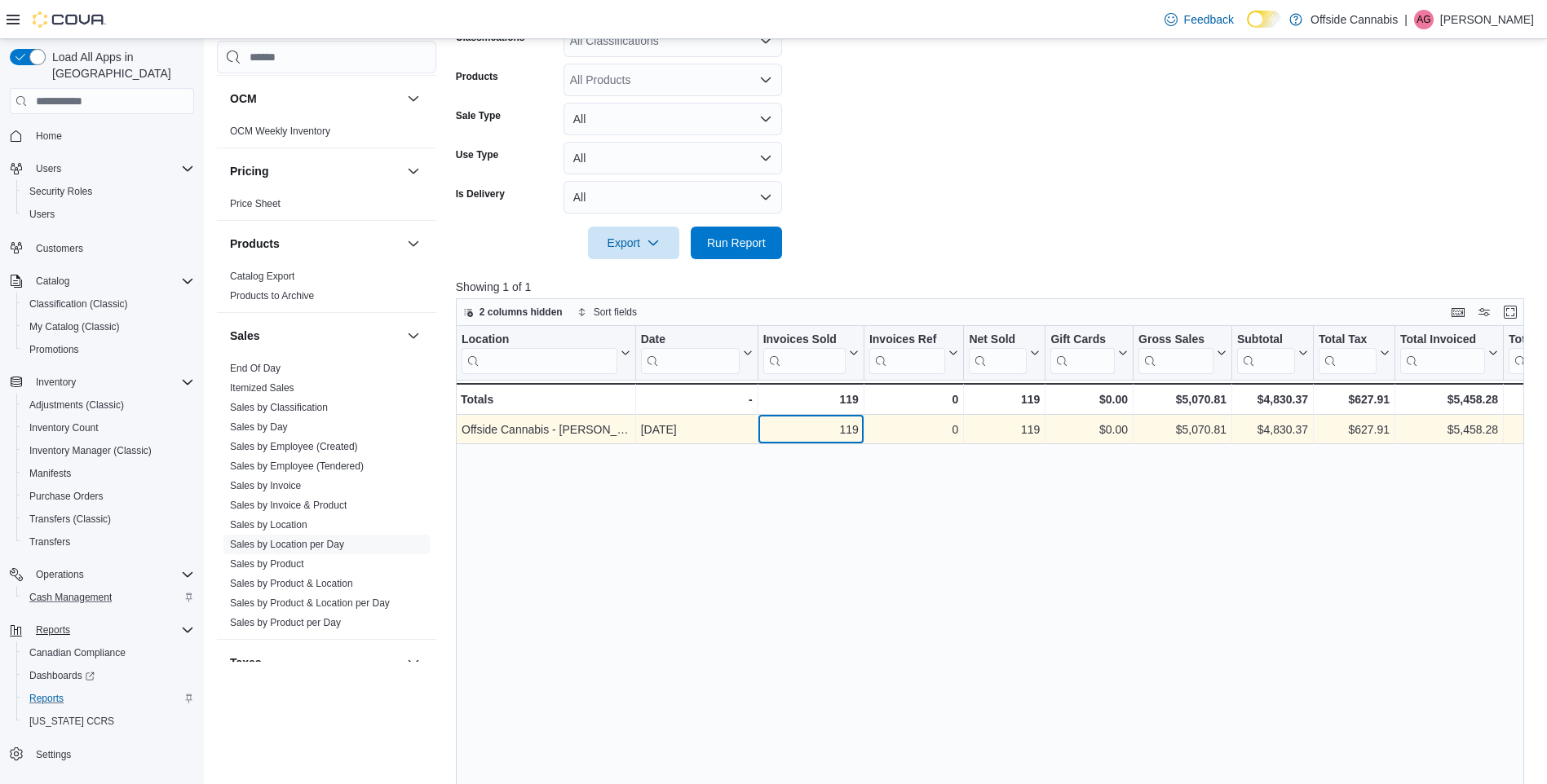
click at [821, 429] on div "119" at bounding box center [810, 430] width 95 height 20
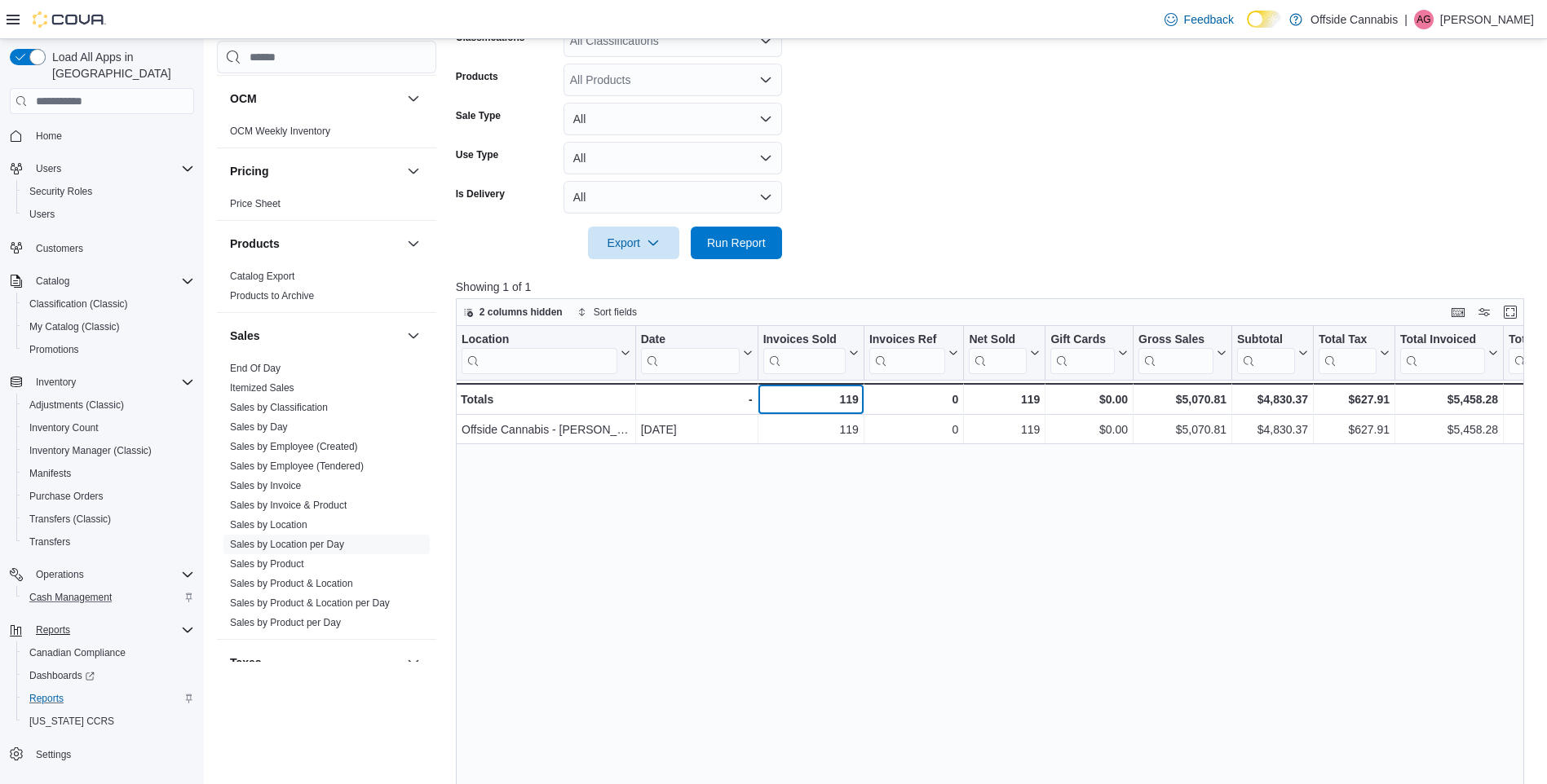
click at [838, 410] on div "119 - Invoices Sold, column 3, row 2" at bounding box center [810, 399] width 106 height 32
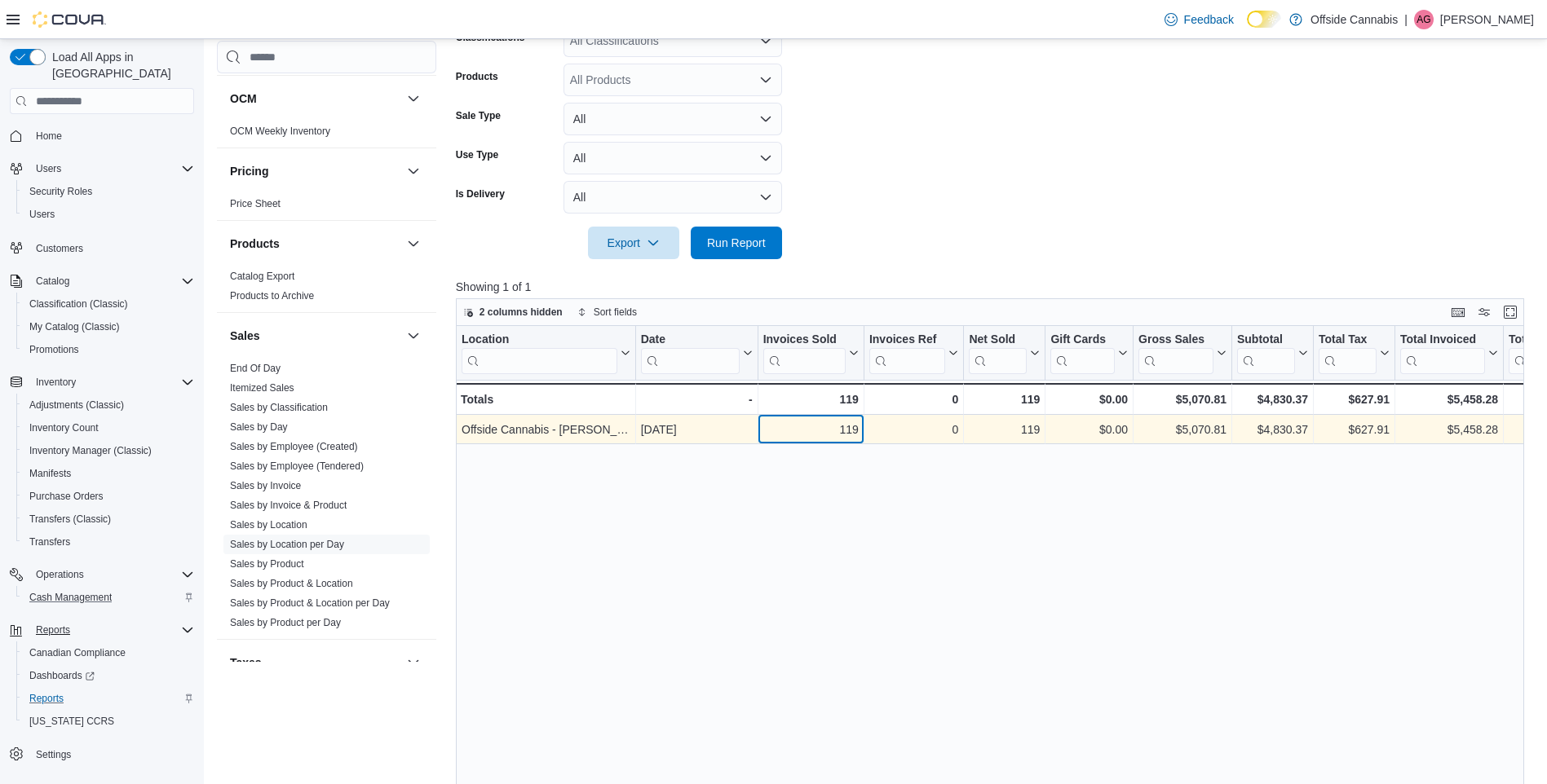
click at [797, 425] on div "119" at bounding box center [810, 430] width 95 height 20
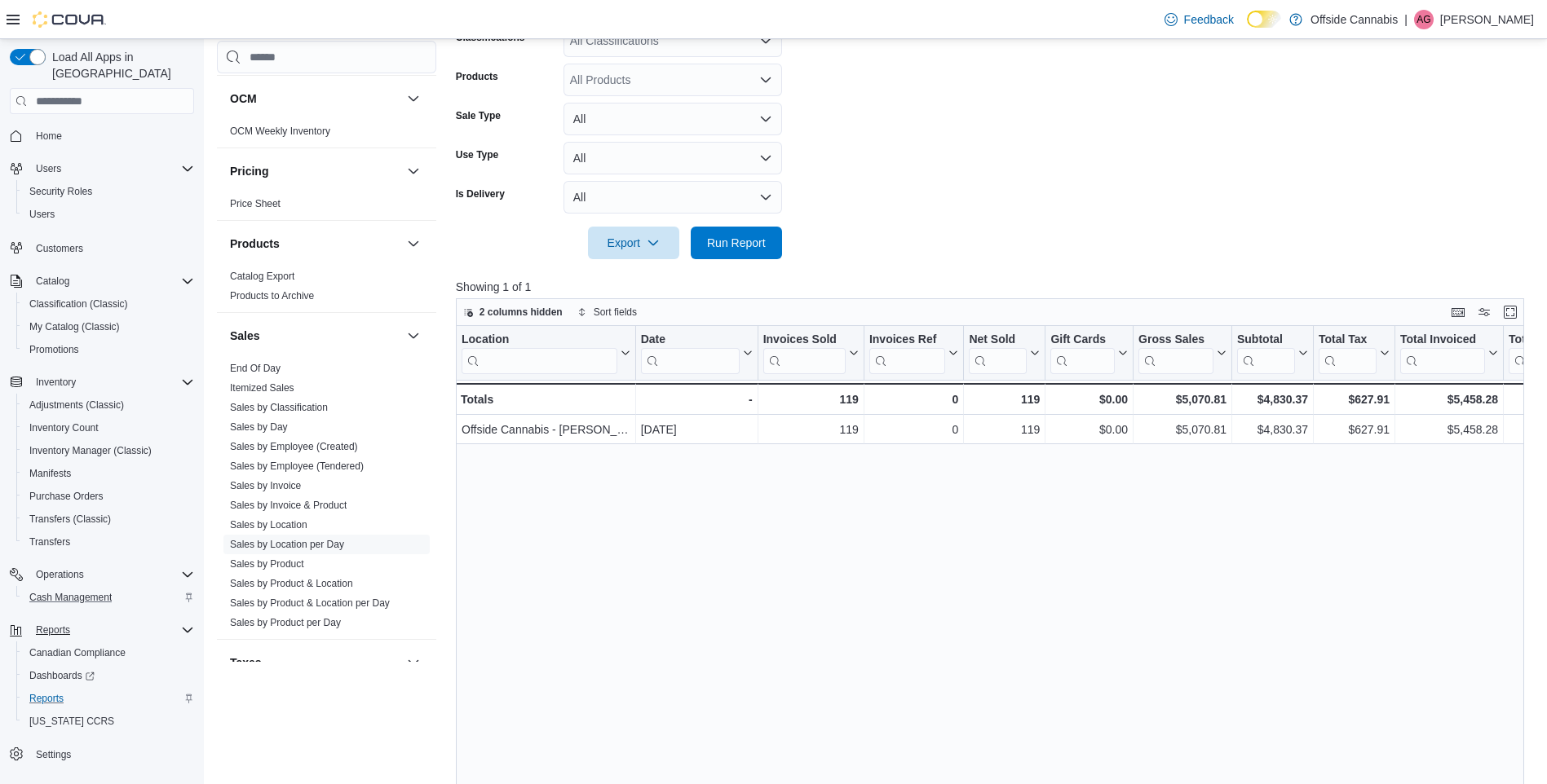
drag, startPoint x: 797, startPoint y: 425, endPoint x: 853, endPoint y: 504, distance: 96.8
click at [853, 504] on div "Location Click to view column header actions Date Click to view column header a…" at bounding box center [995, 626] width 1079 height 600
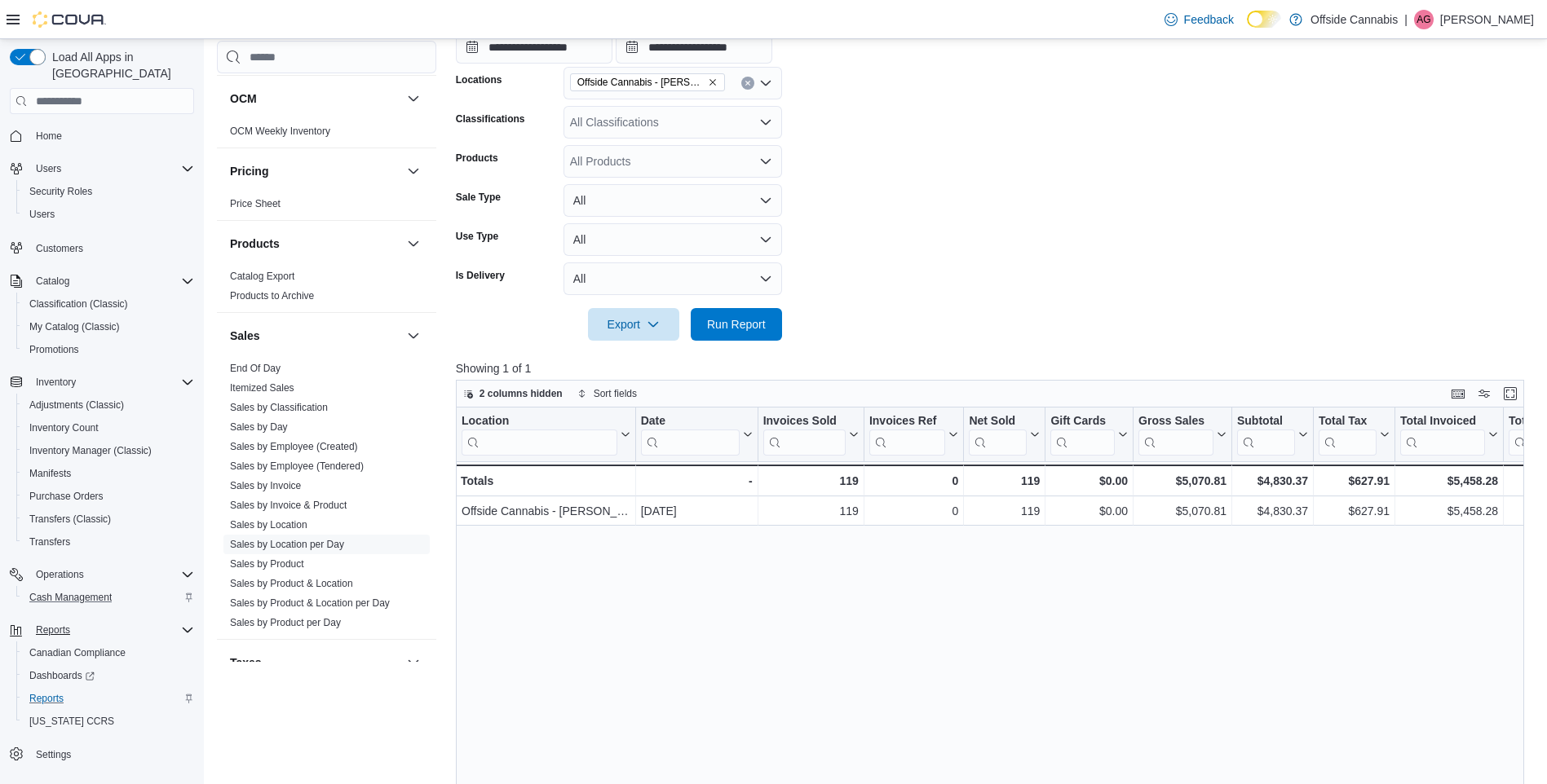
scroll to position [163, 0]
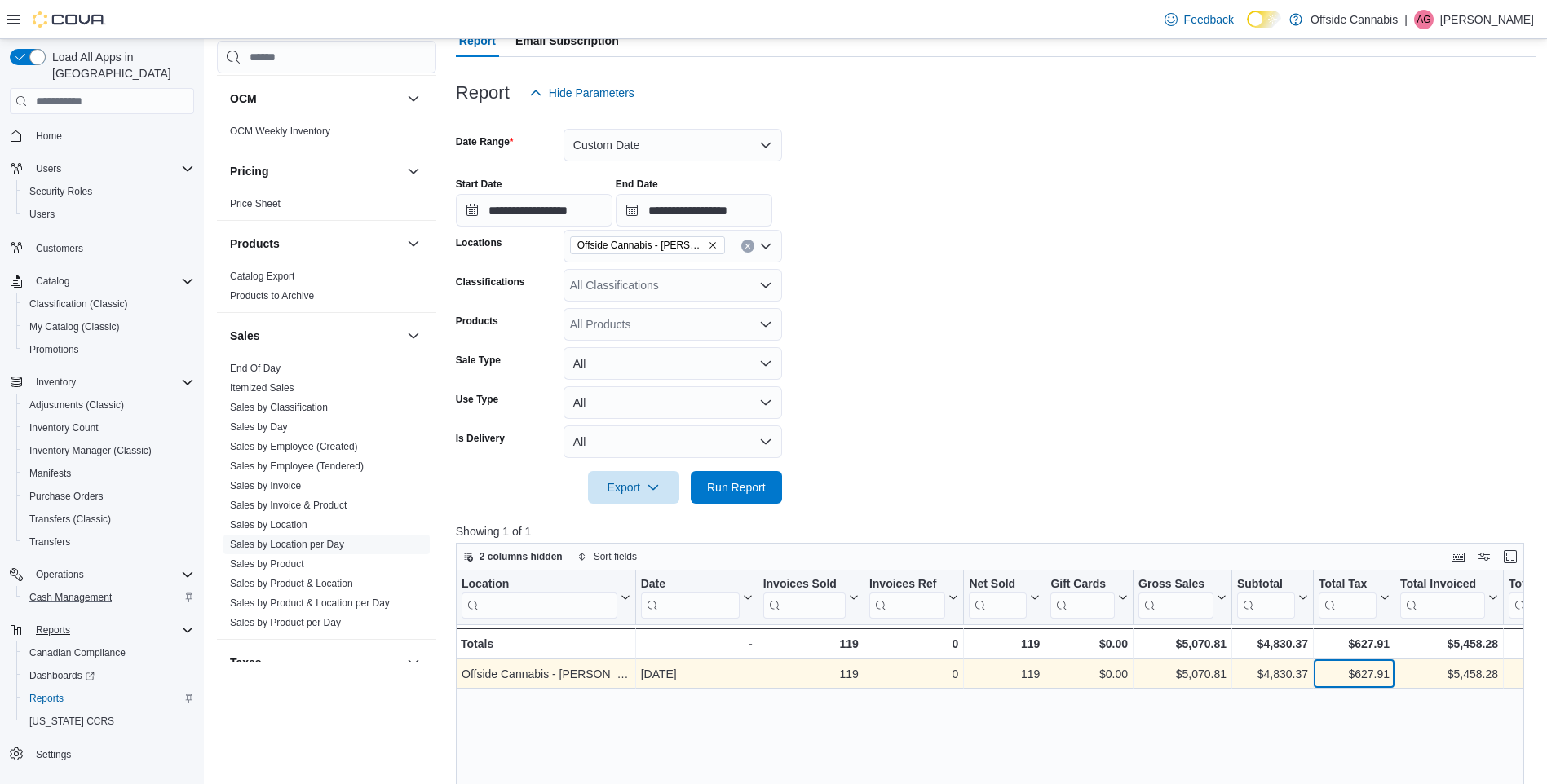
click at [1358, 680] on div "$627.91" at bounding box center [1354, 674] width 71 height 20
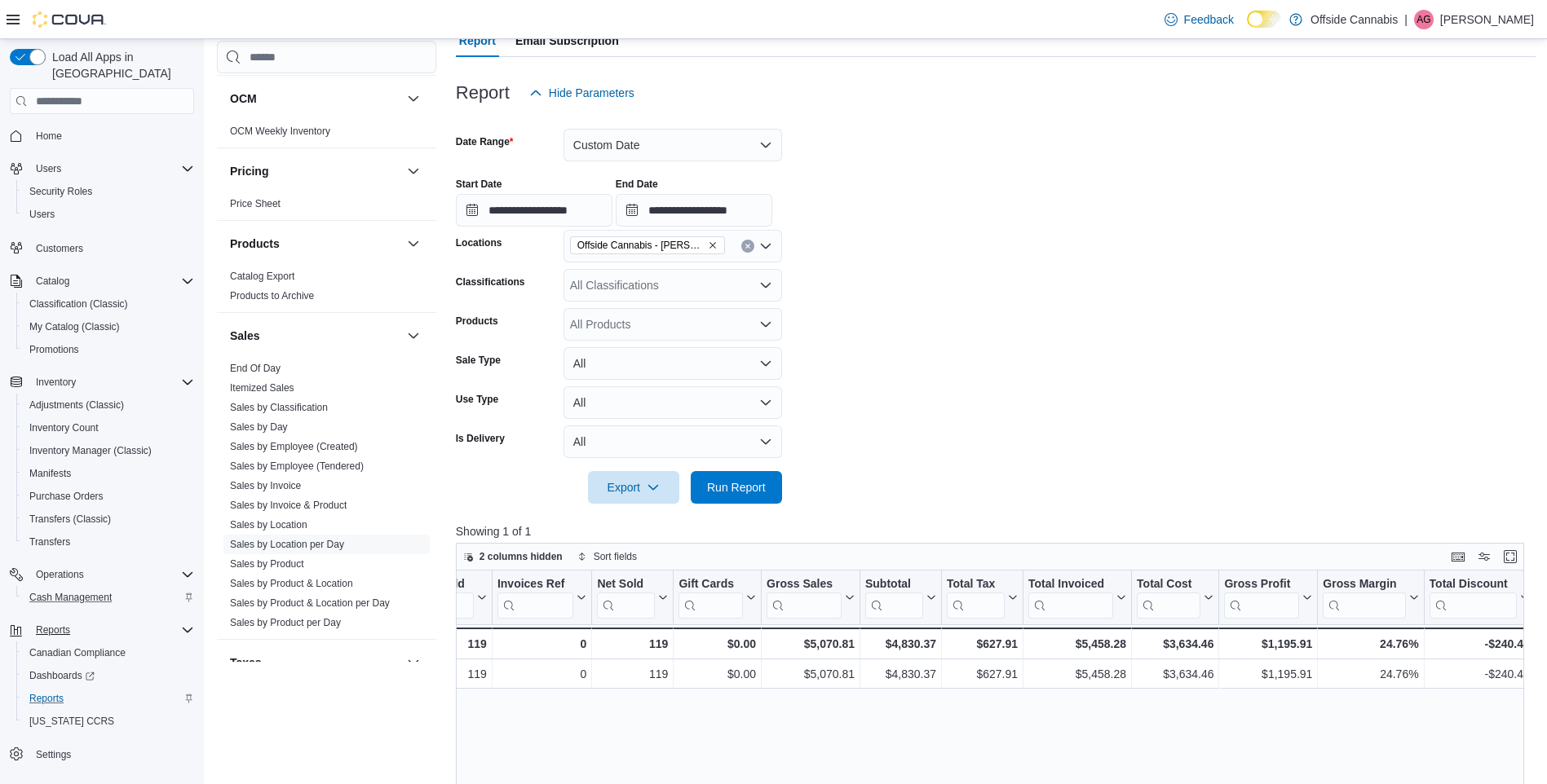
scroll to position [0, 506]
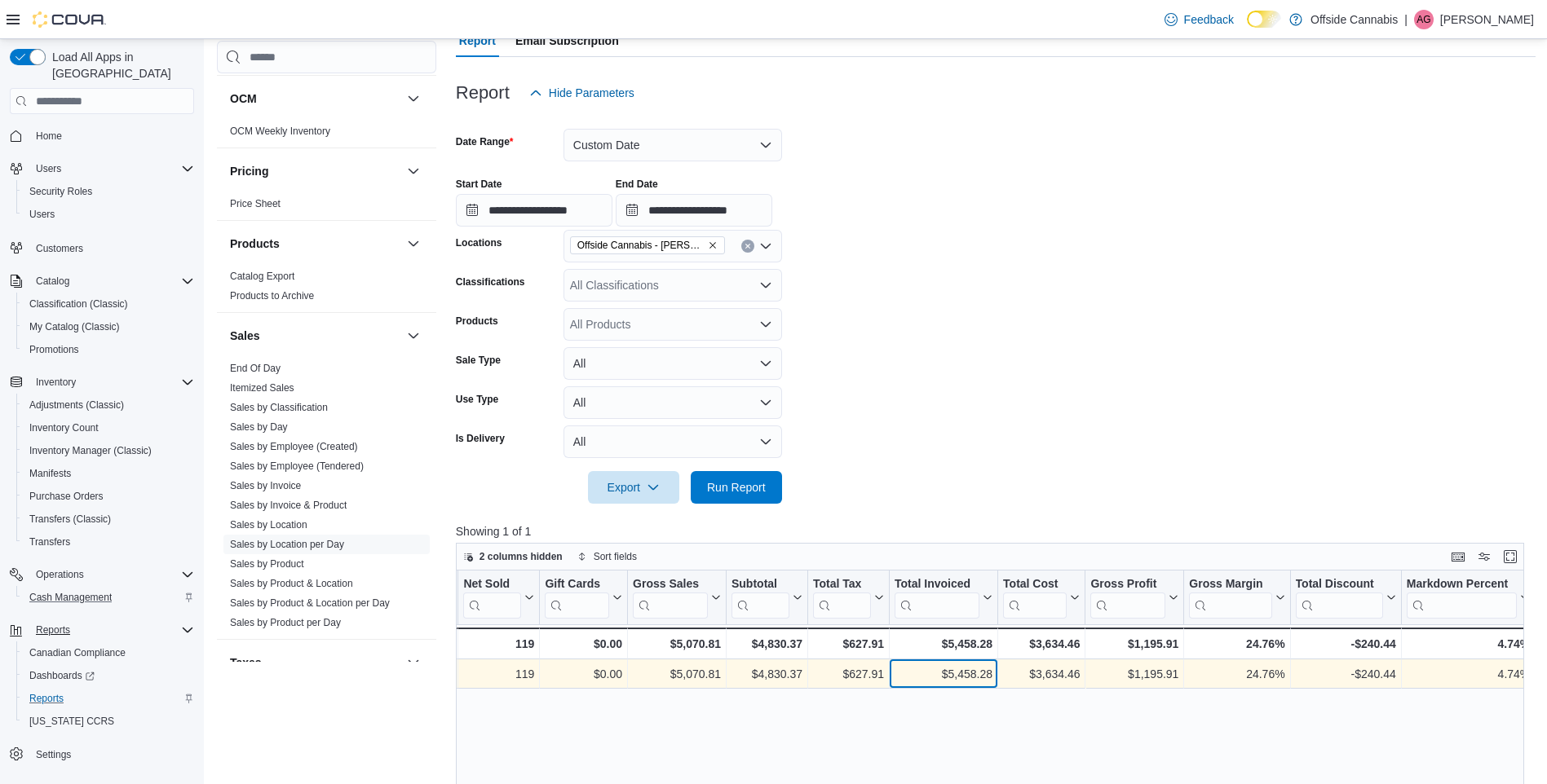
click at [959, 672] on div "$5,458.28" at bounding box center [943, 674] width 98 height 20
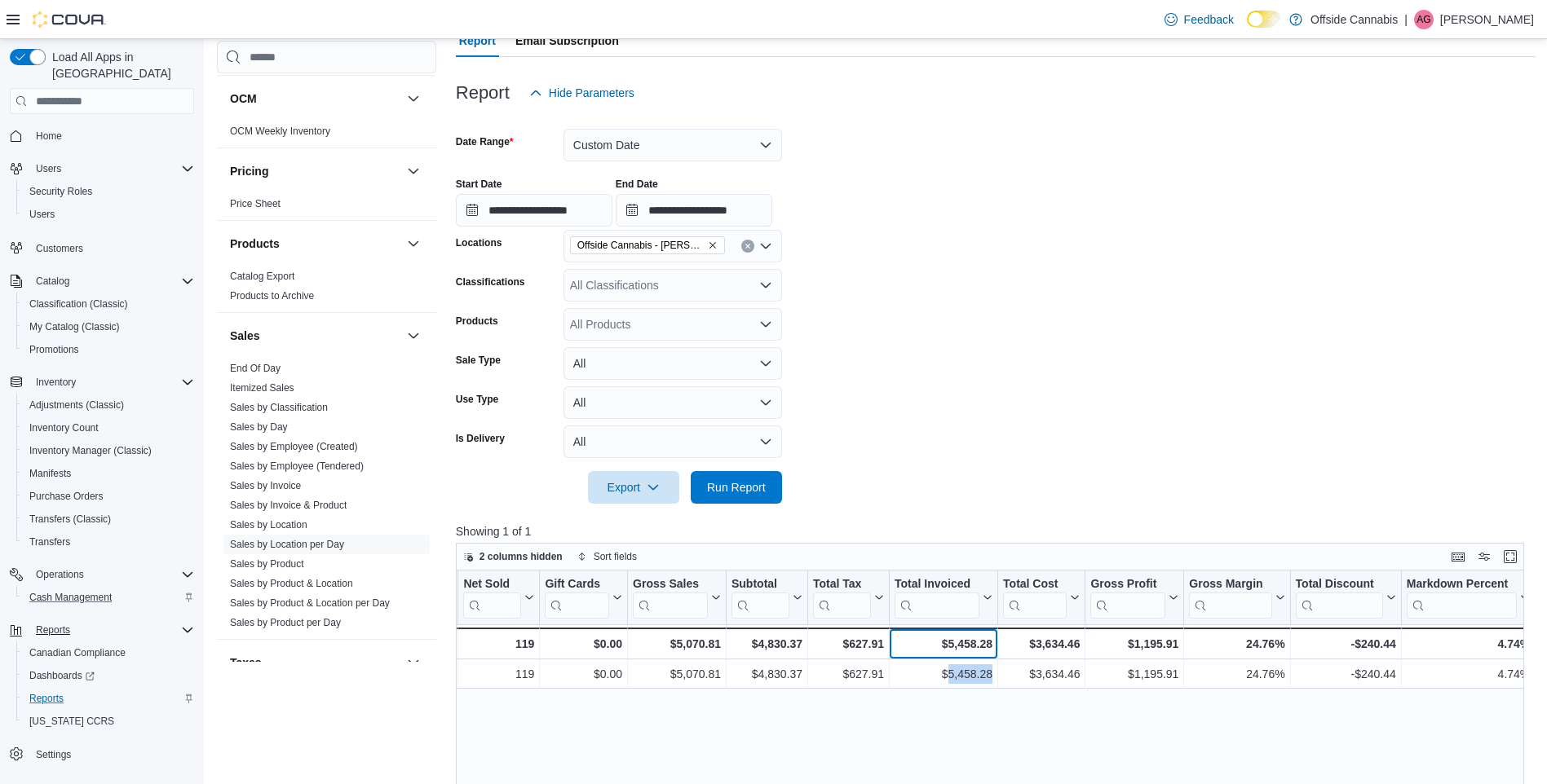
drag, startPoint x: 959, startPoint y: 672, endPoint x: 911, endPoint y: 644, distance: 55.6
click at [911, 644] on div "$5,458.28" at bounding box center [943, 644] width 98 height 20
click at [1342, 574] on div "Total Discount Click to view column header actions" at bounding box center [1345, 597] width 111 height 54
click at [1341, 580] on div "Total Discount" at bounding box center [1338, 584] width 87 height 16
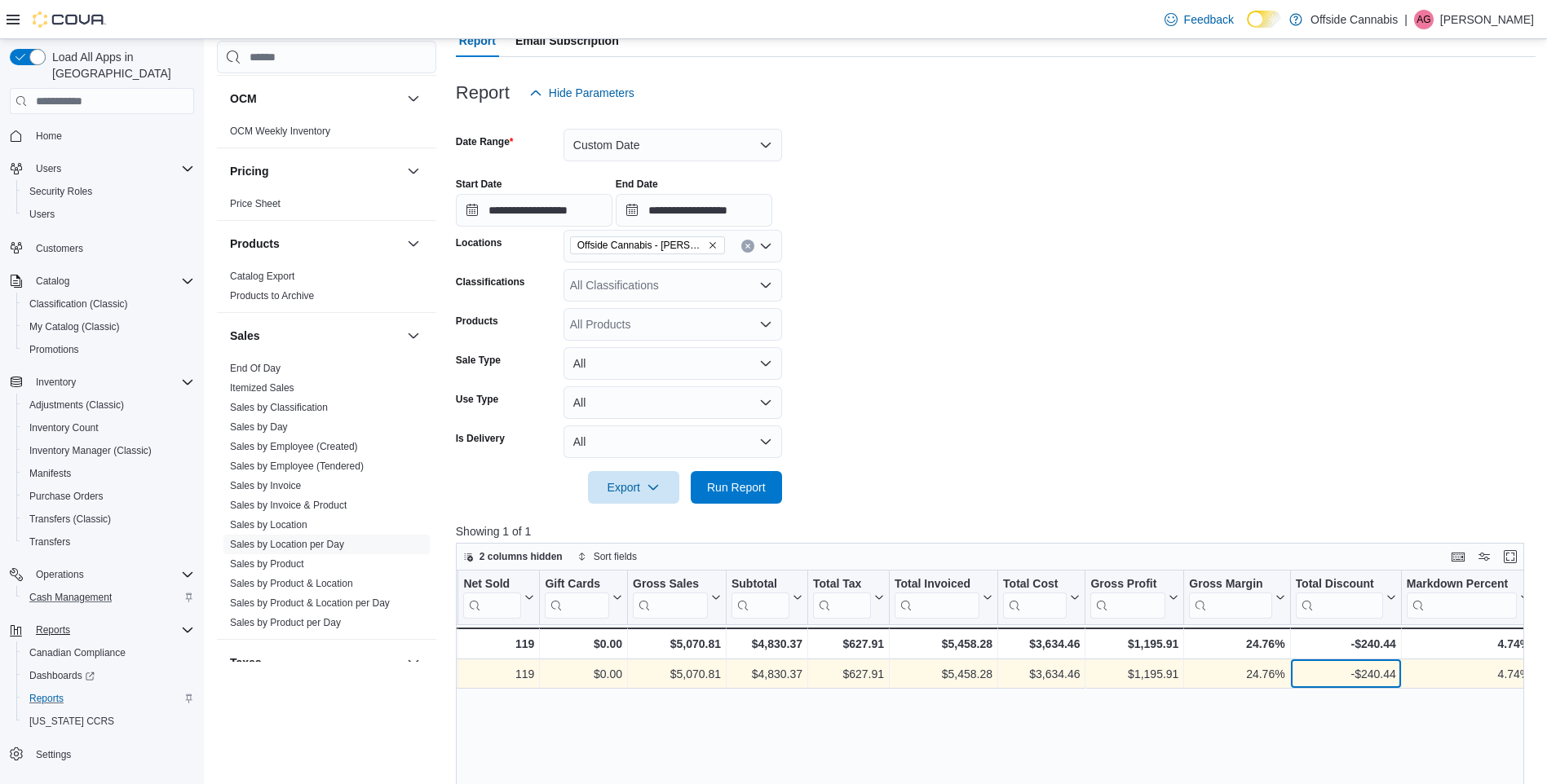
click at [1375, 666] on div "-$240.44" at bounding box center [1345, 674] width 100 height 20
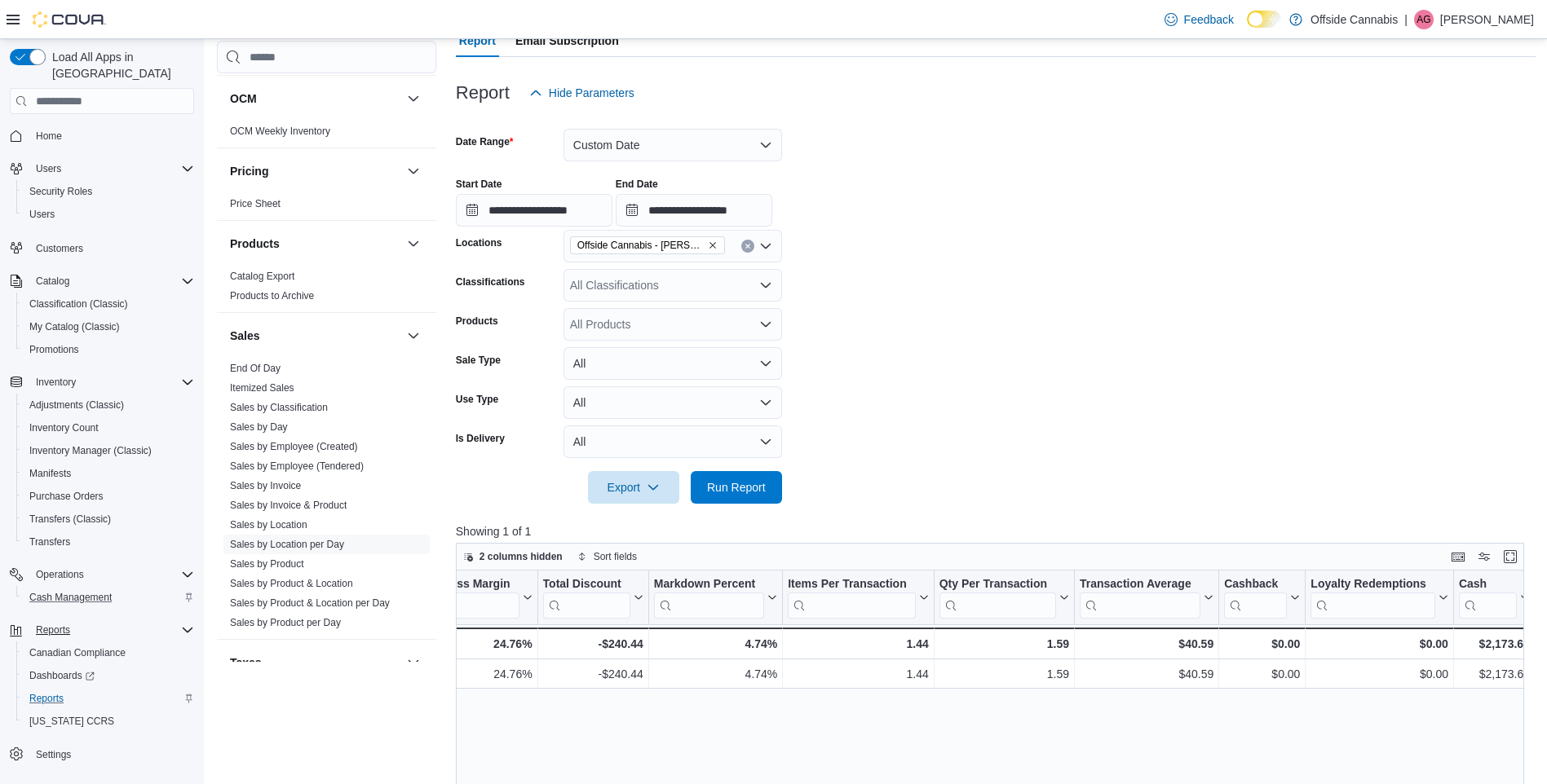
scroll to position [0, 1340]
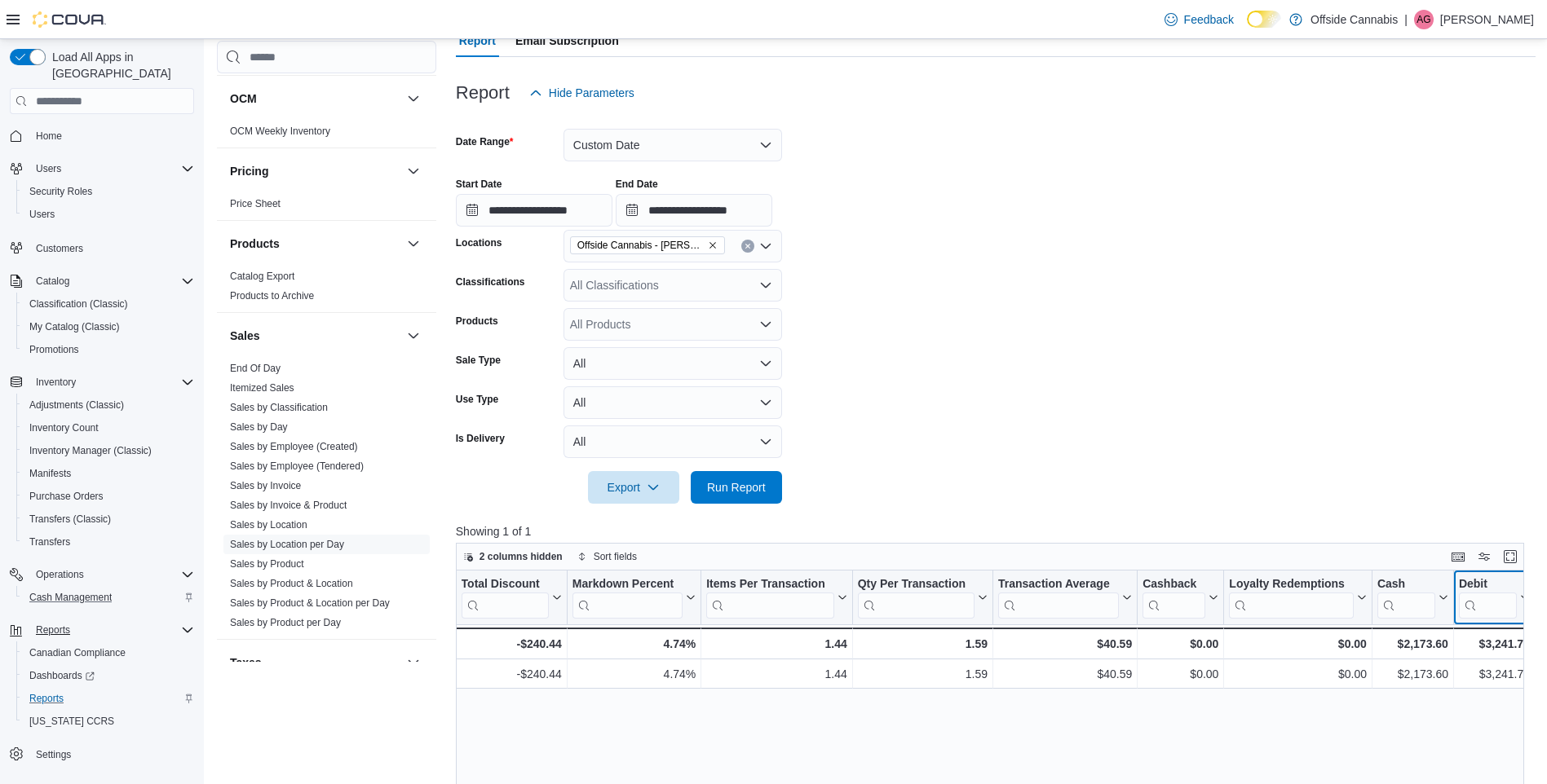
click at [1504, 574] on div "Debit Click to view column header actions" at bounding box center [1494, 597] width 81 height 54
click at [1487, 611] on input "search" at bounding box center [1488, 606] width 58 height 26
click at [1478, 659] on div "Location Click to view column header actions Date Click to view column header a…" at bounding box center [455, 615] width 2677 height 89
click at [1484, 652] on div "$3,241.75" at bounding box center [1494, 644] width 71 height 20
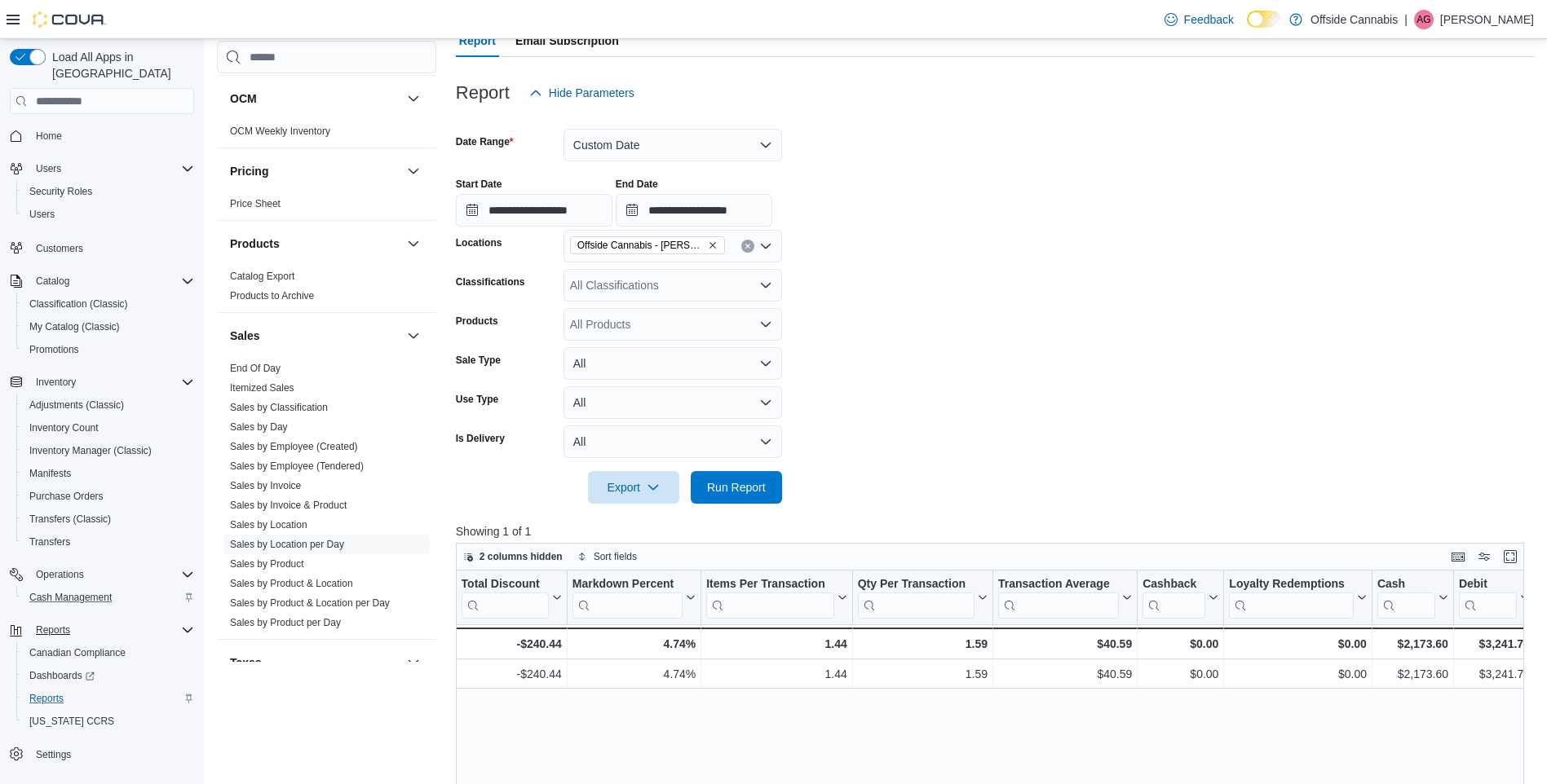
drag, startPoint x: 1484, startPoint y: 652, endPoint x: 1471, endPoint y: 715, distance: 64.3
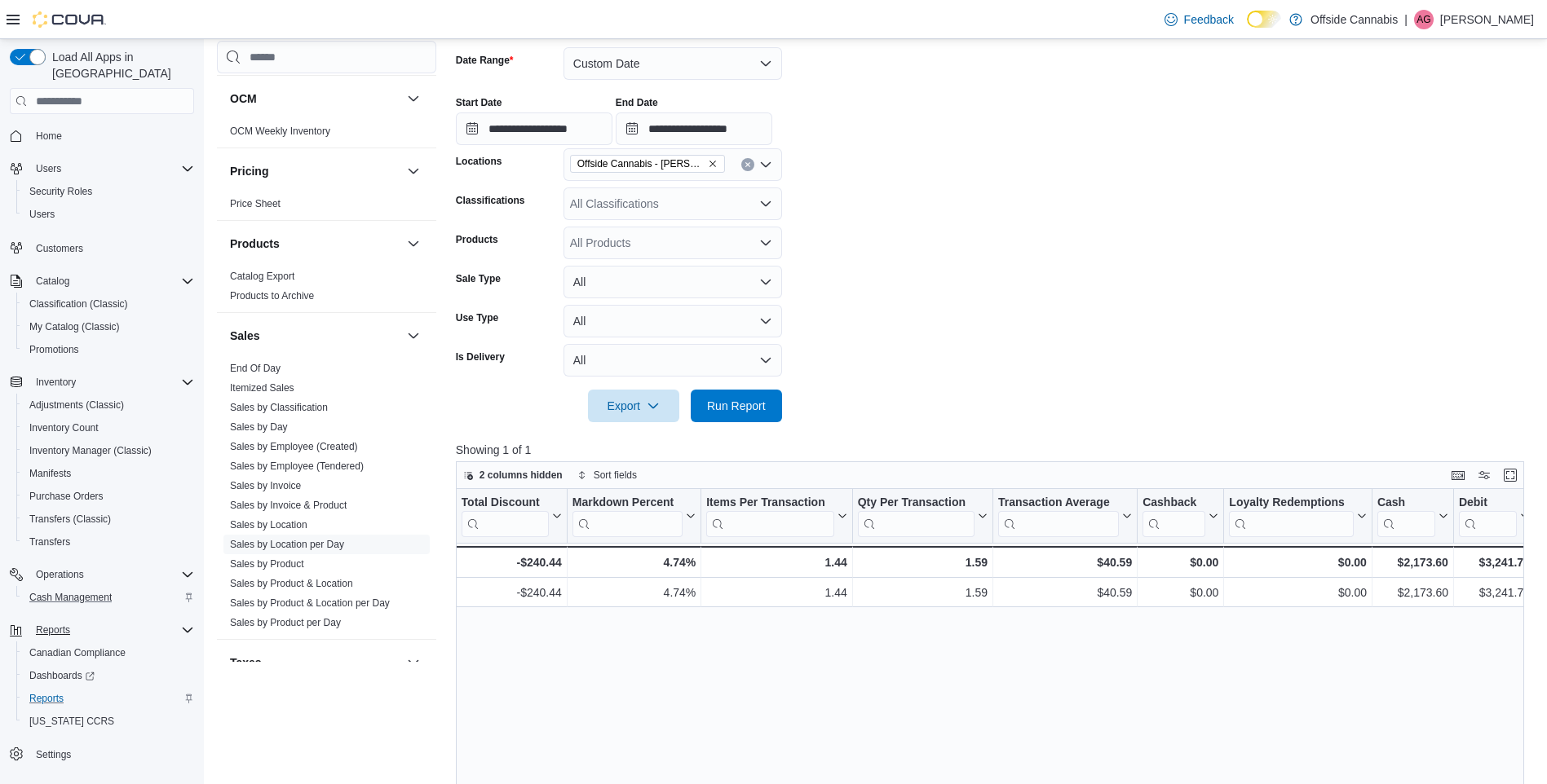
click at [1060, 288] on form "**********" at bounding box center [995, 225] width 1079 height 394
click at [1063, 218] on form "**********" at bounding box center [995, 225] width 1079 height 394
